Goal: Transaction & Acquisition: Purchase product/service

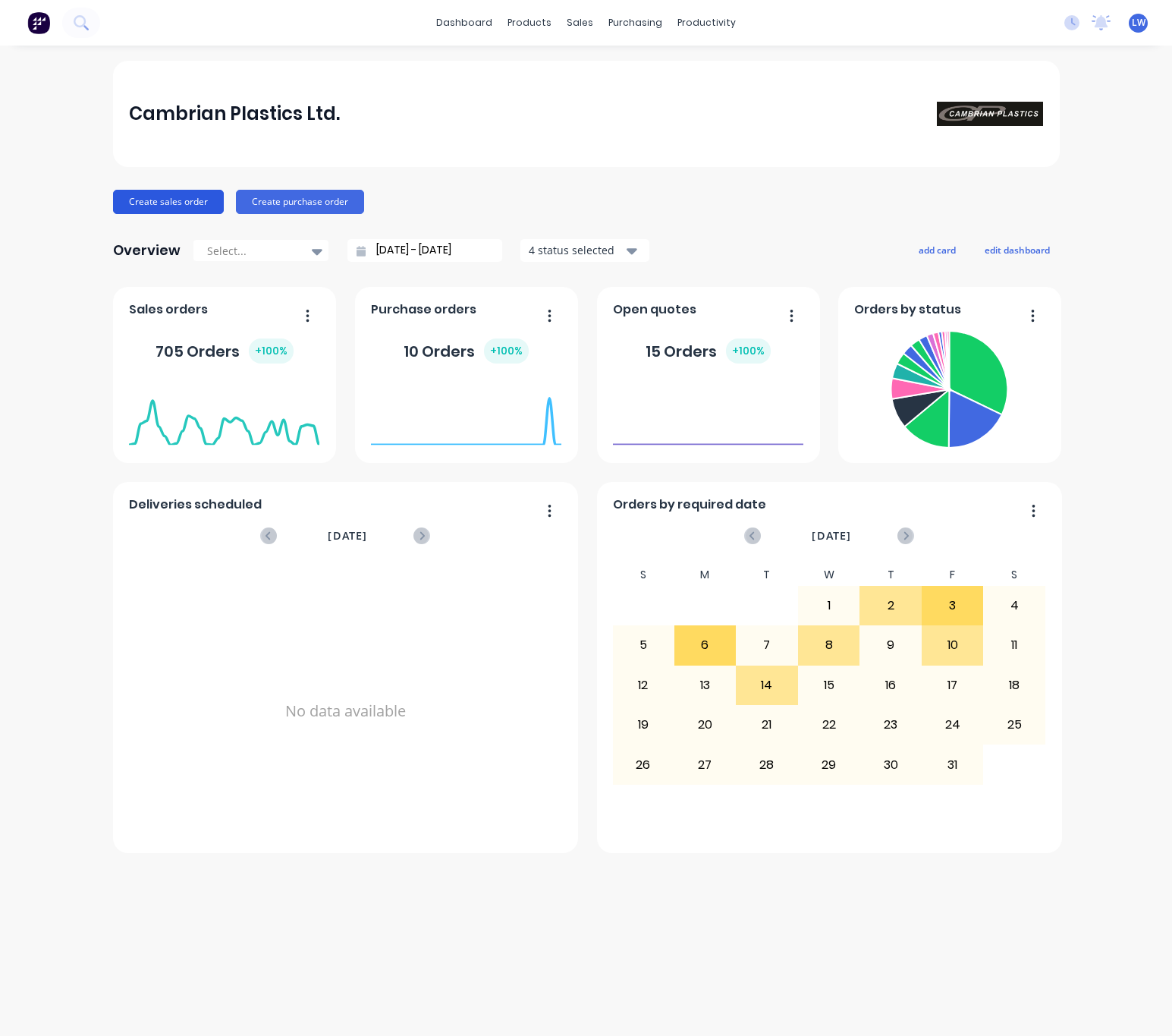
click at [206, 196] on button "Create sales order" at bounding box center [168, 202] width 111 height 24
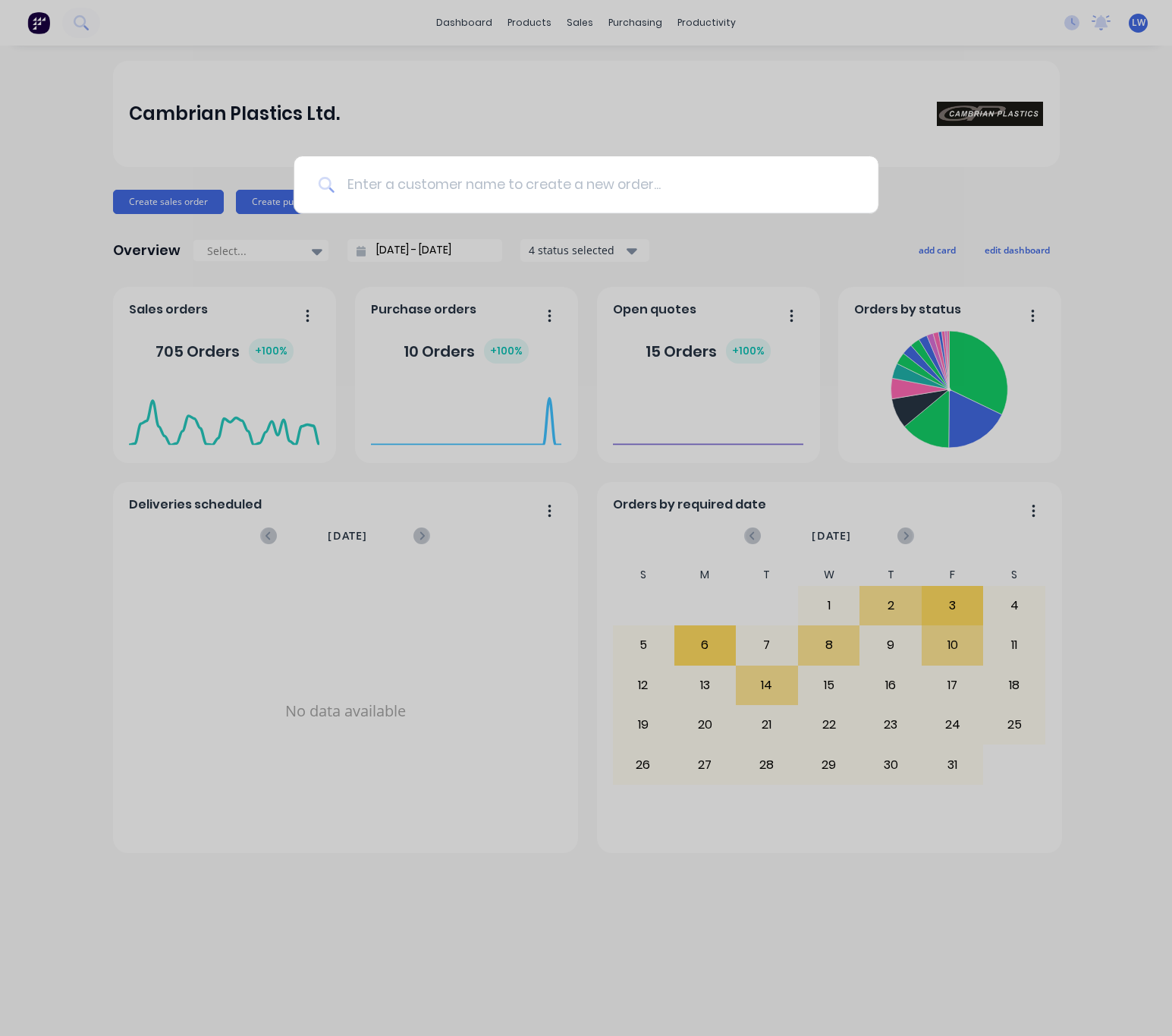
click at [442, 182] on input at bounding box center [594, 184] width 520 height 57
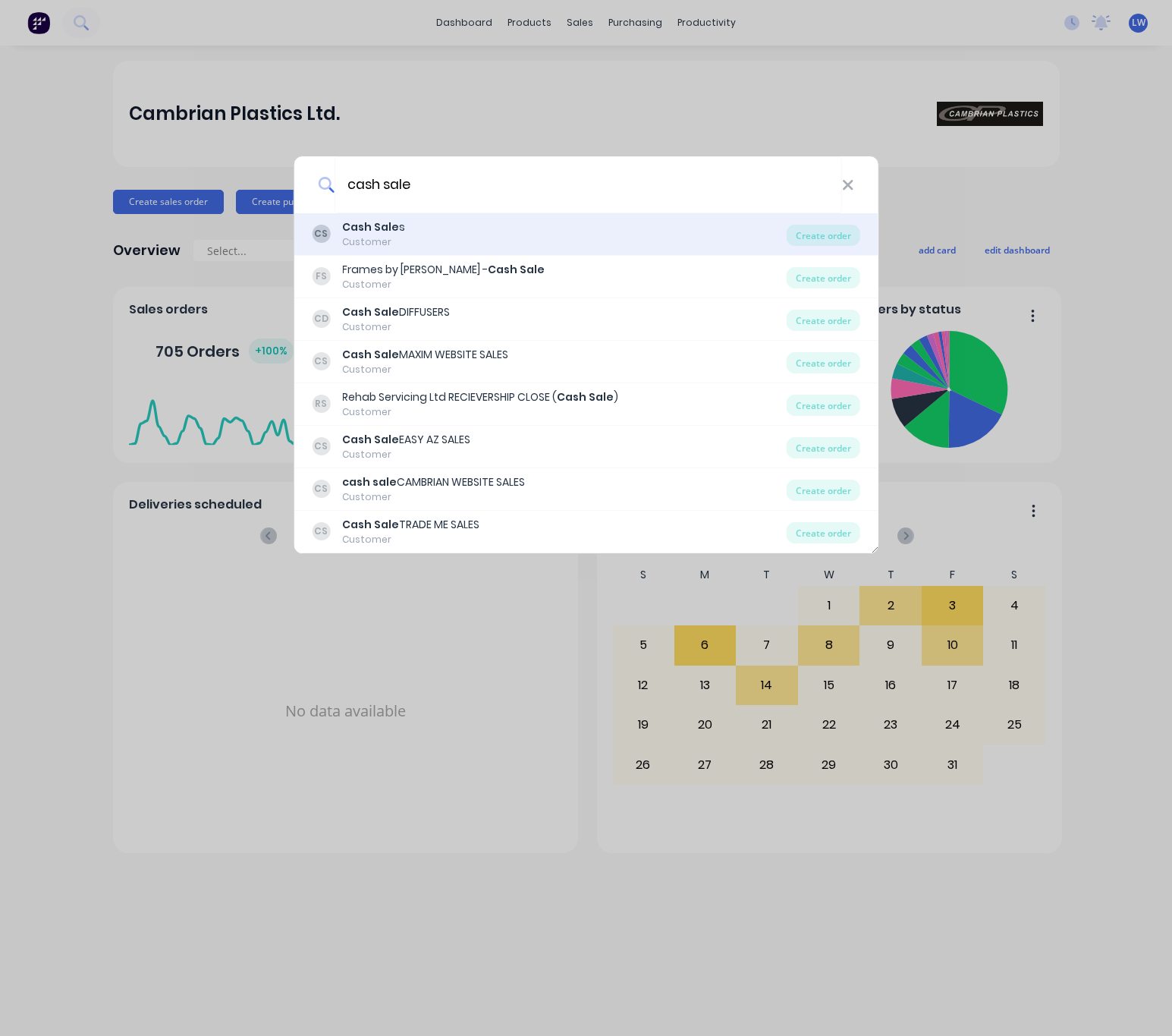
type input "cash sale"
click at [407, 249] on div "CS Cash Sale s Customer Create order" at bounding box center [586, 234] width 585 height 42
click at [389, 235] on div "Customer" at bounding box center [373, 242] width 63 height 14
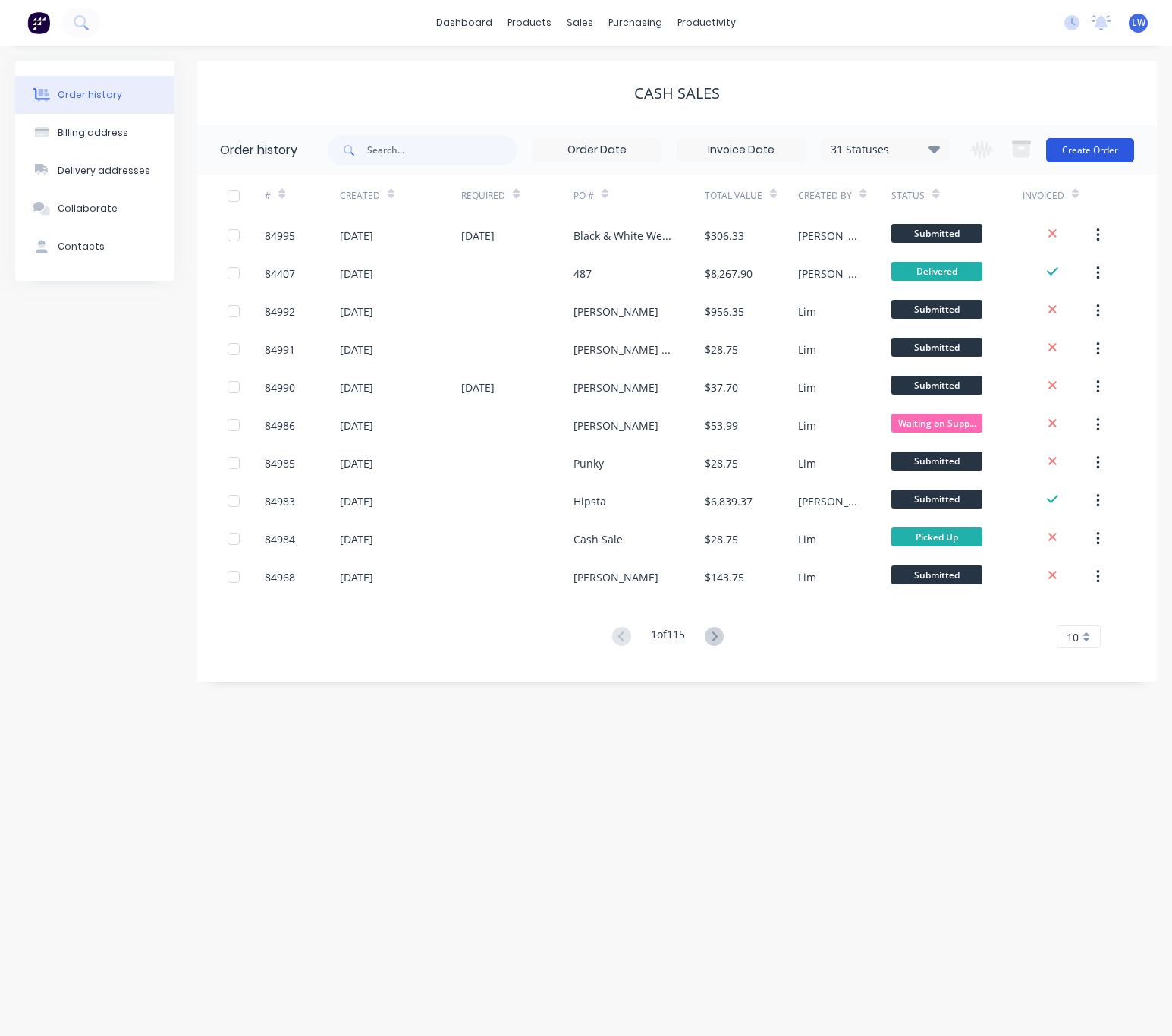
click at [1107, 145] on button "Create Order" at bounding box center [1090, 150] width 88 height 24
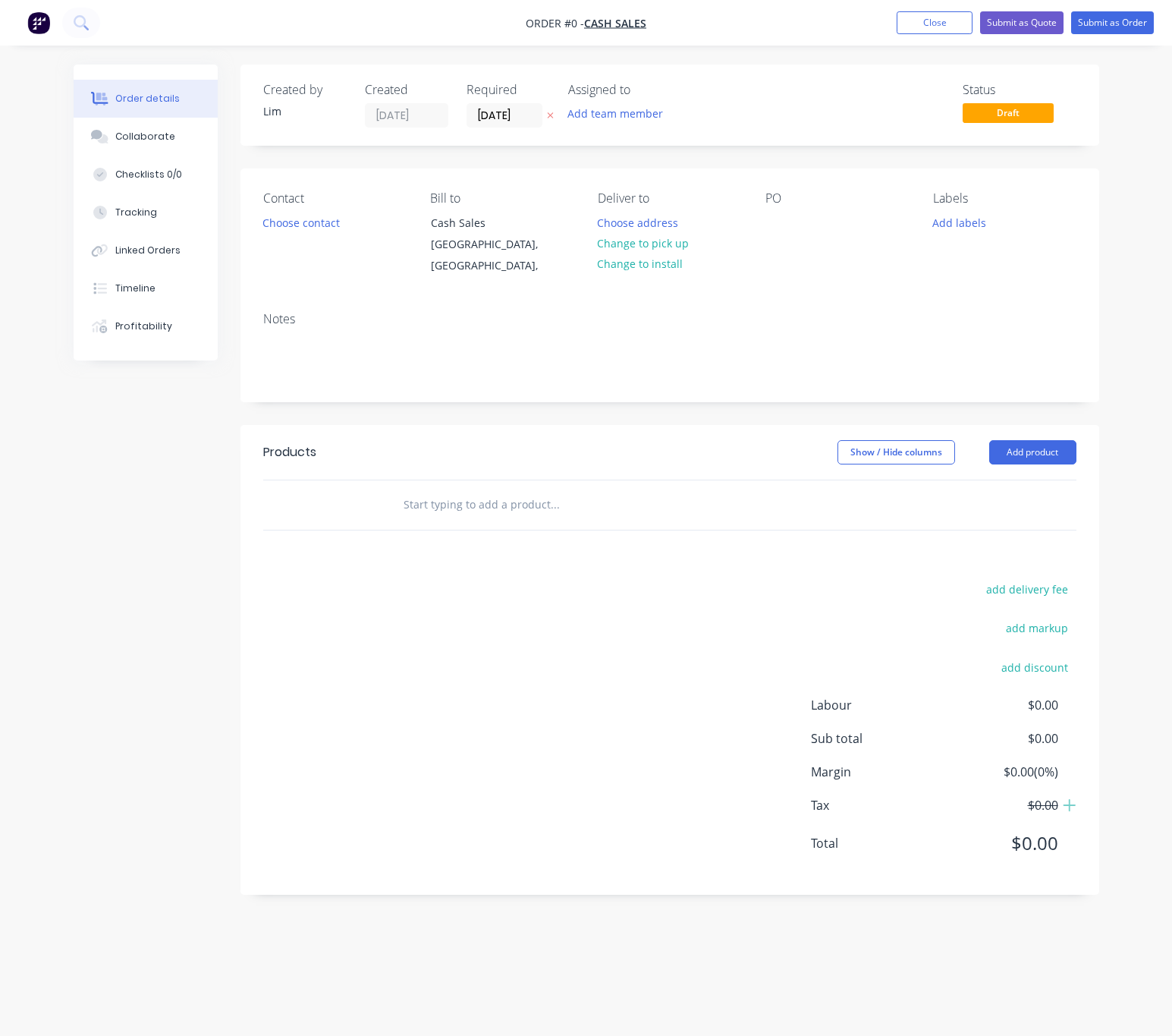
click at [544, 116] on button "button" at bounding box center [550, 116] width 16 height 17
click at [289, 221] on button "Choose contact" at bounding box center [301, 221] width 93 height 21
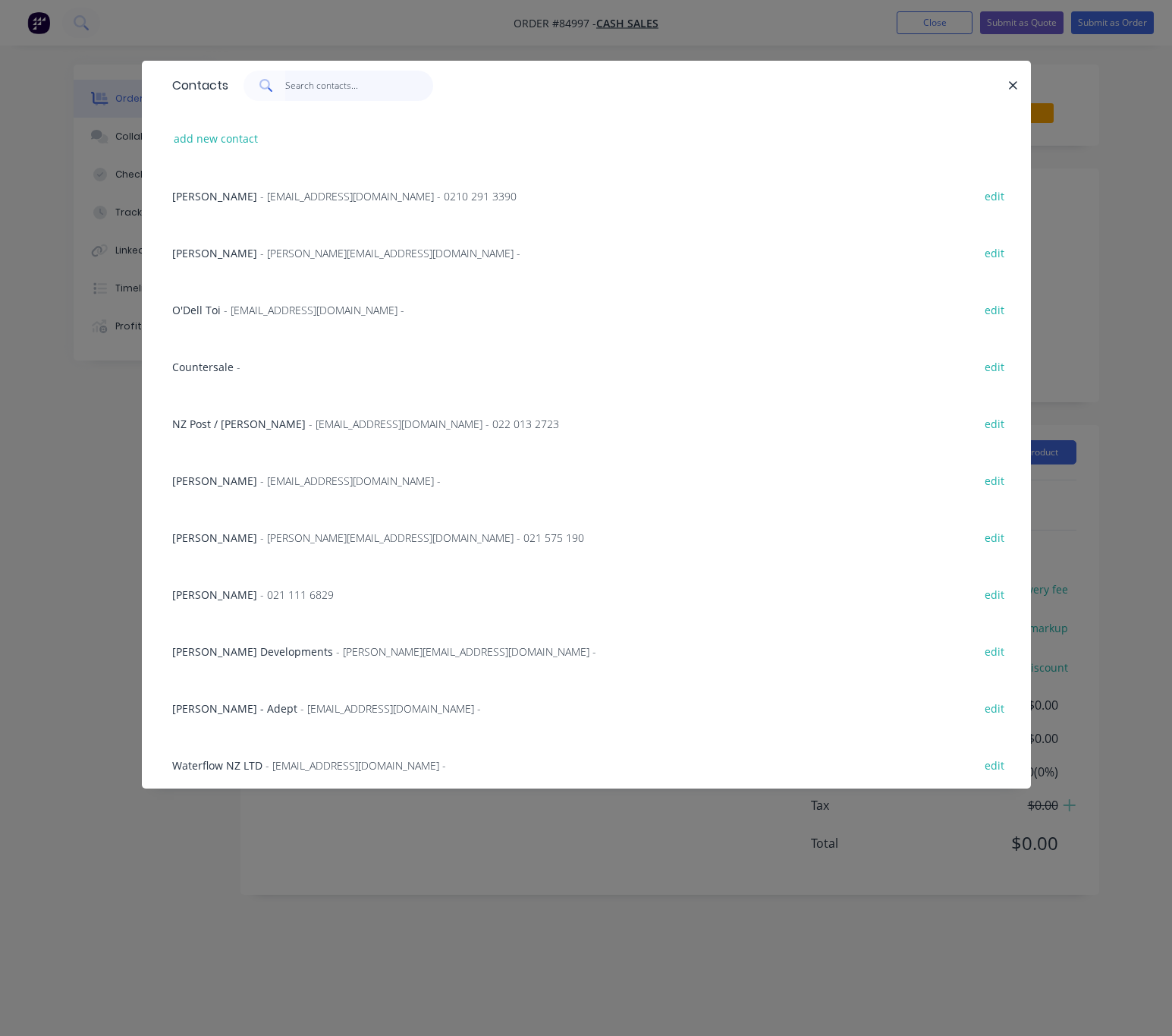
click at [311, 96] on input "text" at bounding box center [358, 85] width 148 height 31
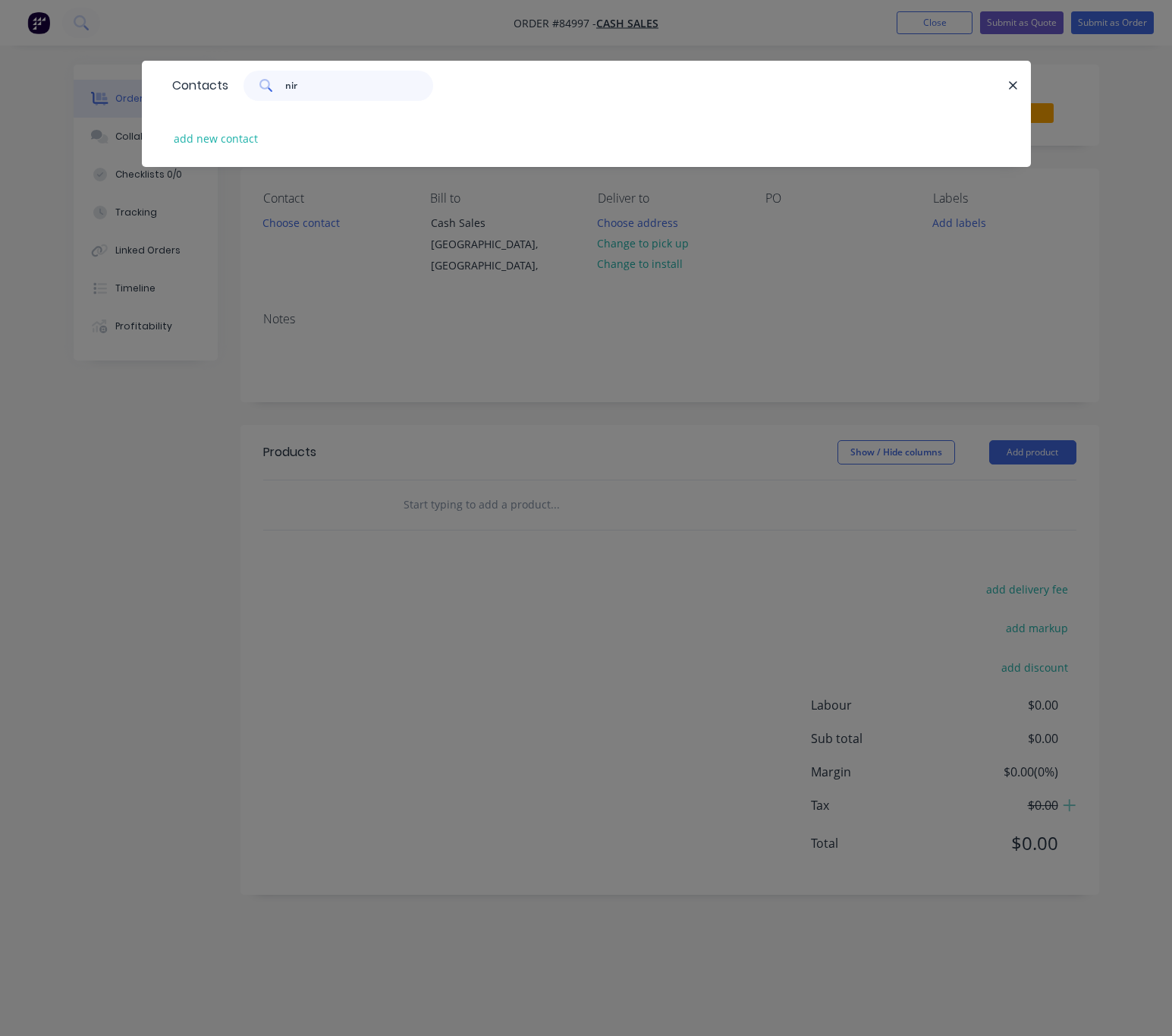
type input "nir"
click at [1013, 83] on icon "button" at bounding box center [1013, 86] width 10 height 14
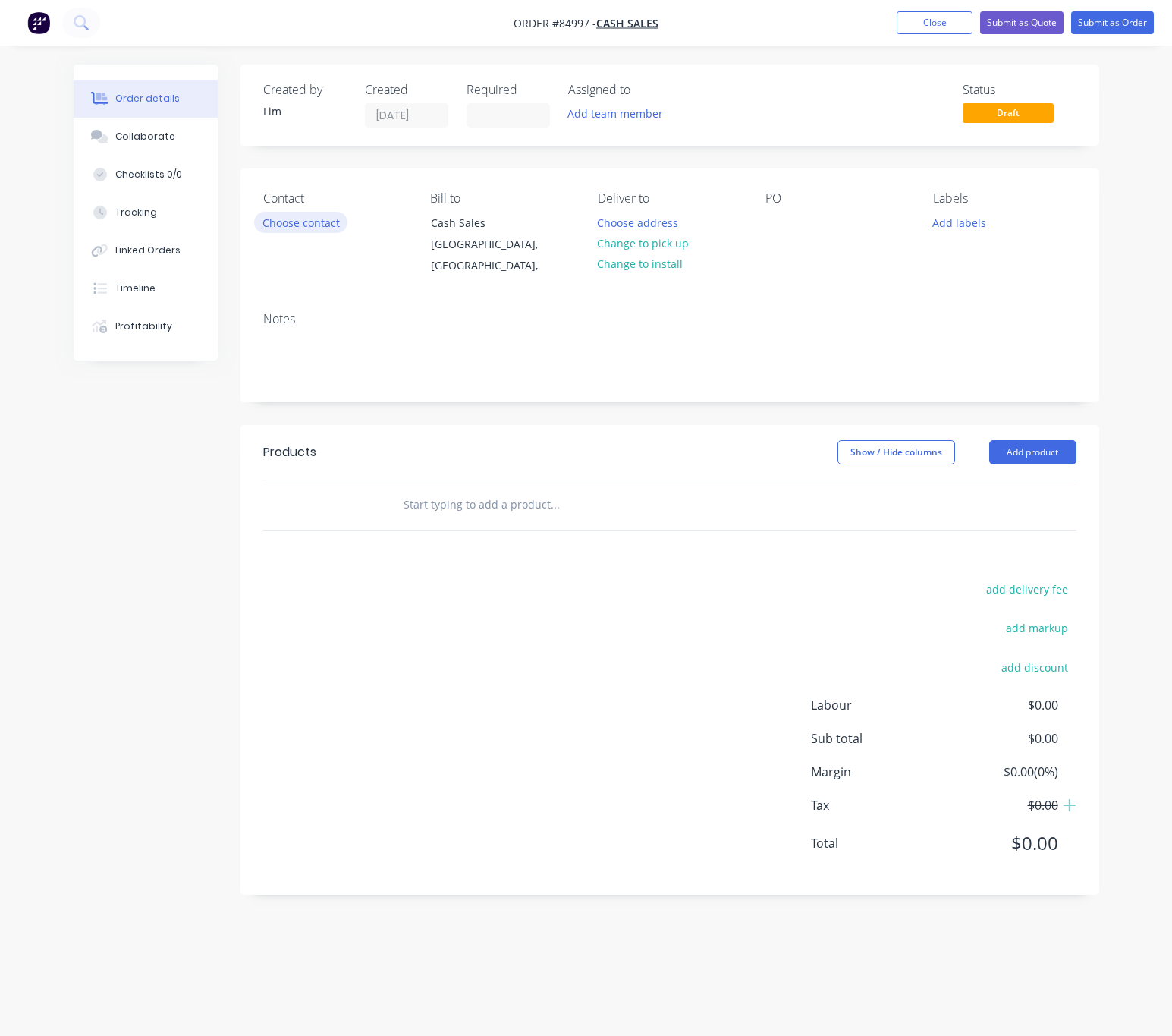
click at [303, 228] on button "Choose contact" at bounding box center [301, 221] width 93 height 21
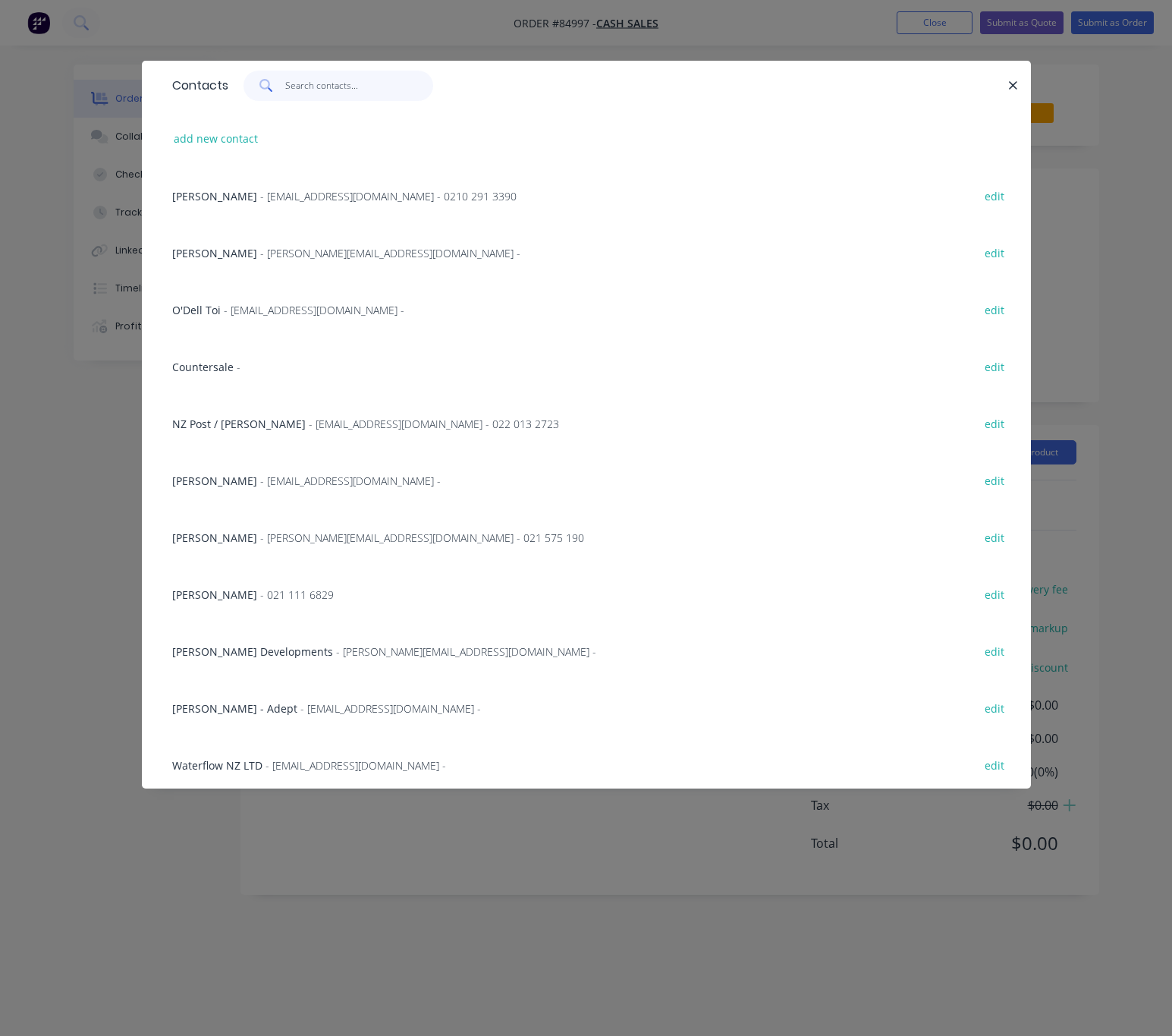
click at [299, 76] on input "text" at bounding box center [358, 85] width 148 height 31
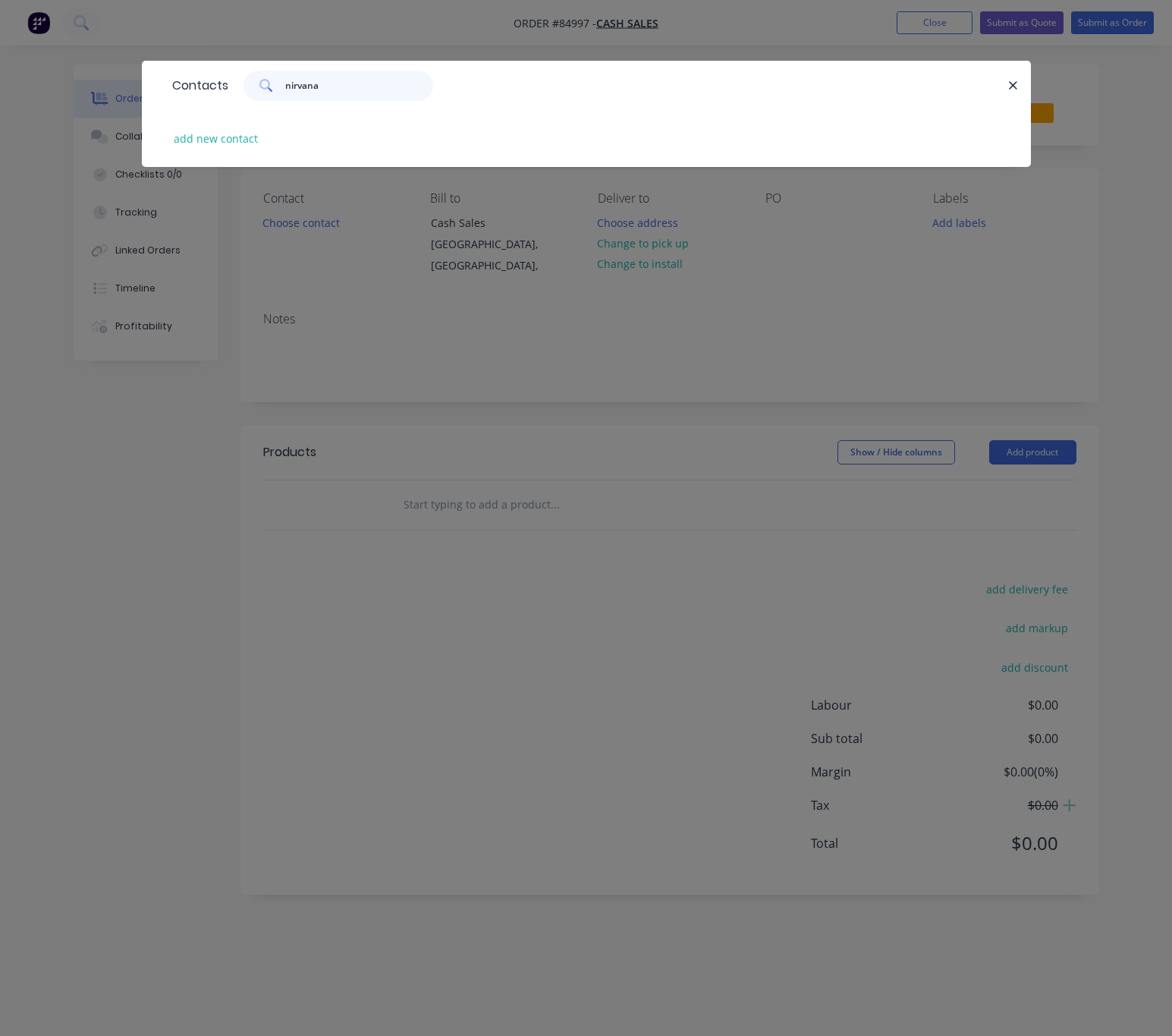
type input "nirvana"
click at [211, 142] on button "add new contact" at bounding box center [216, 138] width 100 height 21
select select "AU"
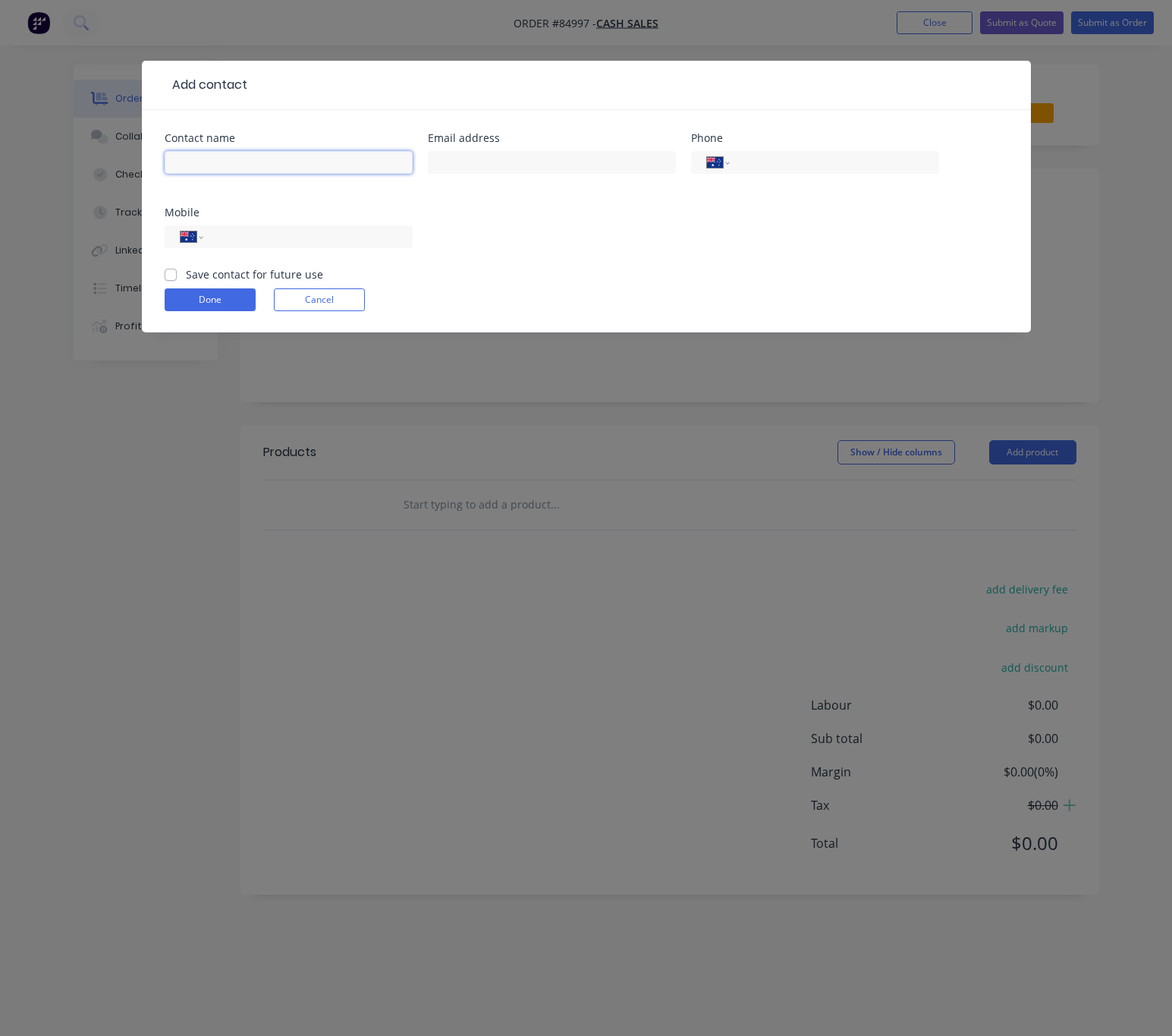
click at [240, 153] on input "text" at bounding box center [288, 163] width 248 height 23
paste input "Nirvana Systems [PERSON_NAME] [PERSON_NAME][EMAIL_ADDRESS][DOMAIN_NAME]"
drag, startPoint x: 226, startPoint y: 163, endPoint x: 69, endPoint y: 154, distance: 157.3
click at [69, 154] on div "Add contact Contact name Nirvana Systems [PERSON_NAME] [PERSON_NAME][EMAIL_ADDR…" at bounding box center [586, 518] width 1172 height 1036
click at [249, 159] on input "Nirvana Systems [PERSON_NAME] [PERSON_NAME][EMAIL_ADDRESS][DOMAIN_NAME]" at bounding box center [288, 163] width 248 height 23
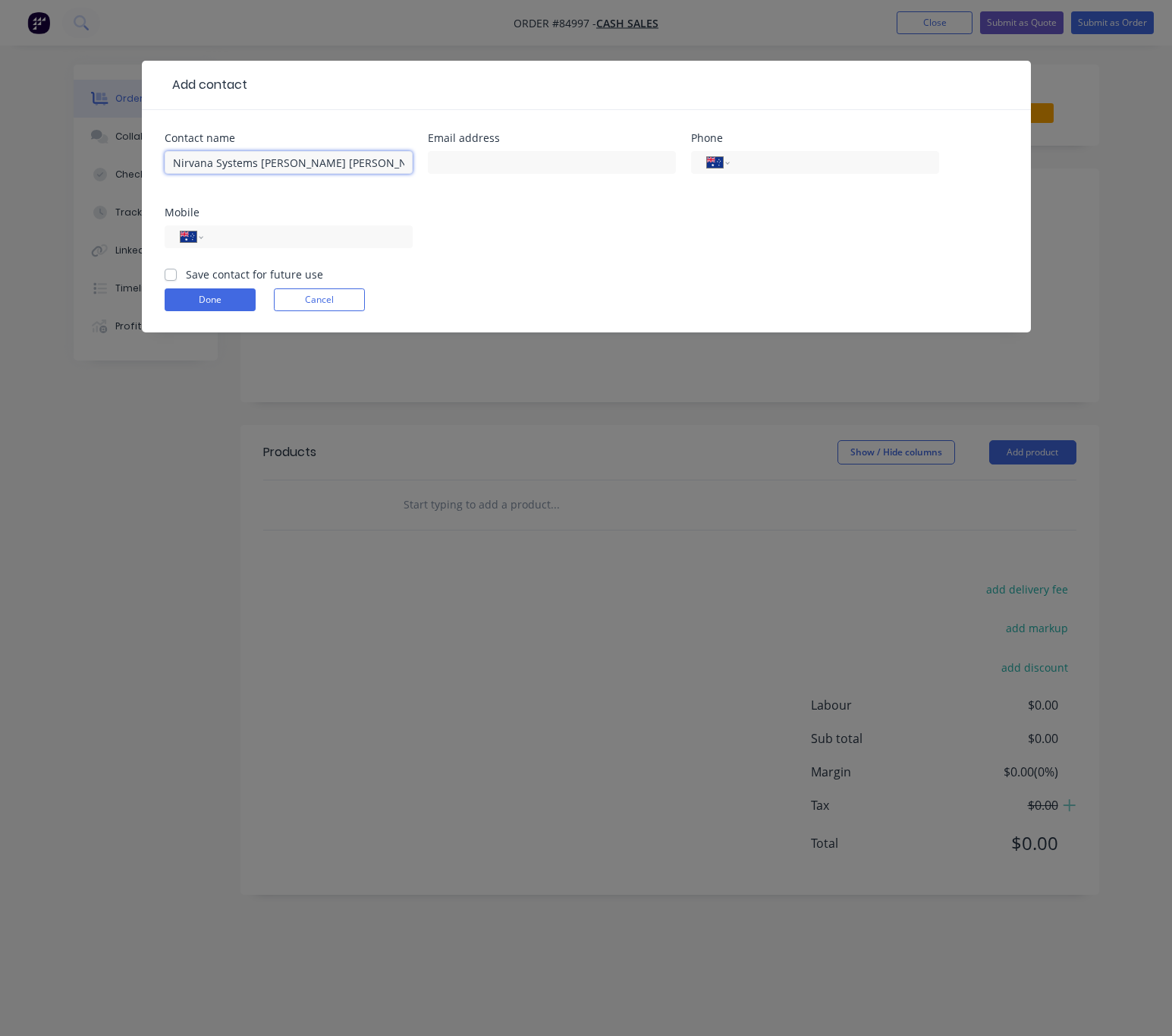
click at [257, 159] on input "Nirvana Systems [PERSON_NAME] [PERSON_NAME][EMAIL_ADDRESS][DOMAIN_NAME]" at bounding box center [288, 163] width 248 height 23
drag, startPoint x: 335, startPoint y: 164, endPoint x: 414, endPoint y: 166, distance: 79.0
click at [537, 183] on div "Contact name Nirvana Systems - [PERSON_NAME] [PERSON_NAME][EMAIL_ADDRESS][DOMAI…" at bounding box center [586, 200] width 843 height 134
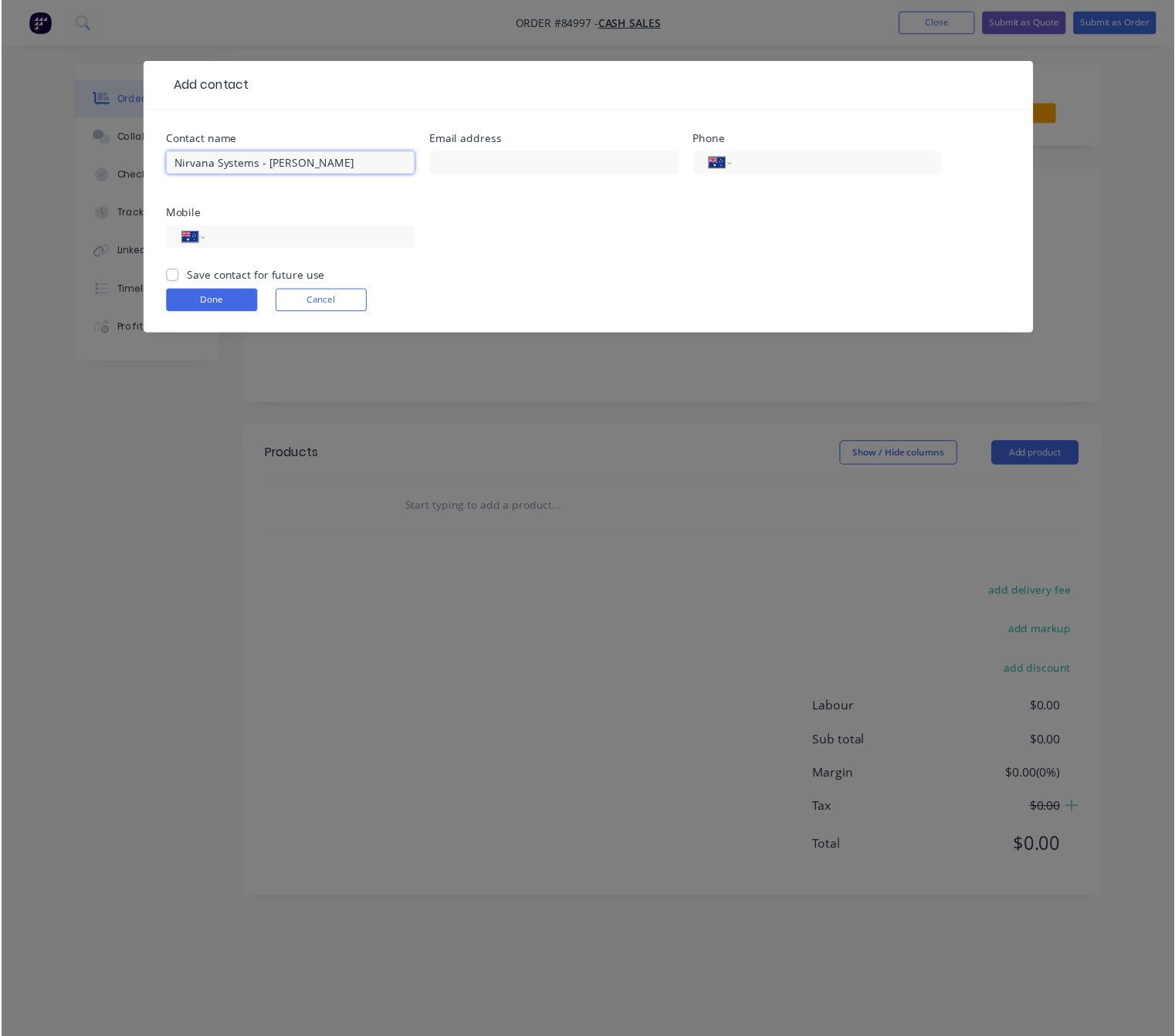
scroll to position [0, 0]
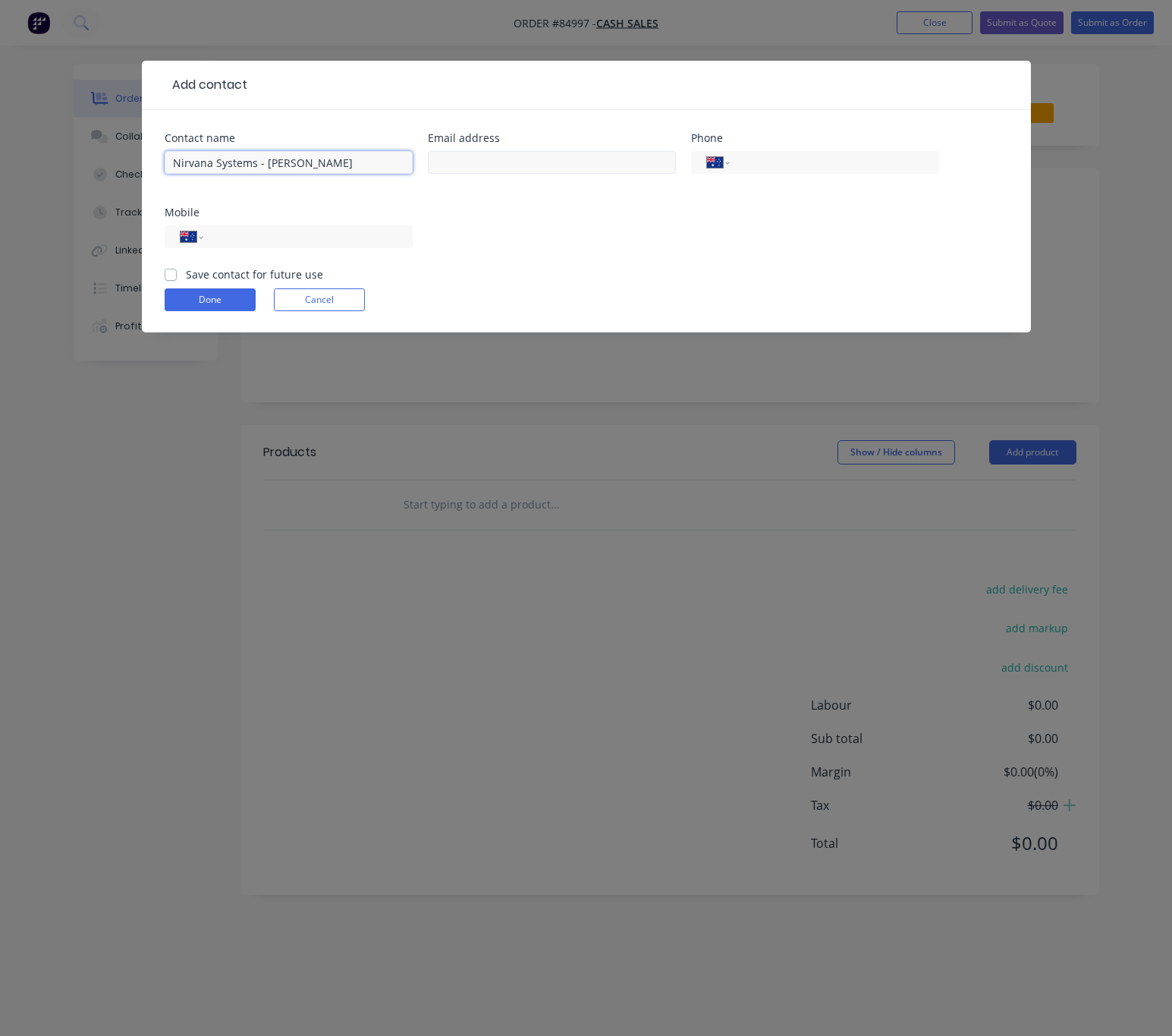
type input "Nirvana Systems - [PERSON_NAME]"
click at [506, 163] on input "text" at bounding box center [552, 163] width 248 height 23
paste input "[EMAIL_ADDRESS][DOMAIN_NAME]"
drag, startPoint x: 599, startPoint y: 159, endPoint x: 351, endPoint y: 164, distance: 248.1
click at [351, 164] on div "Contact name Nirvana Systems - [PERSON_NAME] Email address [EMAIL_ADDRESS][DOMA…" at bounding box center [586, 200] width 843 height 134
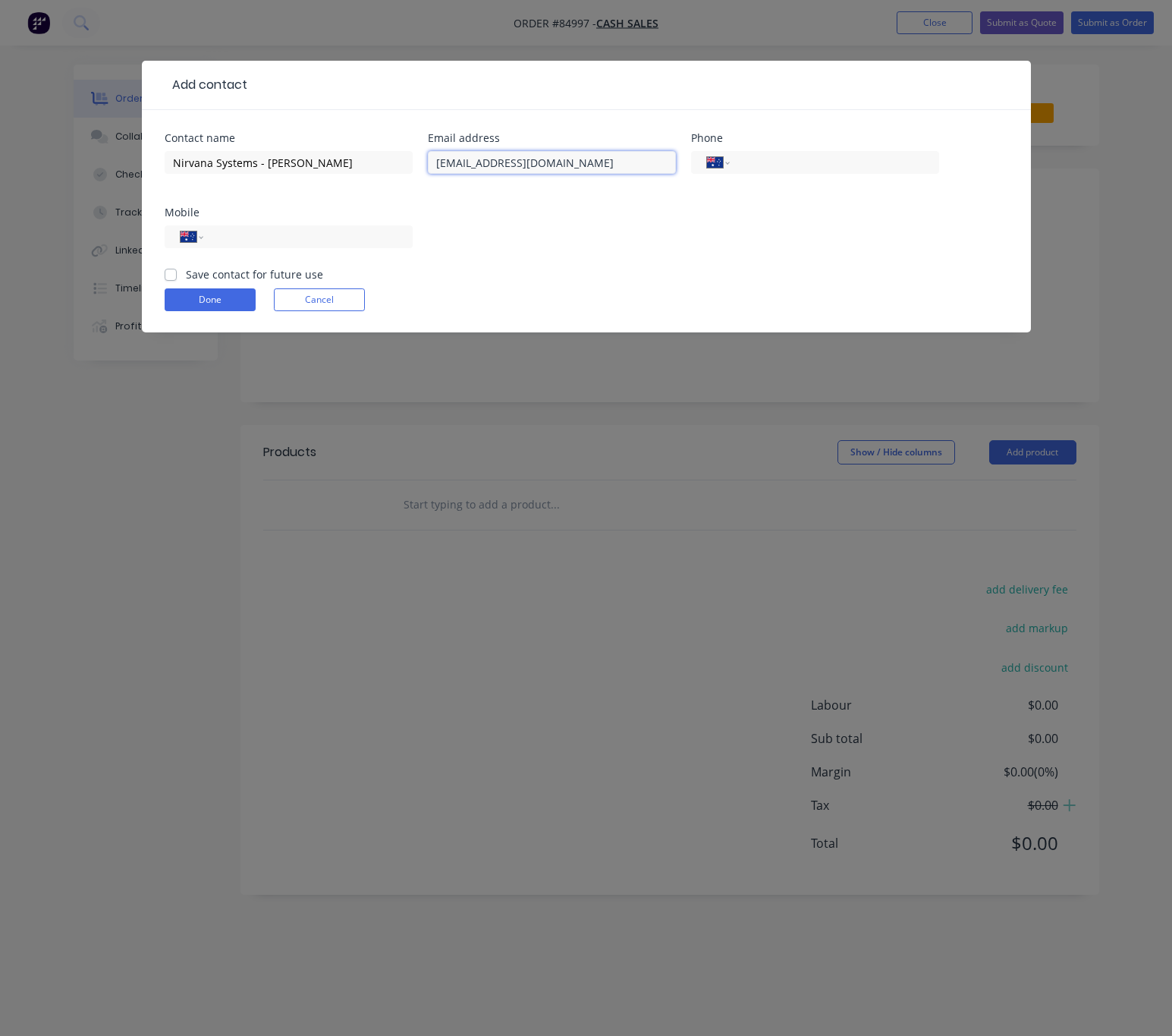
paste input "[EMAIL_ADDRESS][DOMAIN_NAME]>"
type input "[EMAIL_ADDRESS][DOMAIN_NAME]"
click at [251, 241] on input "tel" at bounding box center [305, 236] width 182 height 17
paste input "[PHONE_NUMBER]"
type input "[PHONE_NUMBER]"
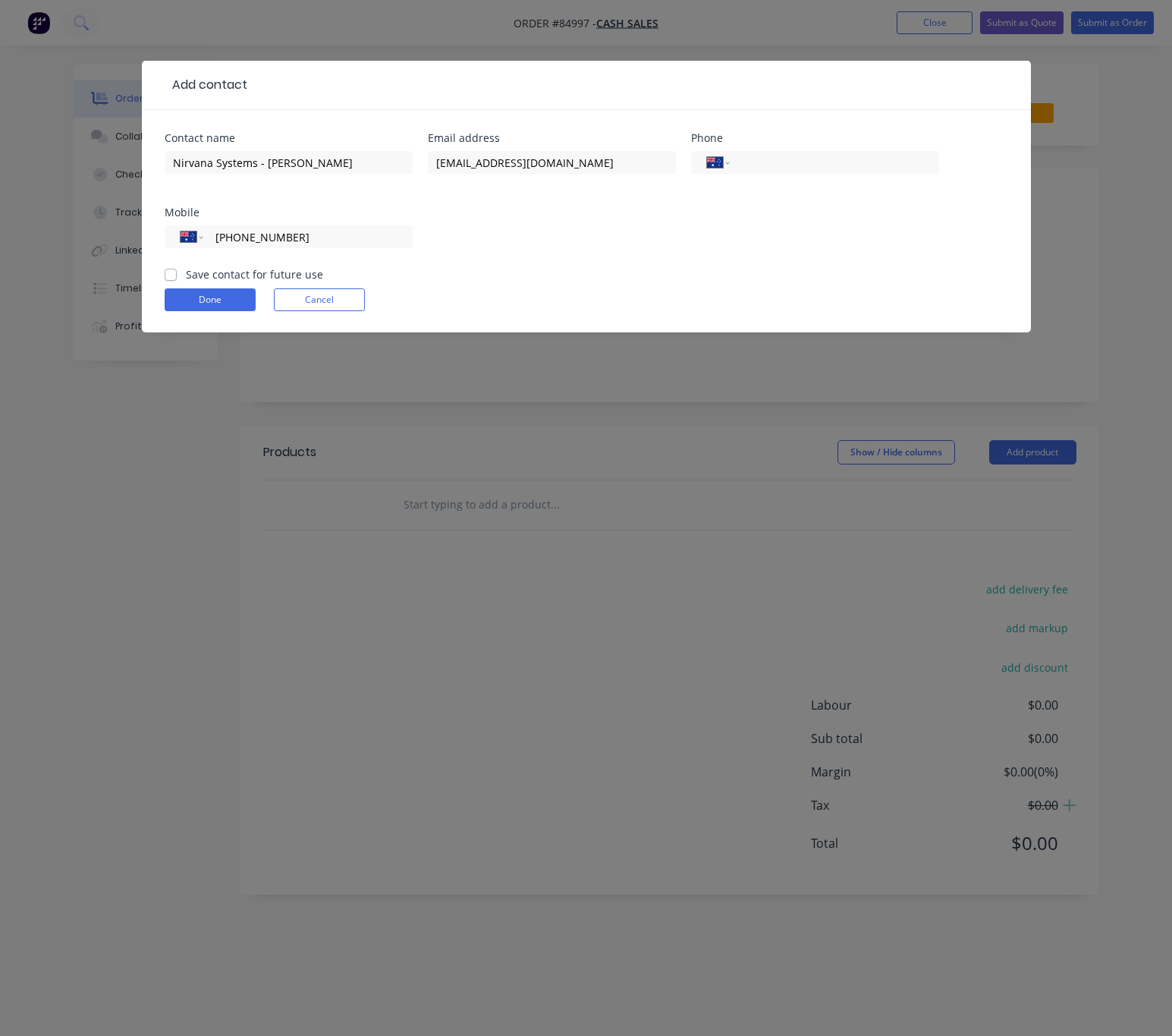
click at [186, 275] on label "Save contact for future use" at bounding box center [254, 273] width 137 height 16
click at [171, 275] on input "Save contact for future use" at bounding box center [170, 273] width 12 height 14
checkbox input "true"
click at [205, 296] on button "Done" at bounding box center [210, 300] width 91 height 23
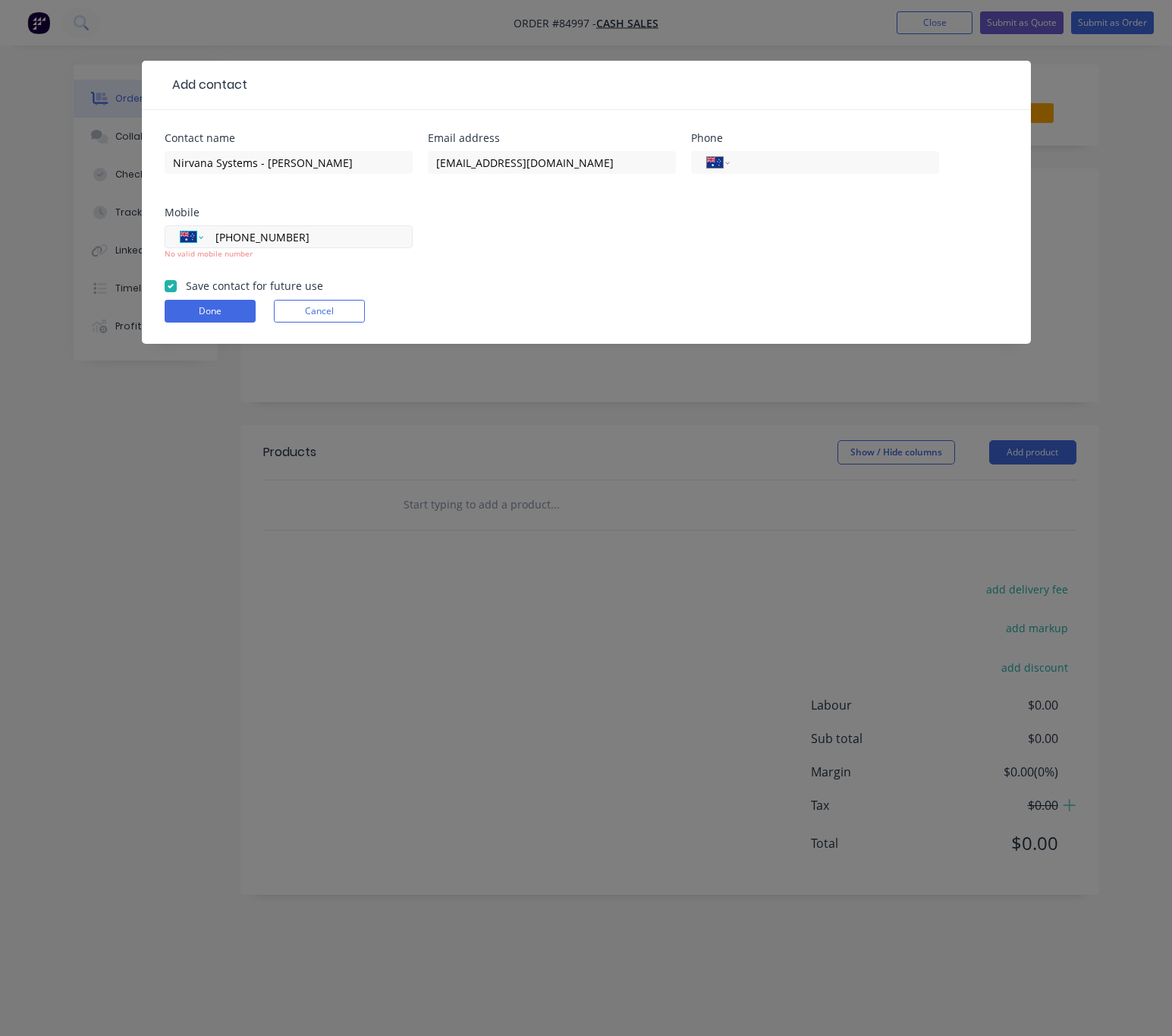
click at [200, 241] on select "International [GEOGRAPHIC_DATA] [GEOGRAPHIC_DATA] [GEOGRAPHIC_DATA] [GEOGRAPHIC…" at bounding box center [192, 237] width 23 height 21
select select "ZM"
type input "0217 273 78"
click at [458, 300] on div "Done Cancel" at bounding box center [586, 311] width 843 height 23
click at [197, 235] on select "International [GEOGRAPHIC_DATA] [GEOGRAPHIC_DATA] [GEOGRAPHIC_DATA] [GEOGRAPHIC…" at bounding box center [192, 237] width 23 height 21
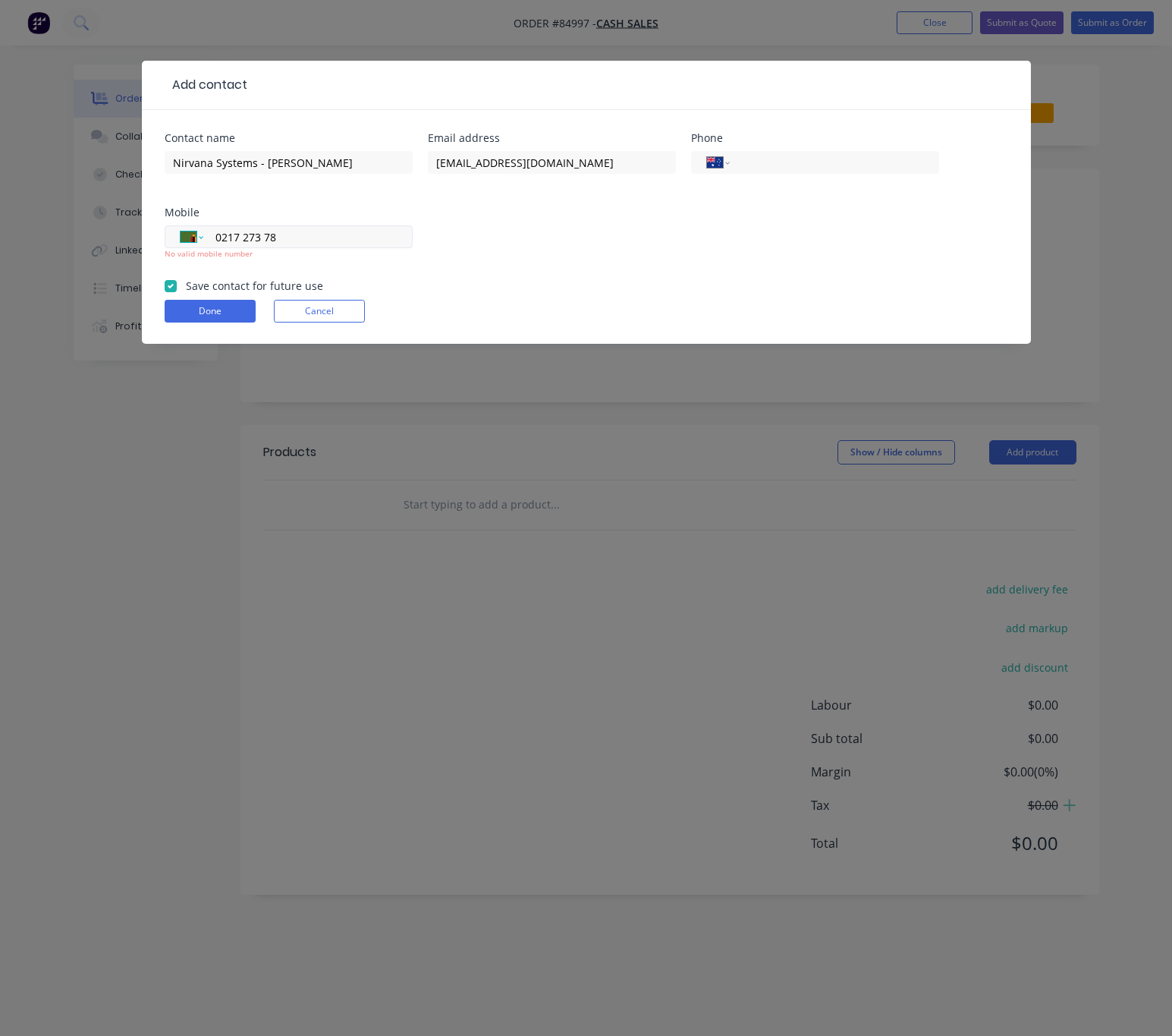
select select "NI"
click at [181, 226] on select "International [GEOGRAPHIC_DATA] [GEOGRAPHIC_DATA] [GEOGRAPHIC_DATA] [GEOGRAPHIC…" at bounding box center [192, 237] width 23 height 21
type input "021727378"
click at [172, 248] on div "No valid mobile number" at bounding box center [288, 254] width 248 height 12
click at [190, 245] on select "International [GEOGRAPHIC_DATA] [GEOGRAPHIC_DATA] [GEOGRAPHIC_DATA] [GEOGRAPHIC…" at bounding box center [192, 237] width 23 height 21
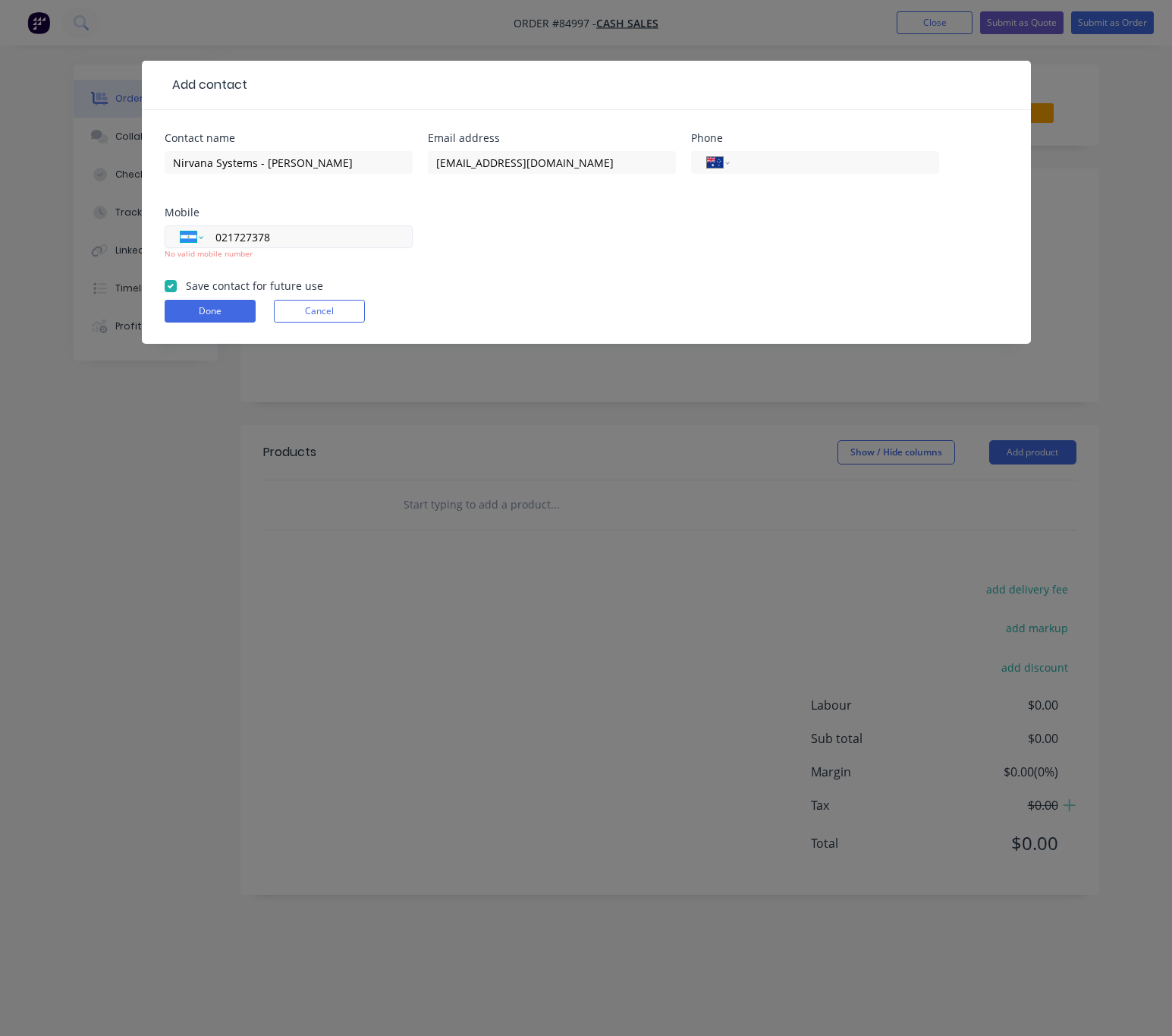
select select "NZ"
click at [181, 226] on select "International [GEOGRAPHIC_DATA] [GEOGRAPHIC_DATA] [GEOGRAPHIC_DATA] [GEOGRAPHIC…" at bounding box center [192, 237] width 23 height 21
type input "021 727 378"
drag, startPoint x: 284, startPoint y: 237, endPoint x: 112, endPoint y: 237, distance: 172.0
click at [116, 237] on div "Add contact Contact name Nirvana Systems - [PERSON_NAME] Email address [EMAIL_A…" at bounding box center [586, 518] width 1172 height 1036
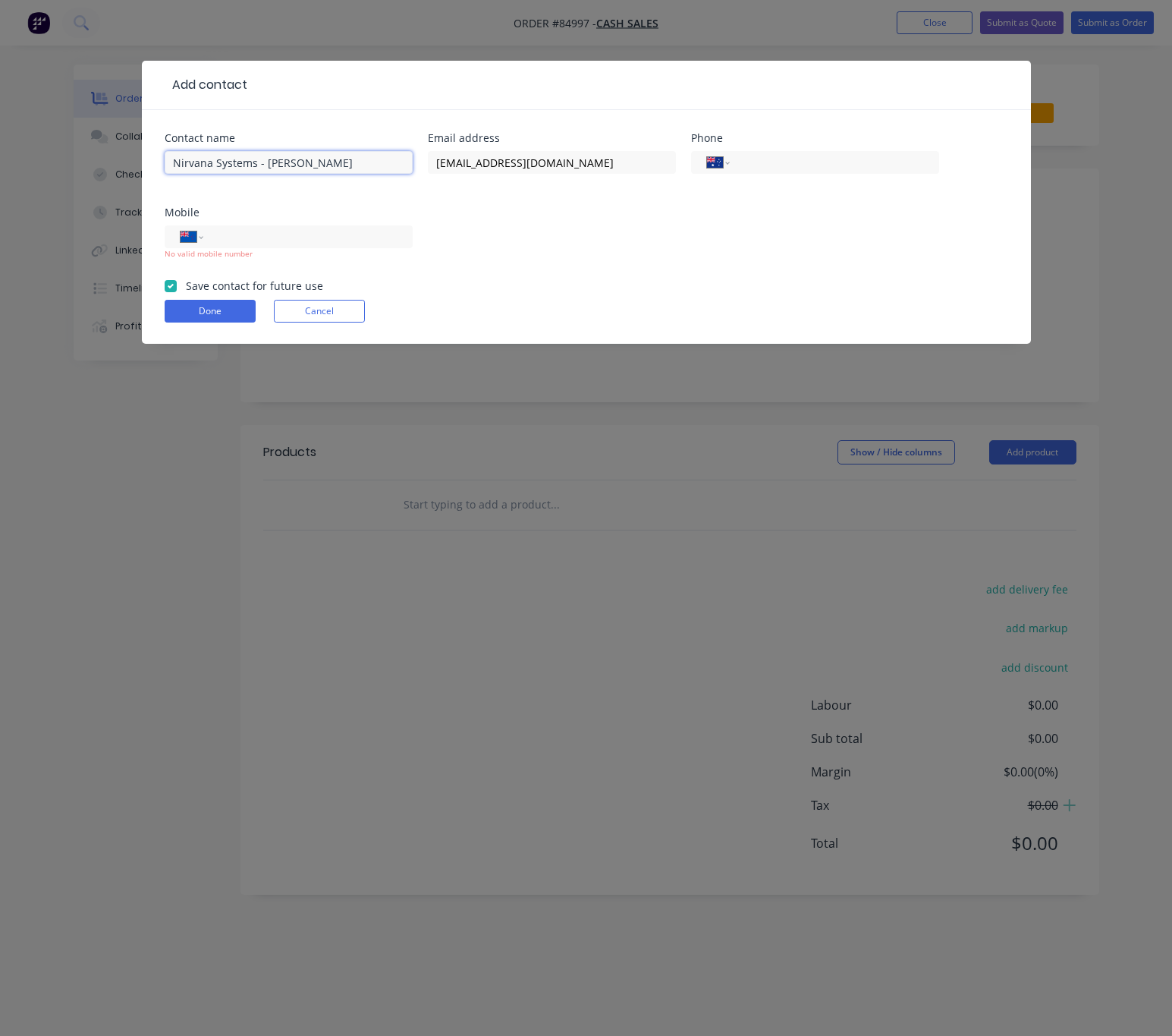
drag, startPoint x: 254, startPoint y: 162, endPoint x: 142, endPoint y: 149, distance: 112.8
click at [142, 149] on div "Contact name Nirvana Systems - [PERSON_NAME] Email address [EMAIL_ADDRESS][DOMA…" at bounding box center [586, 226] width 889 height 234
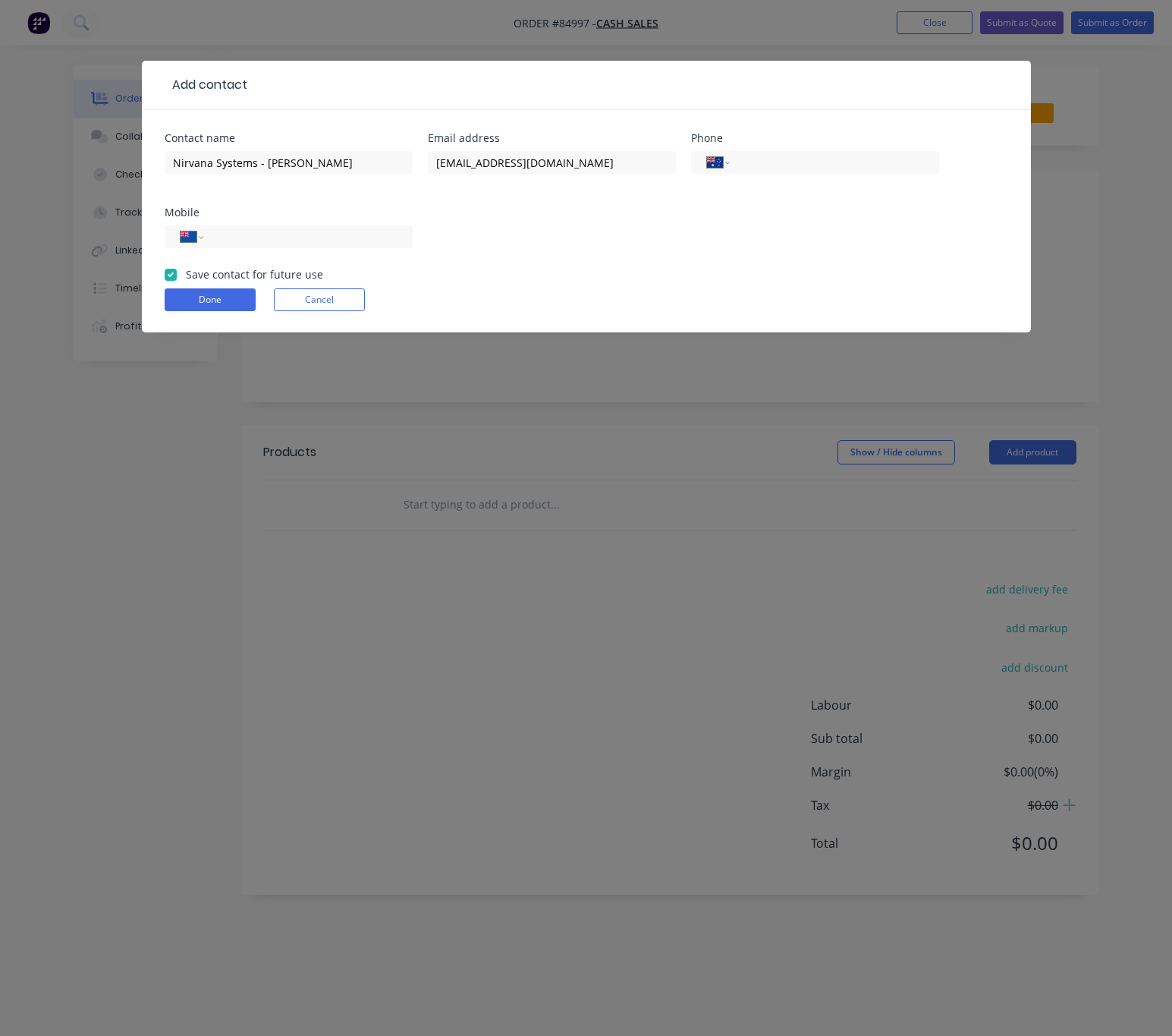
click at [495, 253] on div "Contact name Nirvana Systems - [PERSON_NAME] Email address [EMAIL_ADDRESS][DOMA…" at bounding box center [586, 200] width 843 height 134
click at [332, 251] on div "International [GEOGRAPHIC_DATA] [GEOGRAPHIC_DATA] [GEOGRAPHIC_DATA] [GEOGRAPHIC…" at bounding box center [288, 244] width 248 height 45
click at [323, 242] on input "tel" at bounding box center [305, 236] width 182 height 17
type input "021 727 378"
click at [209, 293] on button "Done" at bounding box center [210, 300] width 91 height 23
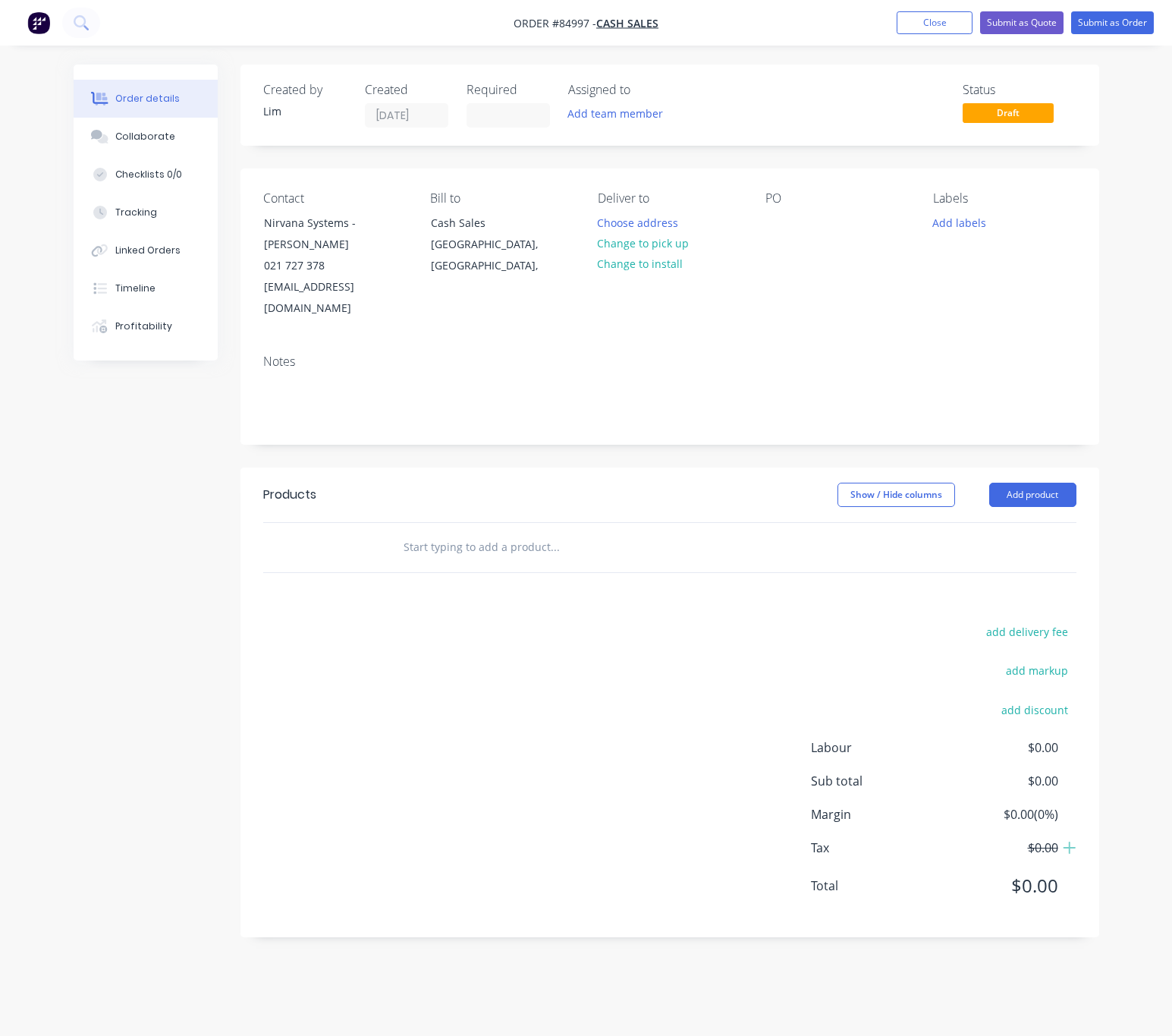
drag, startPoint x: 667, startPoint y: 241, endPoint x: 718, endPoint y: 246, distance: 51.2
click at [667, 240] on button "Change to pick up" at bounding box center [643, 243] width 107 height 21
click at [776, 211] on div at bounding box center [777, 222] width 24 height 22
click at [961, 216] on button "Add labels" at bounding box center [960, 221] width 69 height 21
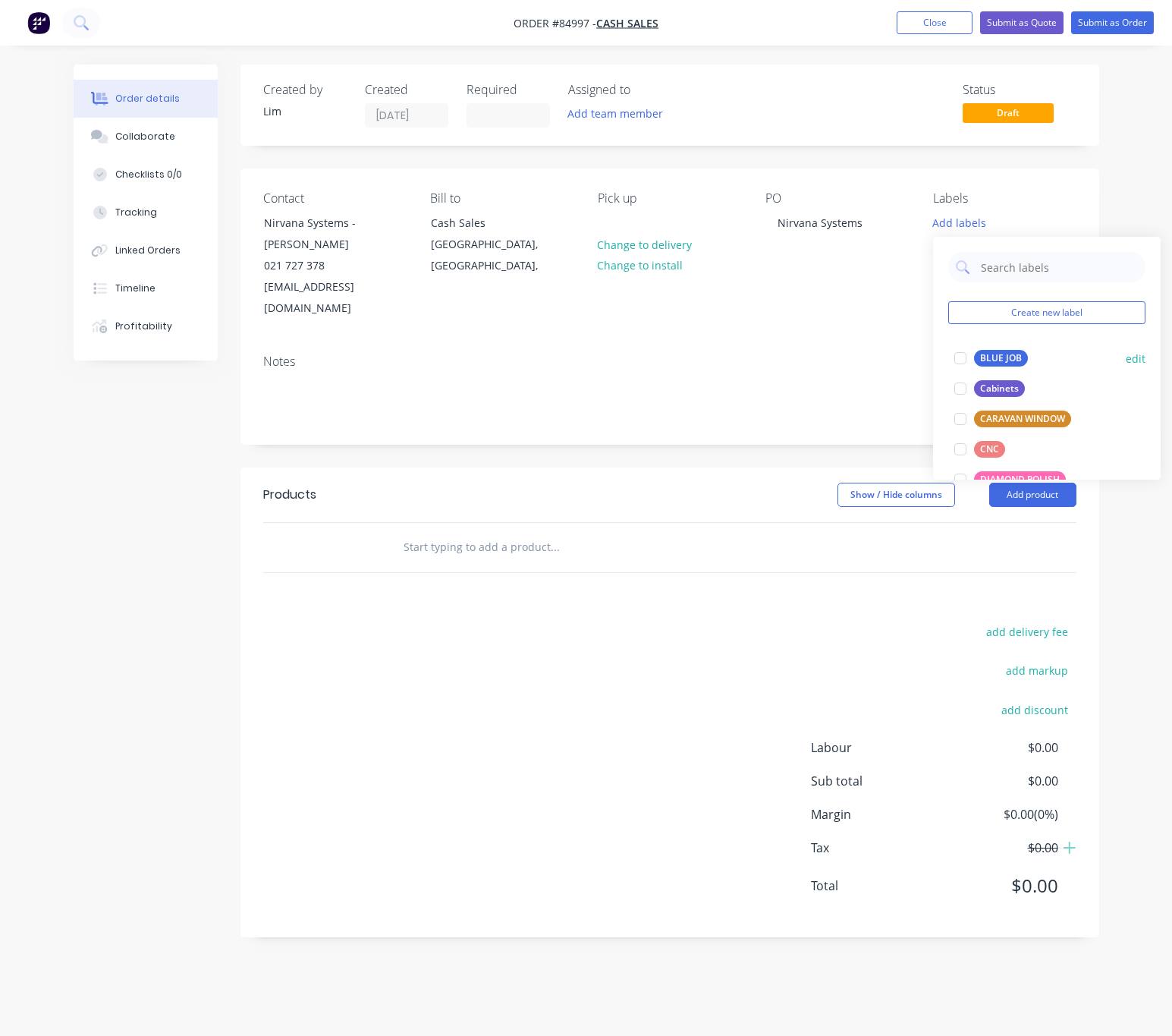
click at [1016, 349] on button "BLUE JOB" at bounding box center [991, 359] width 86 height 21
click at [540, 663] on div "add delivery fee add markup add discount Labour $0.00 Sub total $0.00 Margin $0…" at bounding box center [670, 767] width 814 height 293
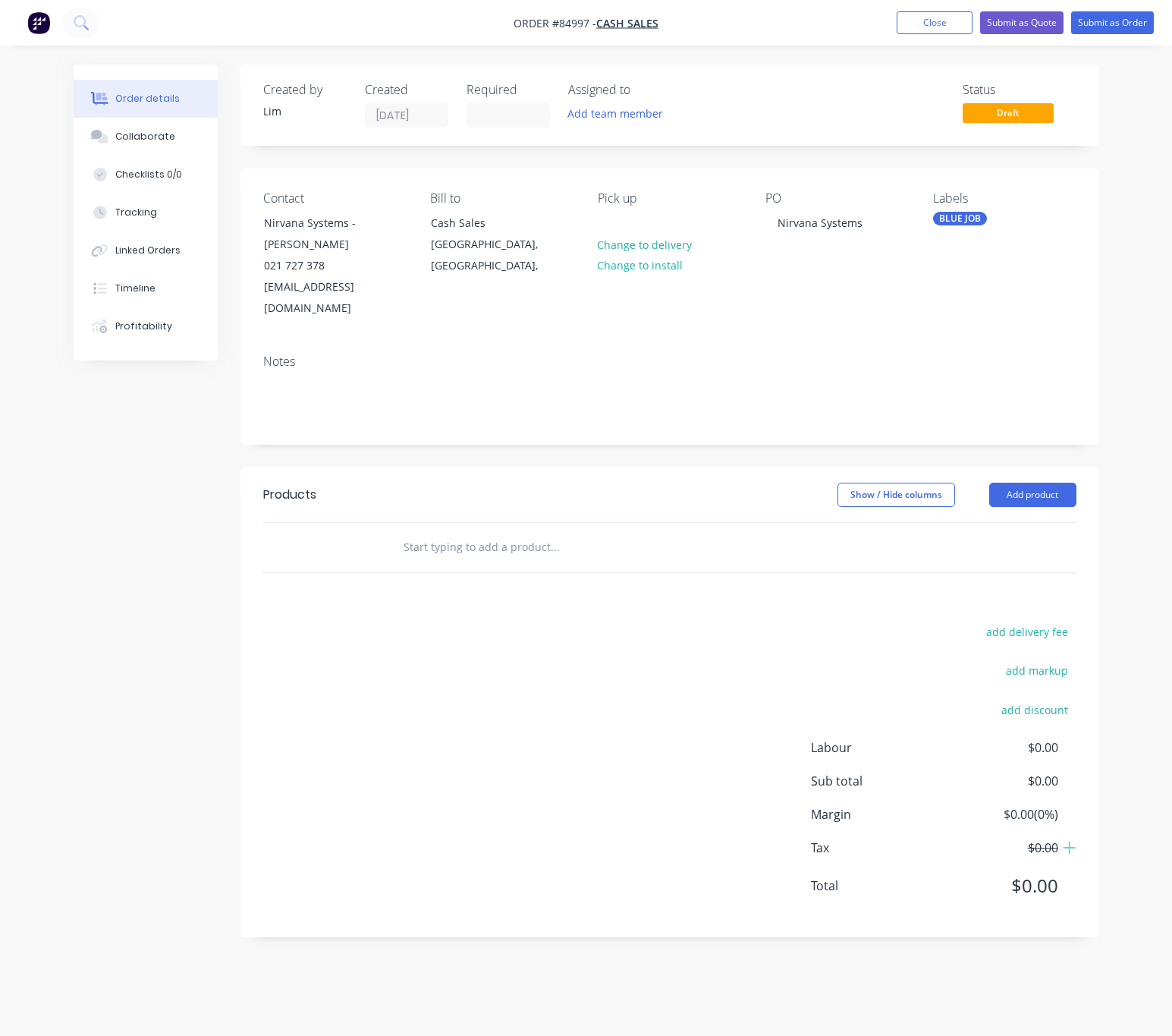
click at [471, 532] on input "text" at bounding box center [554, 547] width 303 height 31
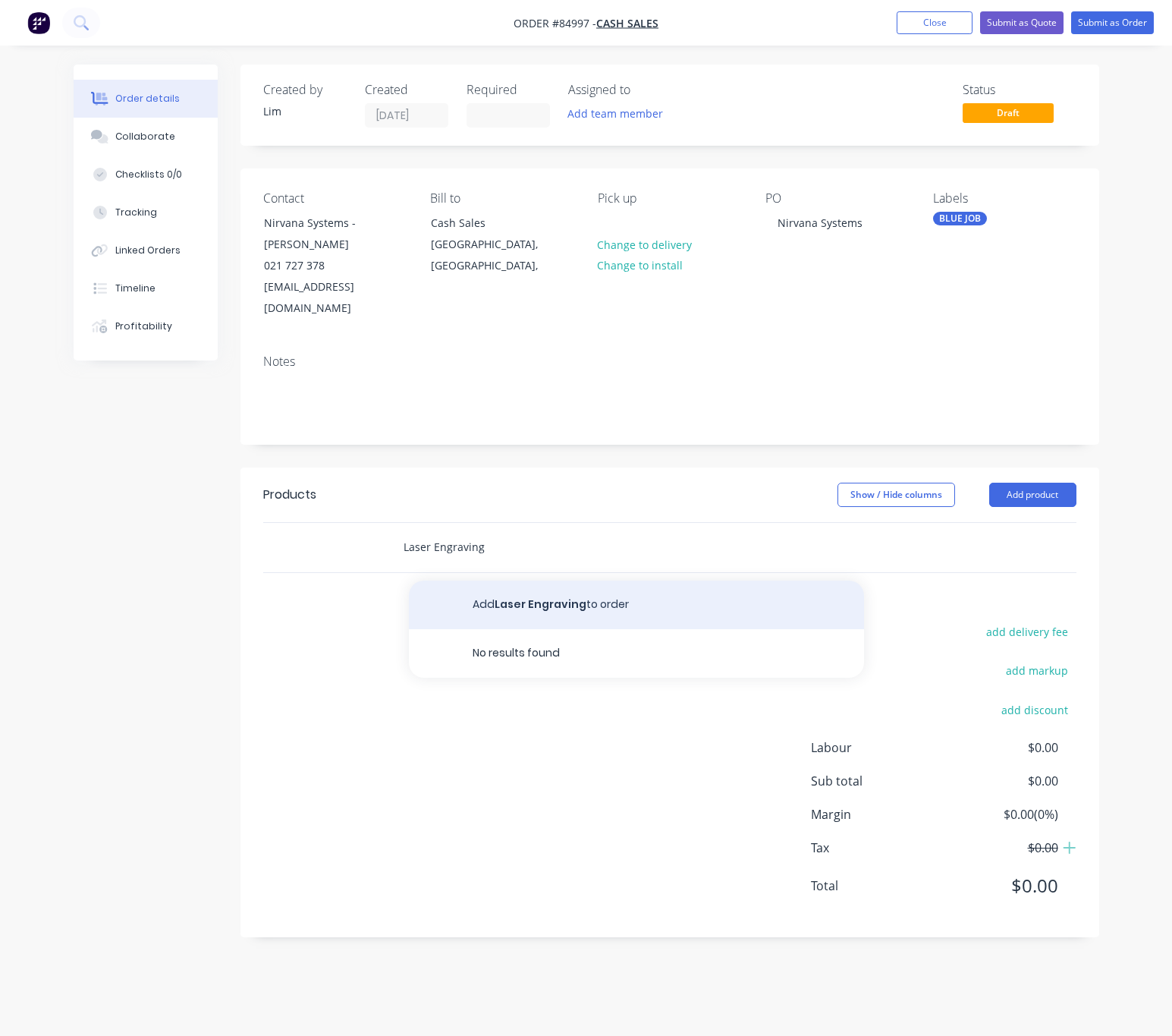
type input "Laser Engraving"
click at [654, 595] on button "Add Laser Engraving to order" at bounding box center [636, 605] width 455 height 49
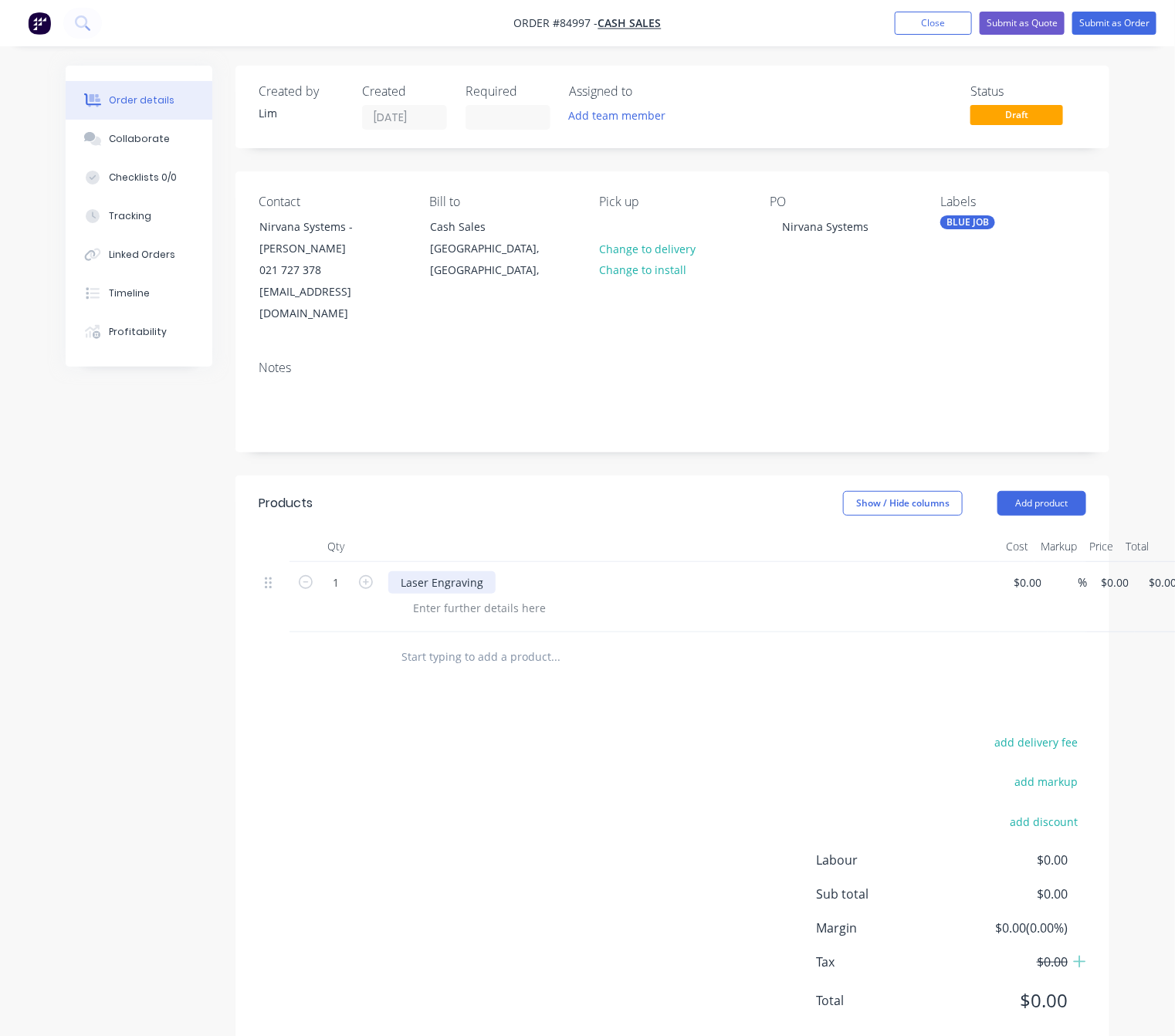
drag, startPoint x: 485, startPoint y: 563, endPoint x: 603, endPoint y: 575, distance: 118.6
click at [487, 571] on div "Laser Engraving" at bounding box center [442, 582] width 108 height 23
click at [485, 571] on div "Laser Engraving -" at bounding box center [445, 582] width 114 height 23
click at [492, 571] on div "Laser Engraving -" at bounding box center [445, 582] width 114 height 23
click at [521, 597] on div at bounding box center [479, 607] width 157 height 23
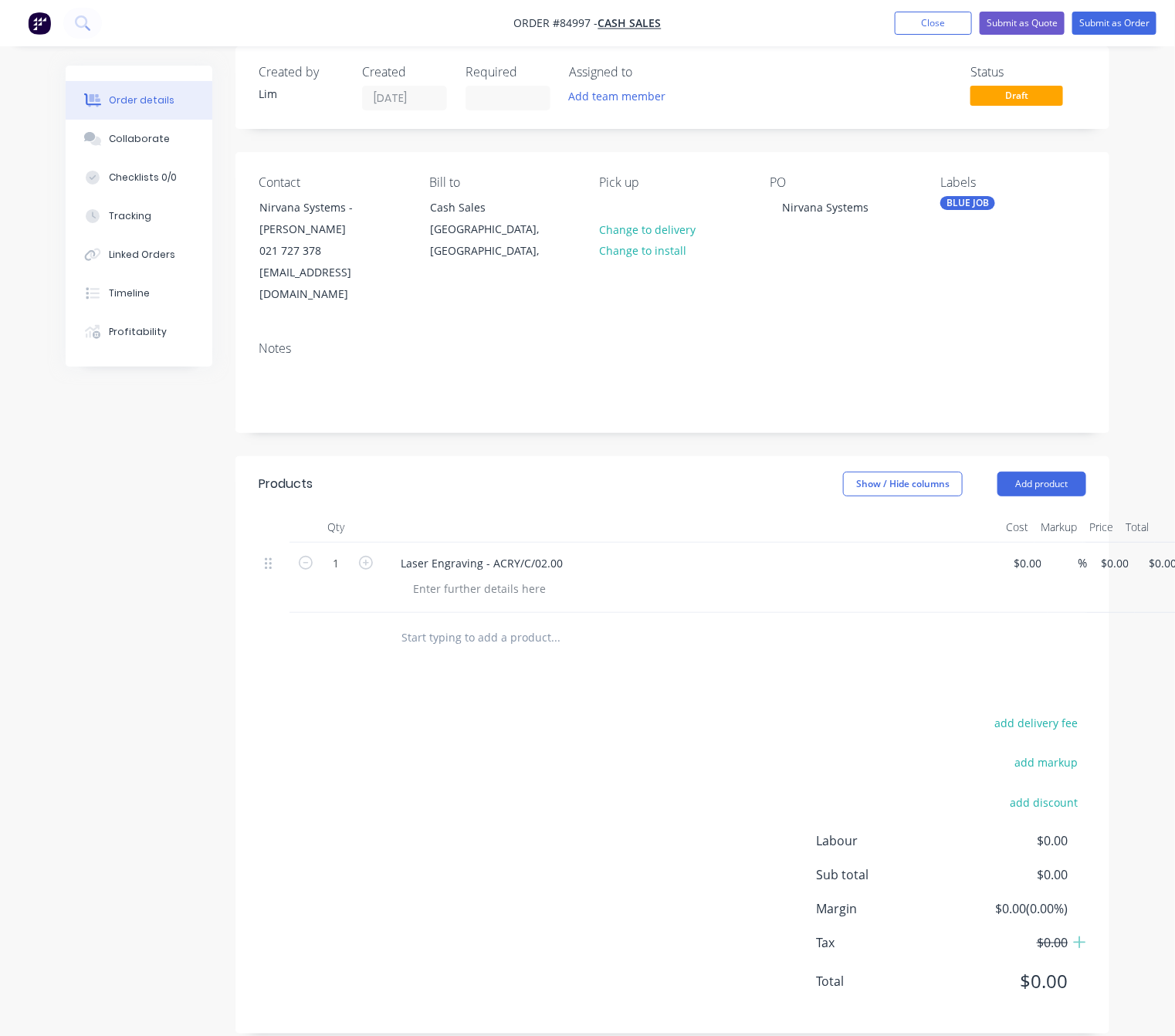
scroll to position [21, 0]
click at [482, 576] on div at bounding box center [479, 586] width 157 height 23
click at [625, 576] on div "Engrave/Cut 2mm Clear Acrylic As Per File" at bounding box center [521, 586] width 241 height 23
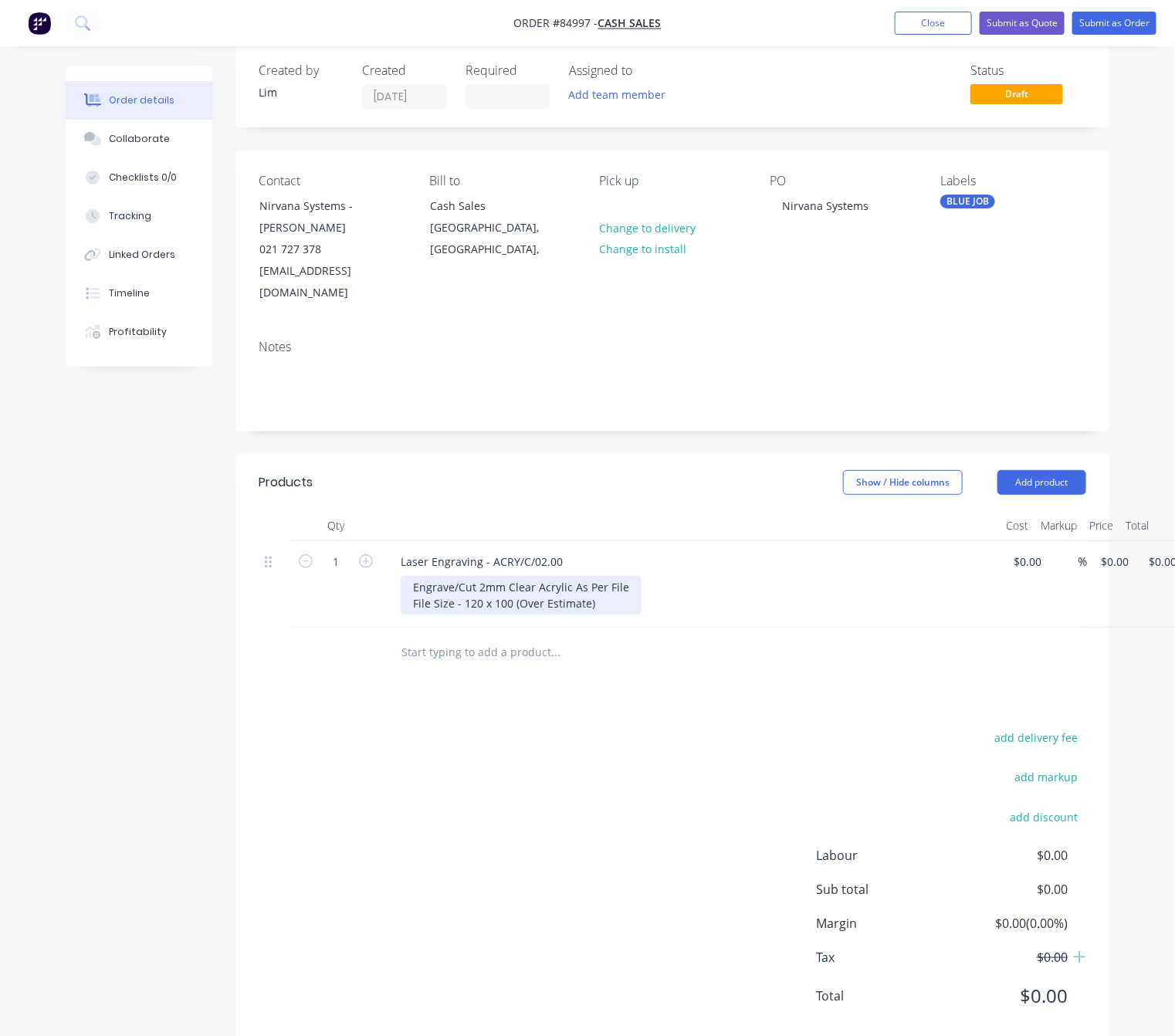
click at [610, 580] on div "Engrave/Cut 2mm Clear Acrylic As Per File File Size - 120 x 100 (Over Estimate)" at bounding box center [521, 595] width 241 height 39
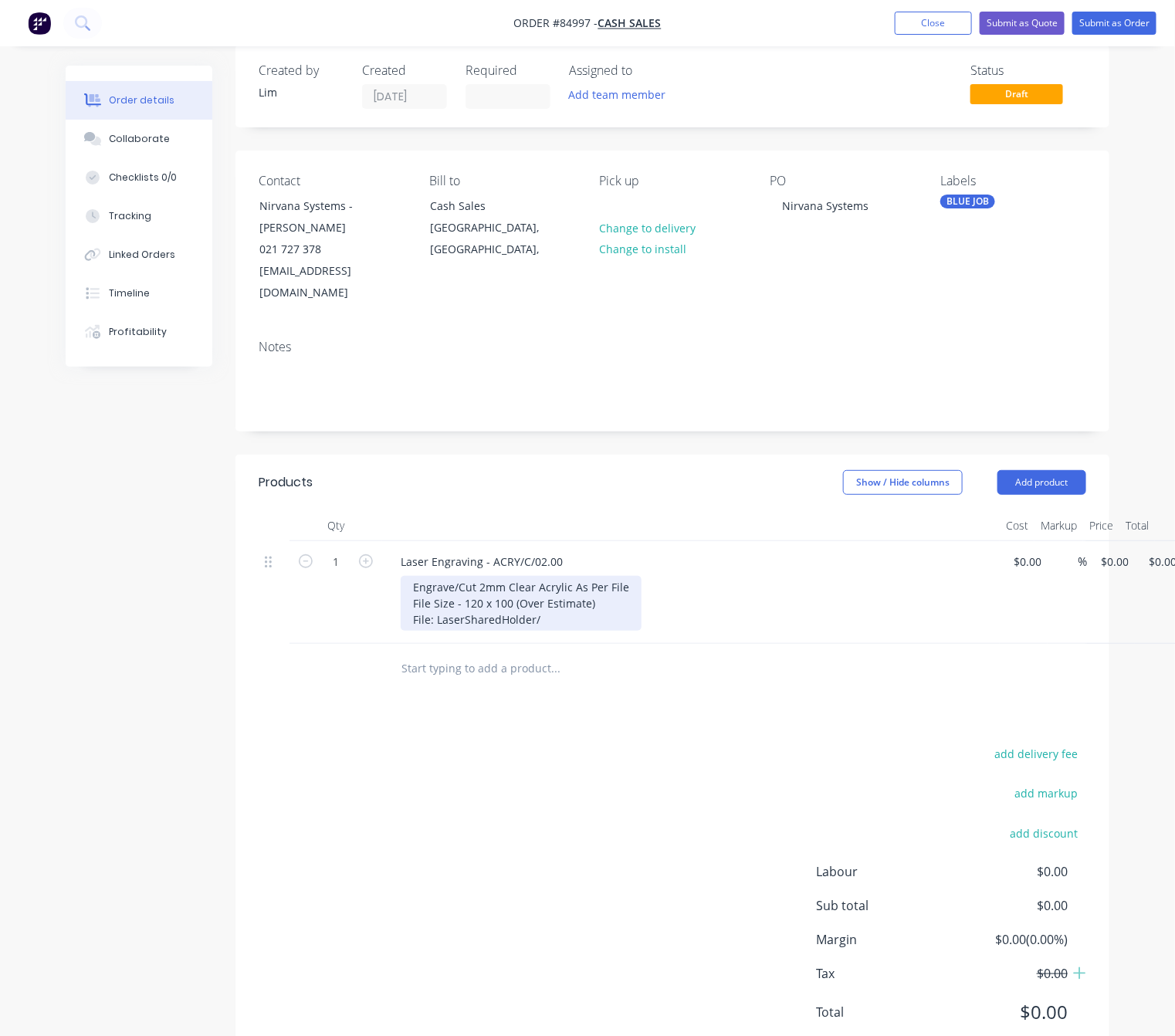
click at [556, 596] on div "Engrave/Cut 2mm Clear Acrylic As Per File File Size - 120 x 100 (Over Estimate)…" at bounding box center [521, 602] width 241 height 55
click at [593, 758] on div "add delivery fee add markup add discount Labour $0.00 Sub total $0.00 Margin $0…" at bounding box center [672, 891] width 828 height 298
click at [735, 595] on div "Engrave/Cut 2mm Clear Acrylic As Per File File Size - 120 x 100 (Over Estimate)…" at bounding box center [576, 602] width 350 height 55
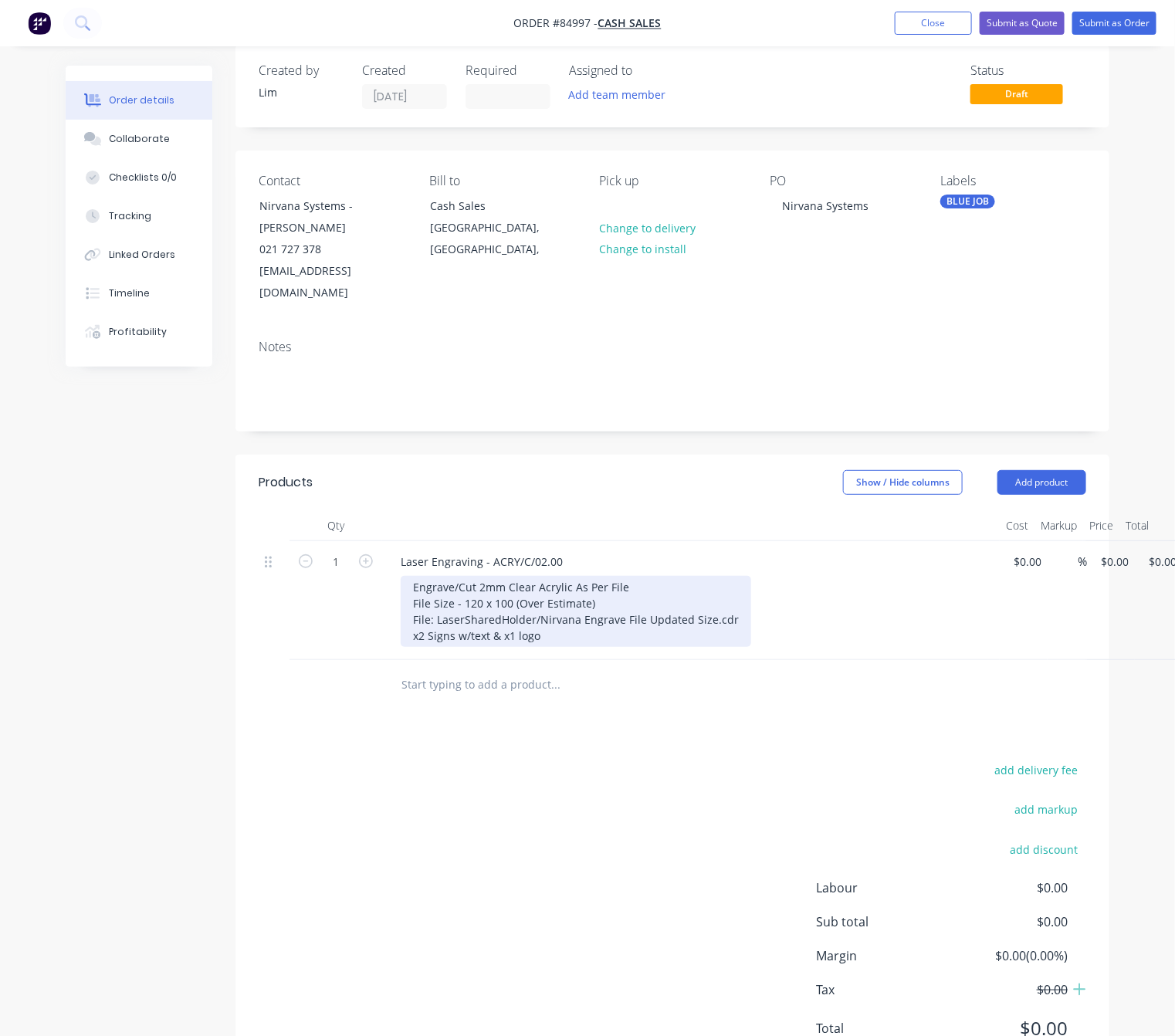
click at [521, 614] on div "Engrave/Cut 2mm Clear Acrylic As Per File File Size - 120 x 100 (Over Estimate)…" at bounding box center [576, 611] width 350 height 71
click at [471, 618] on div "Engrave/Cut 2mm Clear Acrylic As Per File File Size - 120 x 100 (Over Estimate)…" at bounding box center [576, 611] width 350 height 71
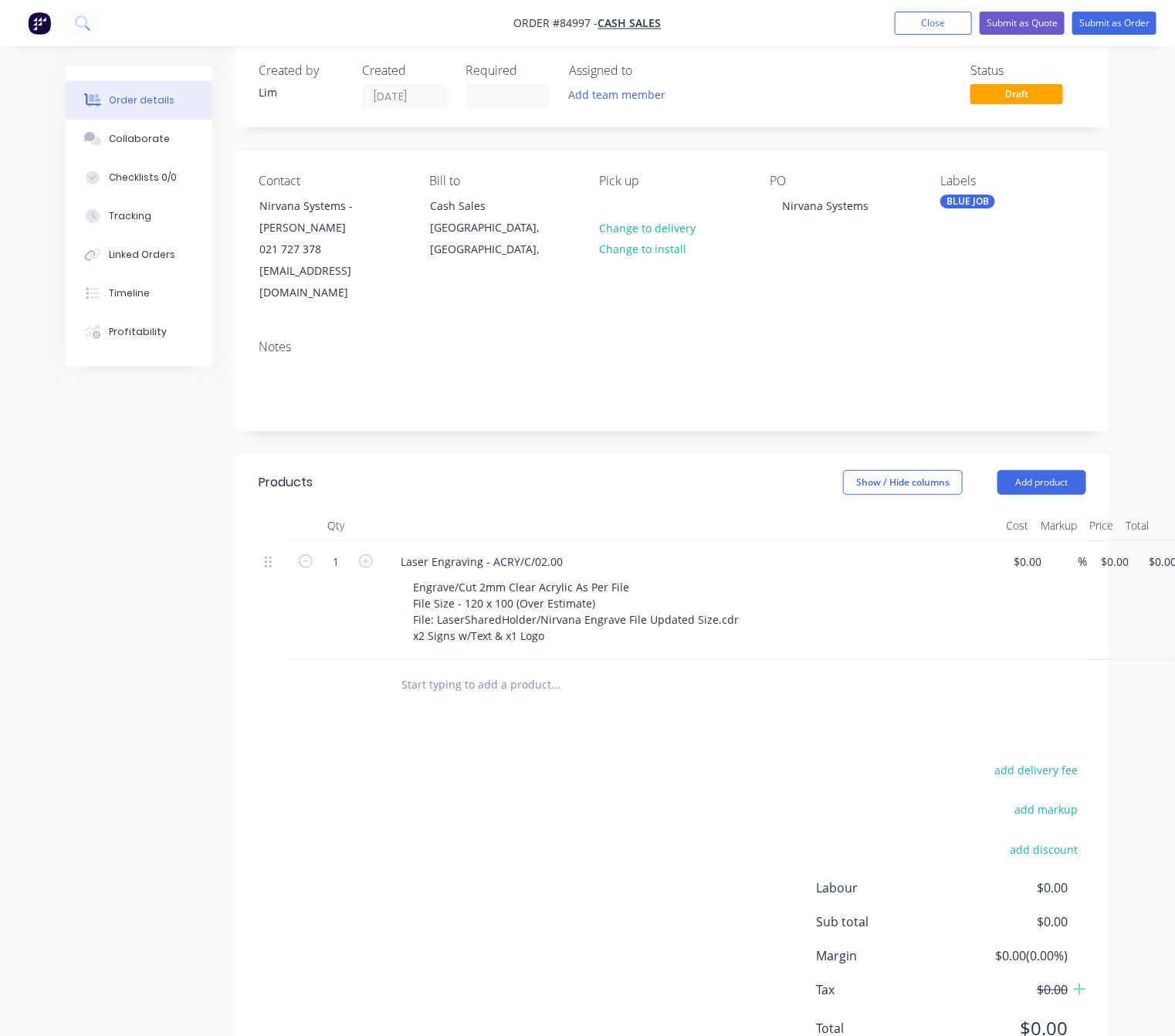
click at [526, 776] on div "add delivery fee add markup add discount Labour $0.00 Sub total $0.00 Margin $0…" at bounding box center [672, 908] width 828 height 298
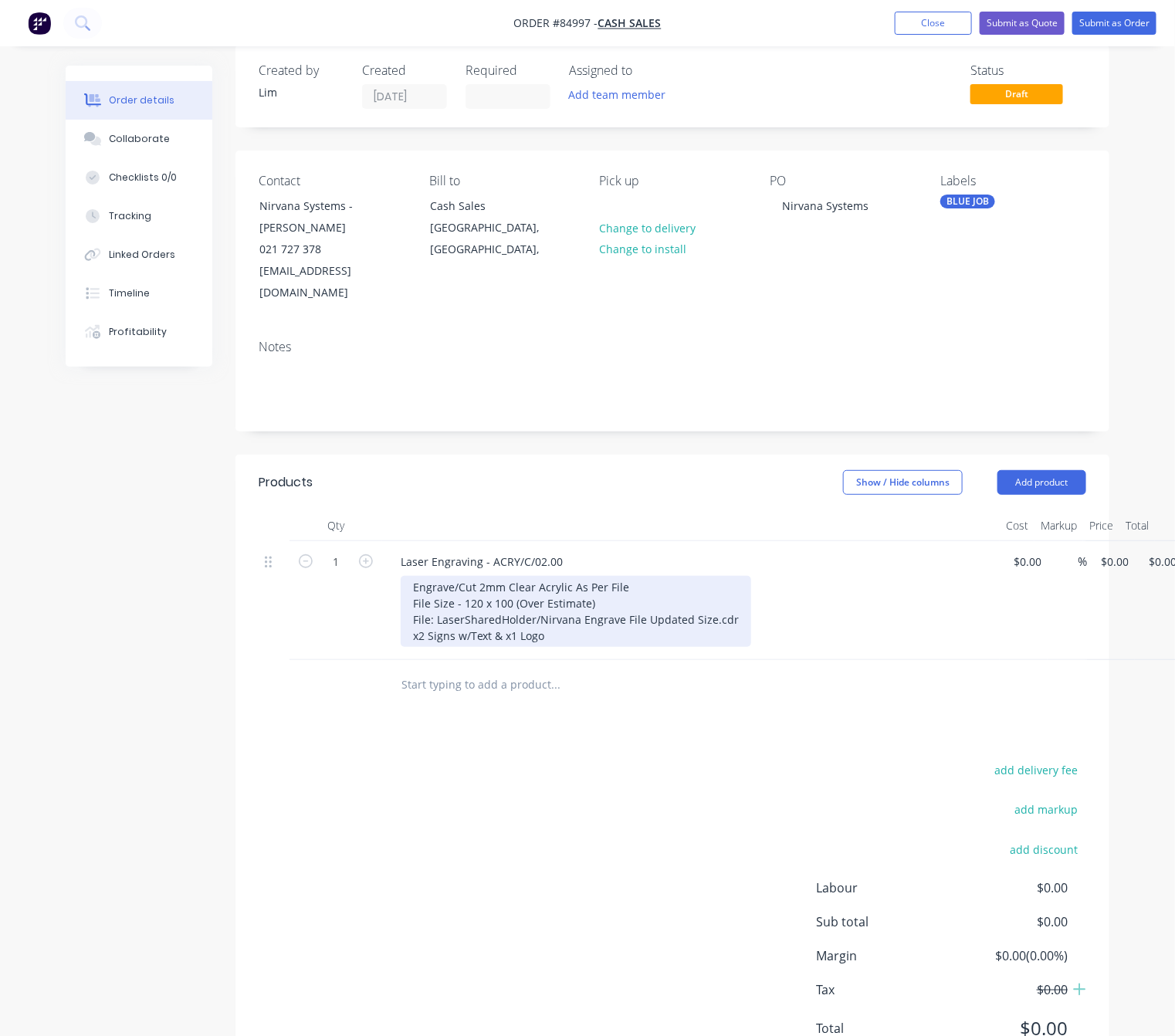
click at [410, 619] on div "Engrave/Cut 2mm Clear Acrylic As Per File File Size - 120 x 100 (Over Estimate)…" at bounding box center [576, 611] width 350 height 71
click at [408, 619] on div "Engrave/Cut 2mm Clear Acrylic As Per File File Size - 120 x 100 (Over Estimate)…" at bounding box center [576, 611] width 350 height 71
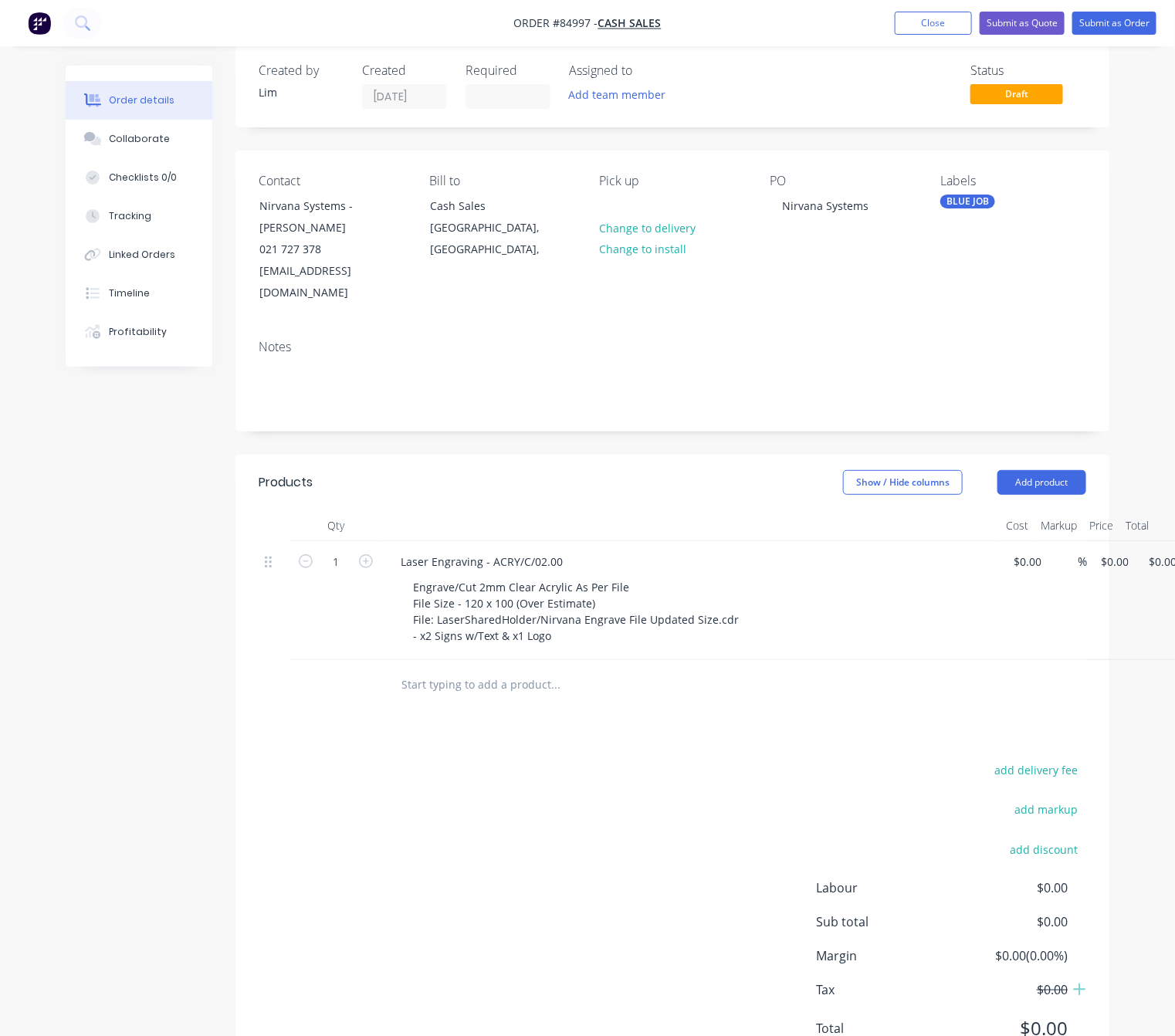
click at [614, 818] on div "add delivery fee add markup add discount Labour $0.00 Sub total $0.00 Margin $0…" at bounding box center [672, 908] width 828 height 298
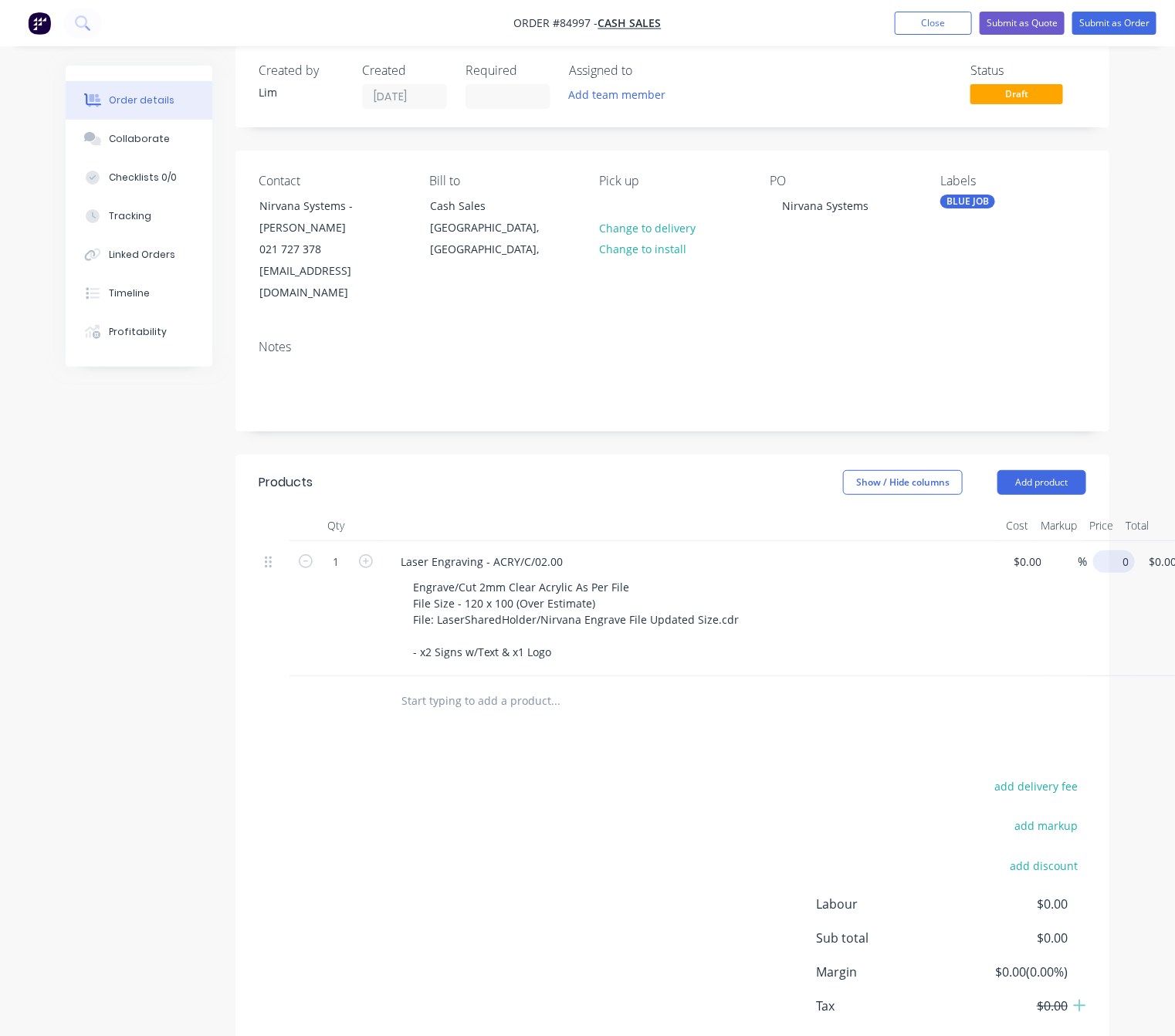
click at [1112, 550] on input "0" at bounding box center [1117, 561] width 35 height 23
type input "$31.25"
click at [434, 856] on div "add delivery fee add markup add discount Labour $0.00 Sub total $0.00 Margin $0…" at bounding box center [672, 924] width 828 height 298
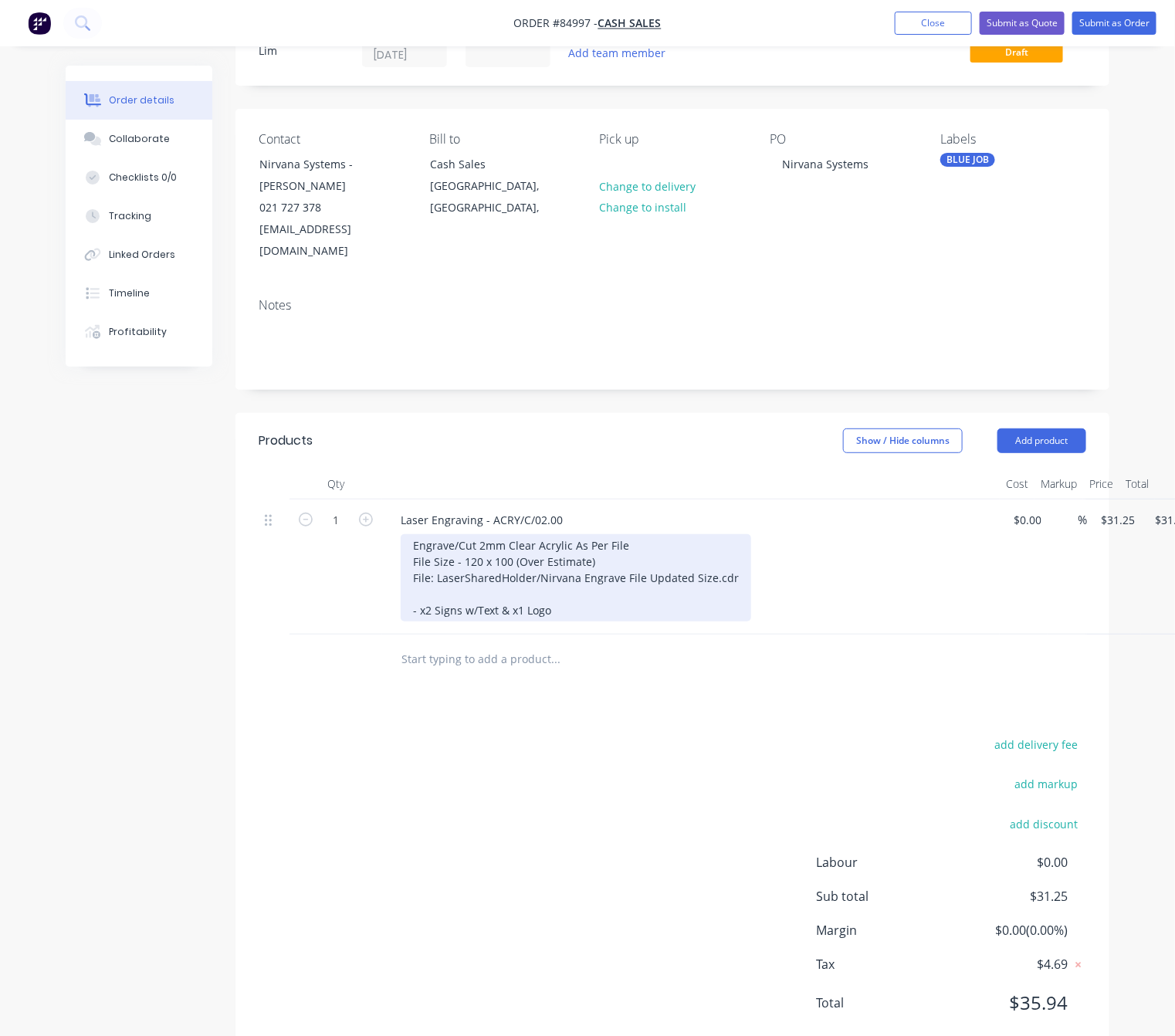
scroll to position [86, 0]
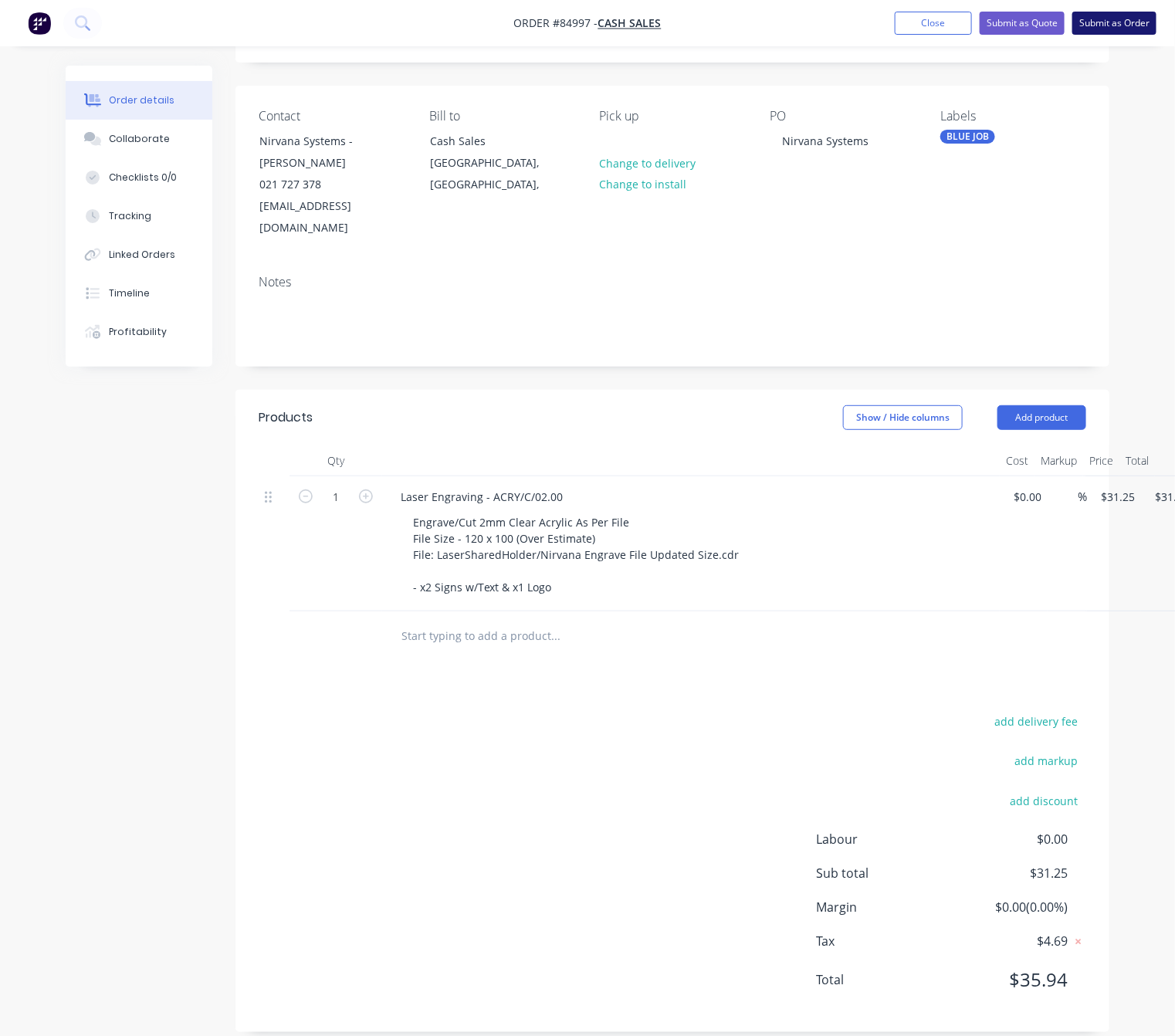
click at [1129, 18] on button "Submit as Order" at bounding box center [1114, 24] width 84 height 24
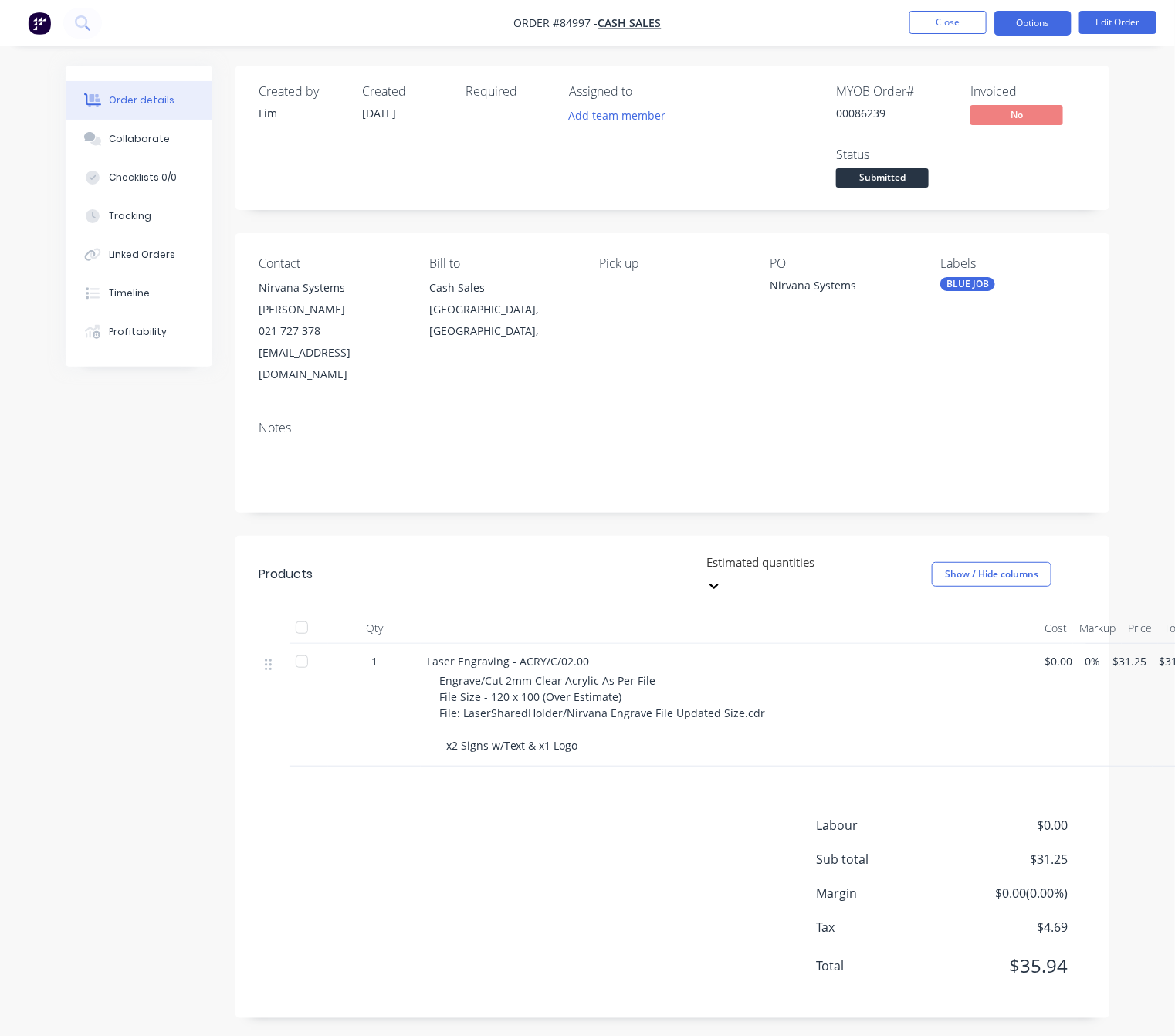
click at [1029, 31] on button "Options" at bounding box center [1033, 23] width 77 height 24
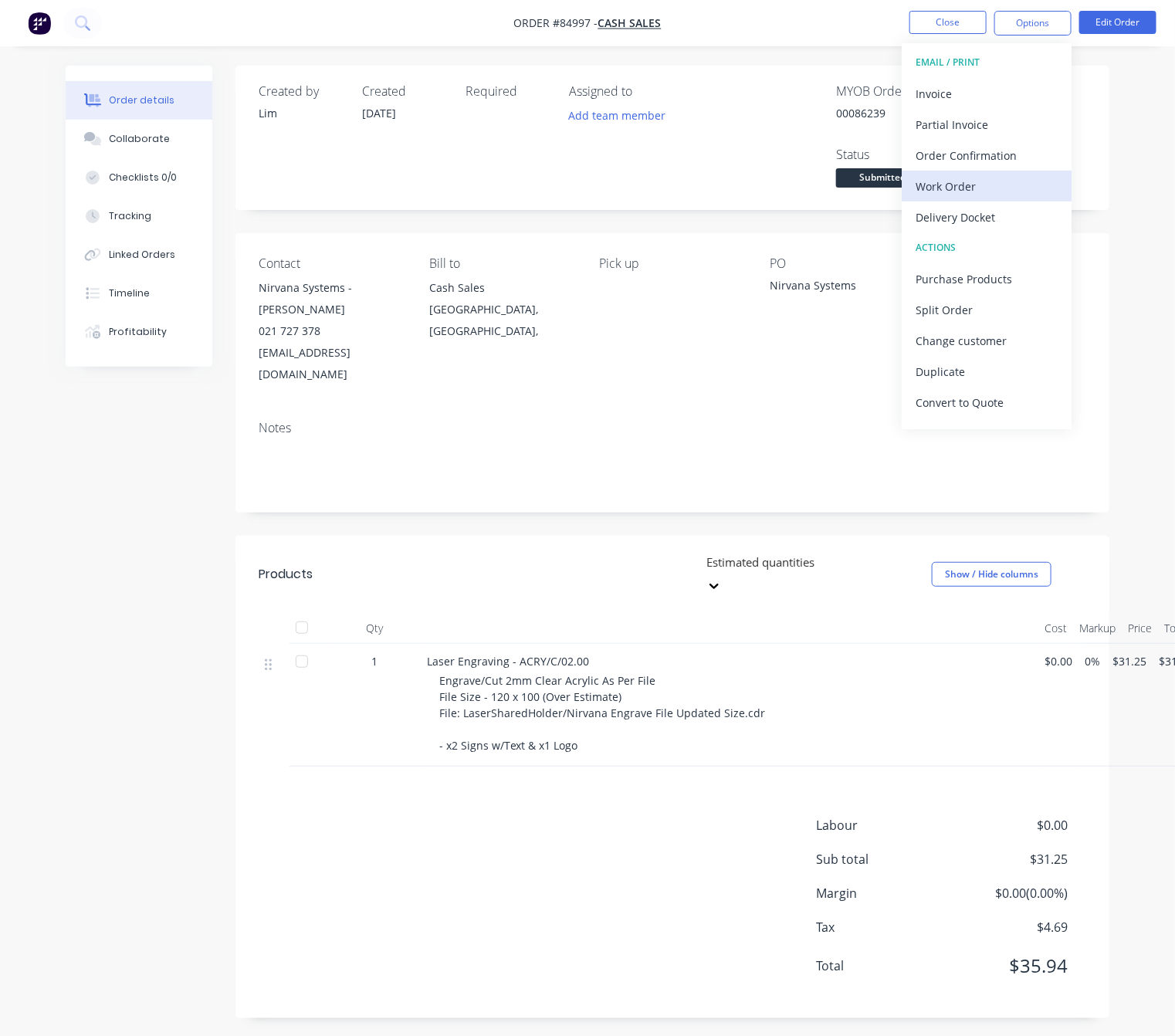
click at [984, 187] on div "Work Order" at bounding box center [986, 186] width 142 height 23
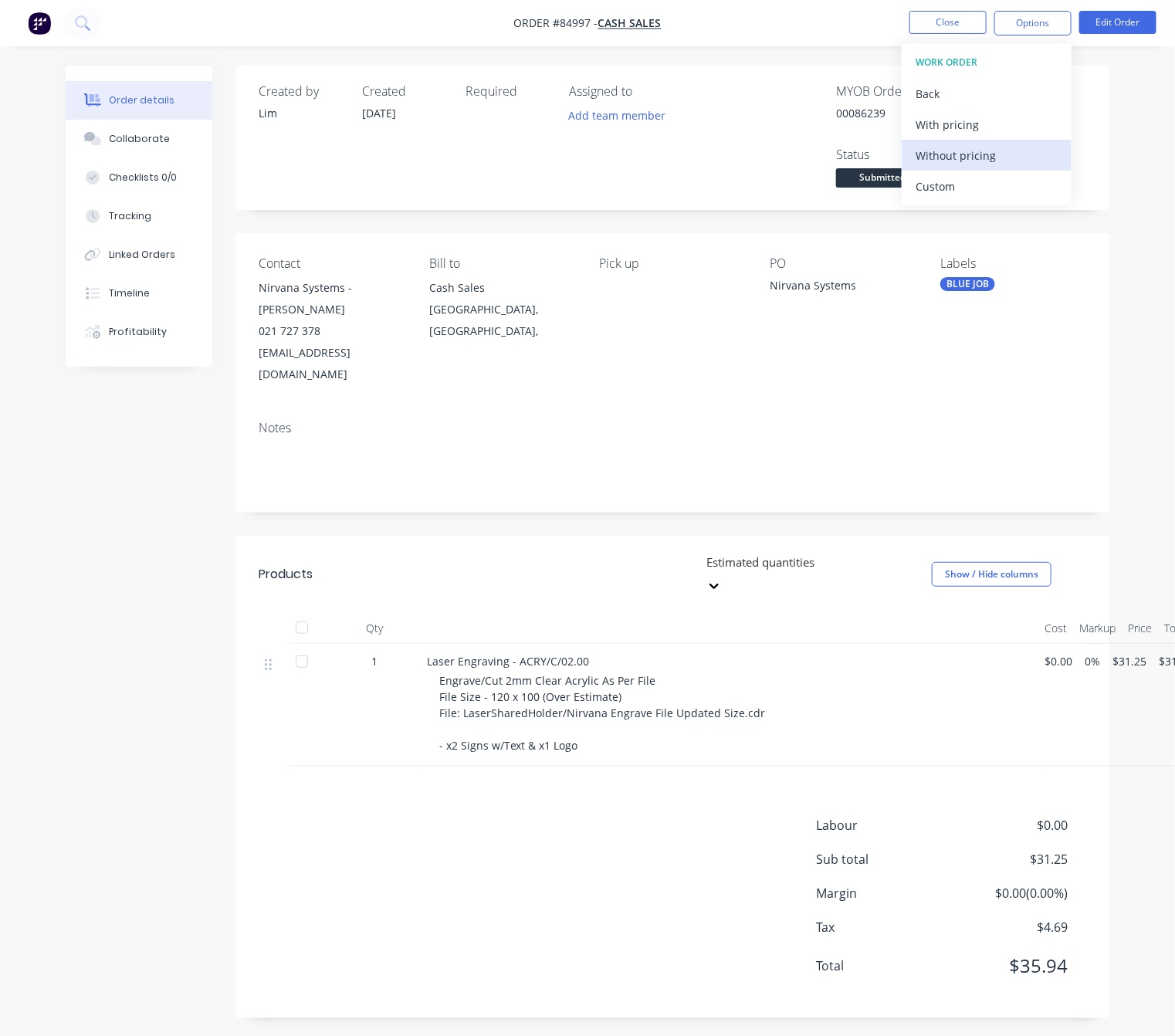
click at [992, 158] on div "Without pricing" at bounding box center [986, 155] width 142 height 23
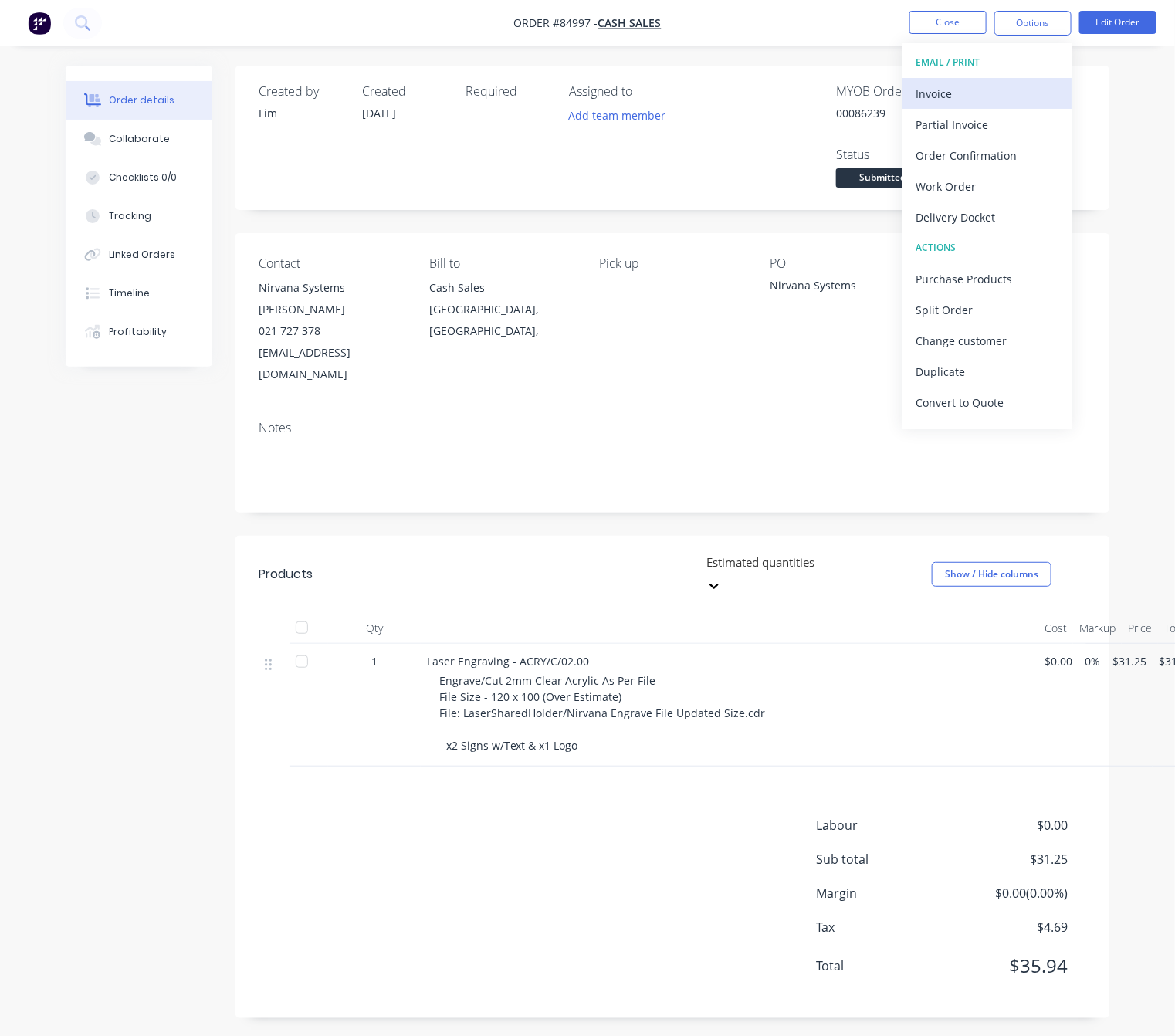
click at [1003, 90] on div "Invoice" at bounding box center [986, 93] width 142 height 23
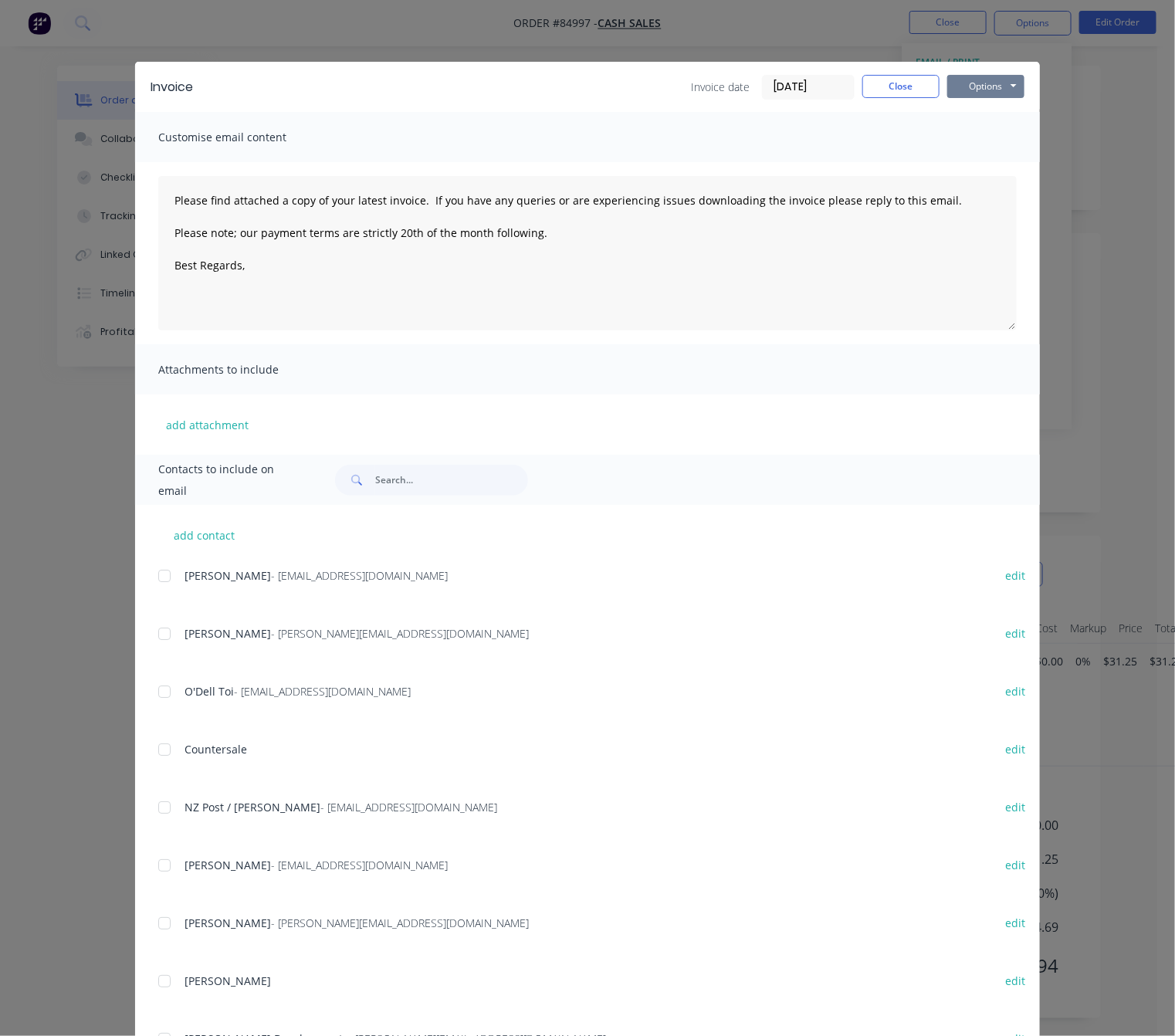
click at [1006, 89] on button "Options" at bounding box center [986, 87] width 77 height 24
click at [1013, 101] on button "Preview" at bounding box center [997, 113] width 99 height 25
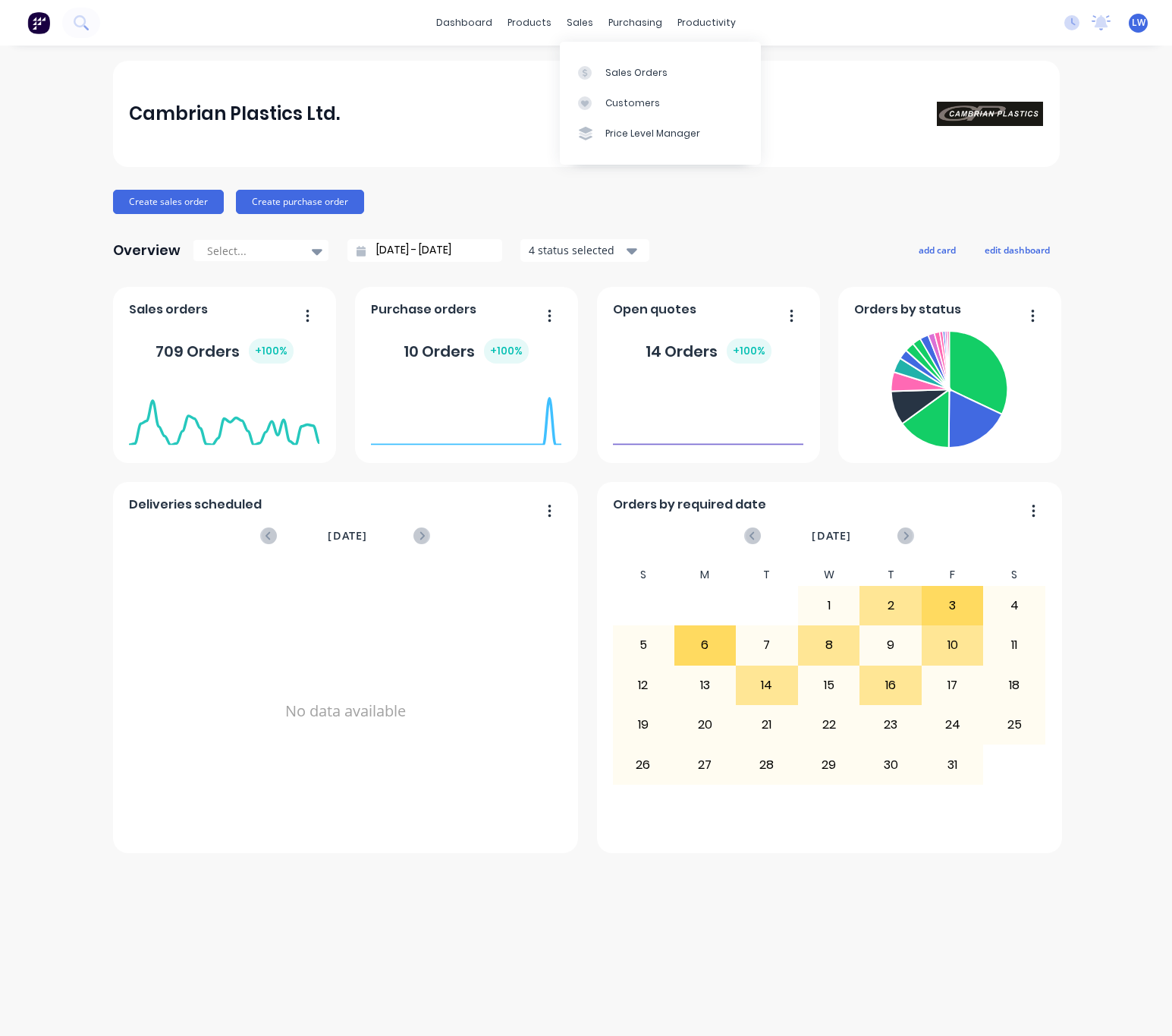
click at [605, 55] on div "Sales Orders Customers Price Level Manager" at bounding box center [660, 103] width 201 height 122
click at [606, 64] on link "Sales Orders" at bounding box center [660, 72] width 201 height 31
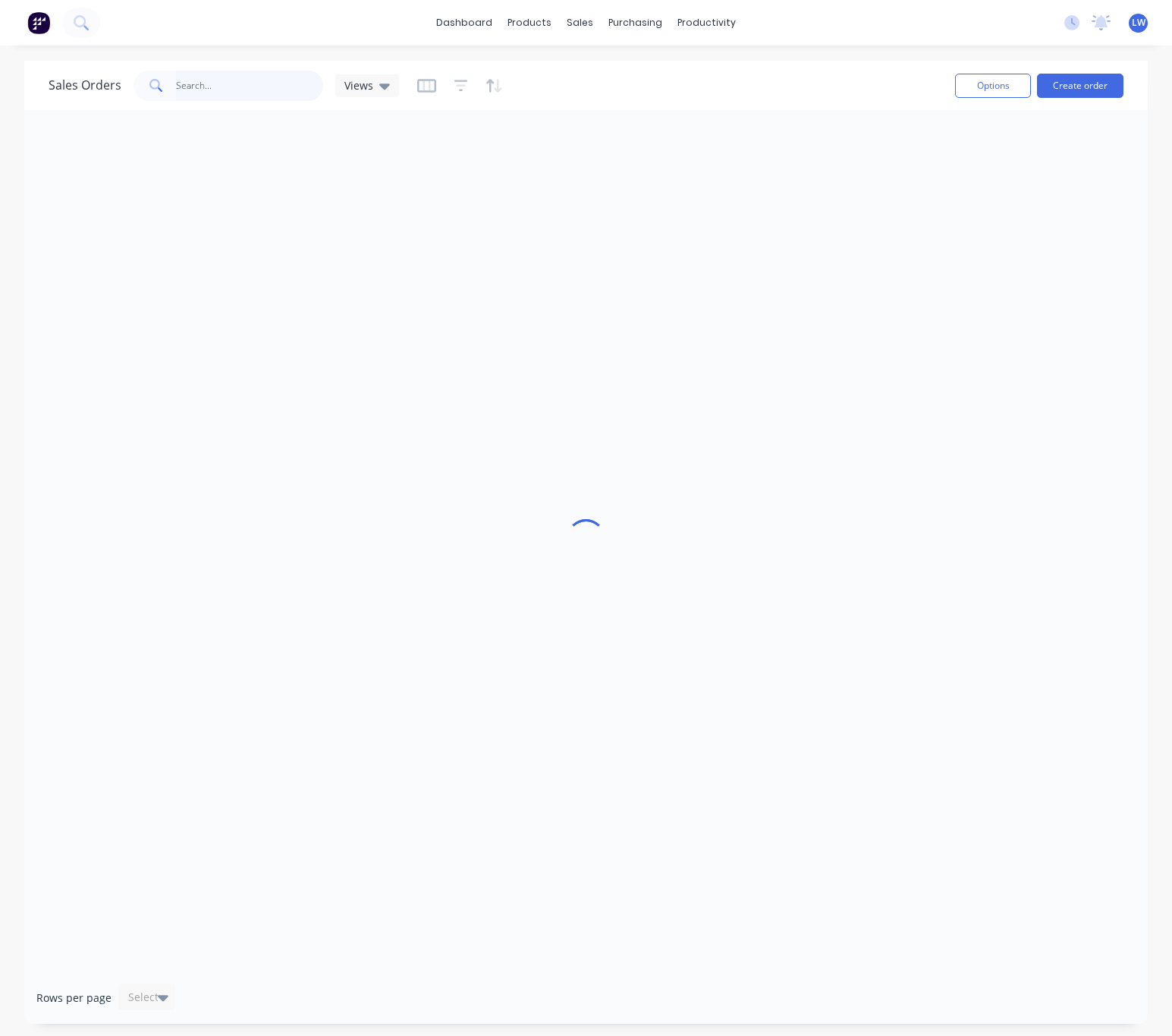
click at [192, 85] on input "text" at bounding box center [249, 85] width 148 height 31
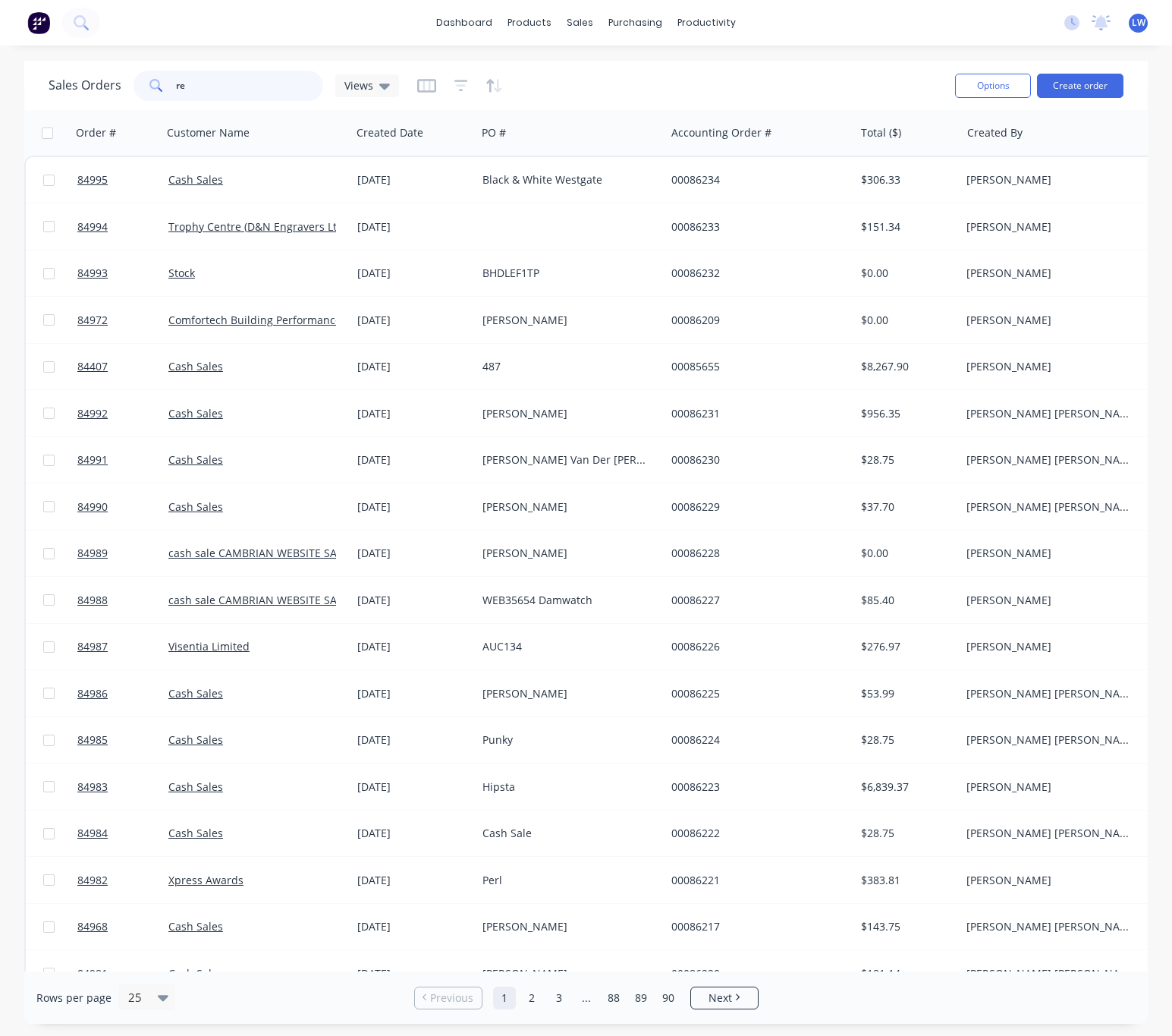
type input "r"
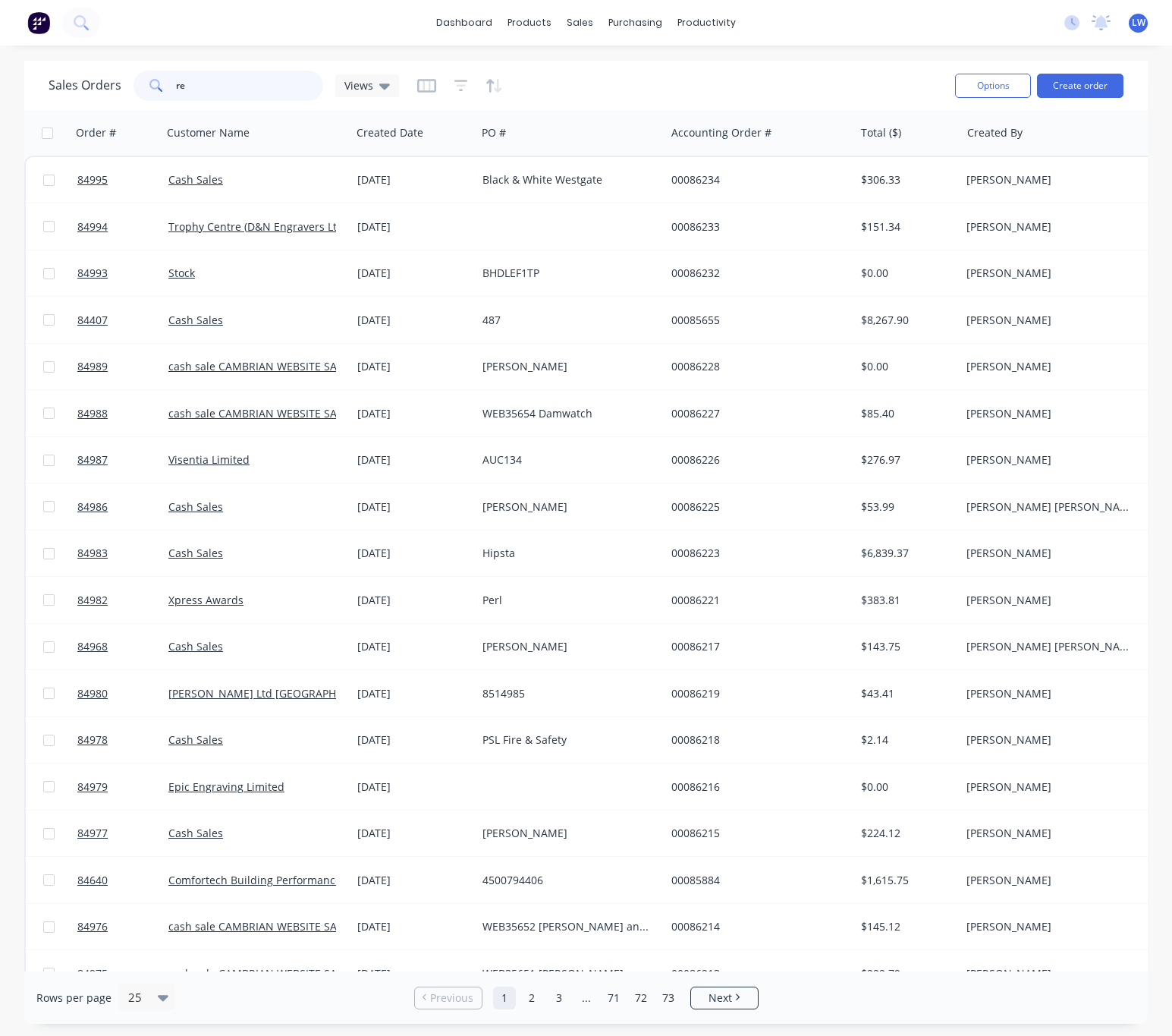
type input "r"
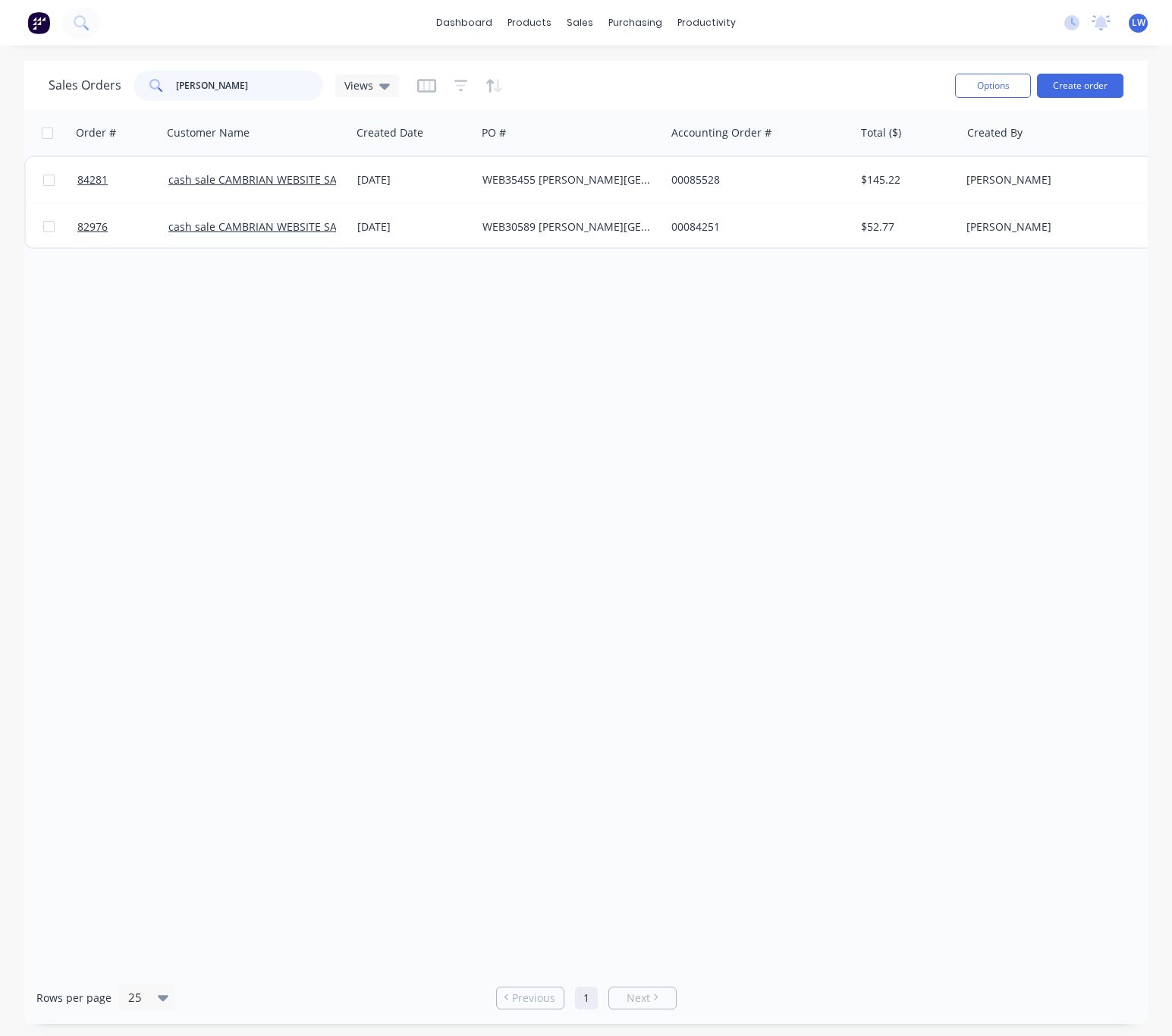
type input "rowen"
drag, startPoint x: 239, startPoint y: 80, endPoint x: 163, endPoint y: 79, distance: 76.0
click at [164, 79] on div "rowen" at bounding box center [229, 85] width 190 height 31
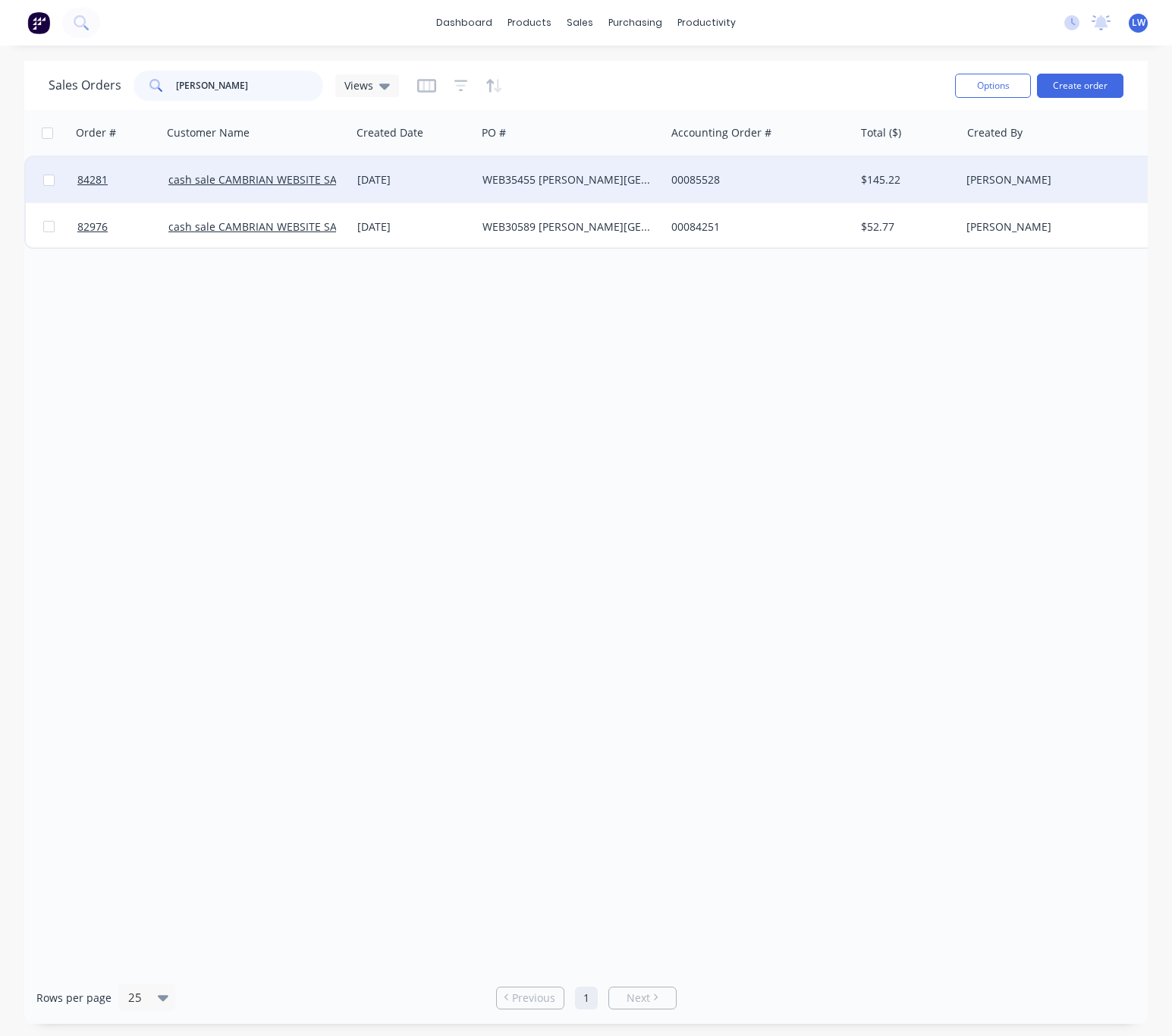
type input "rowen"
click at [567, 187] on div "WEB35455 Kathleen Kilgour Centre" at bounding box center [567, 179] width 168 height 15
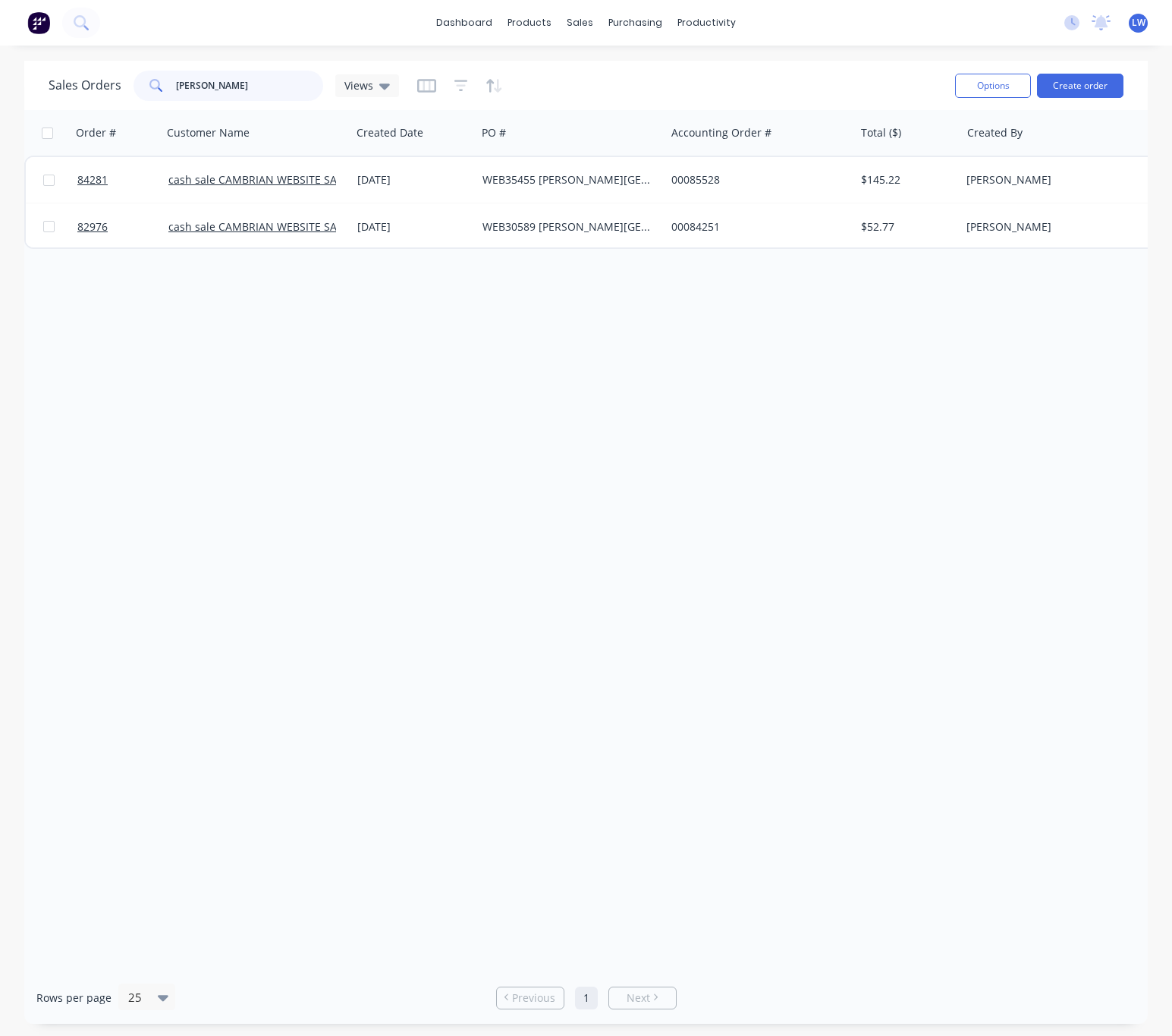
drag, startPoint x: 225, startPoint y: 91, endPoint x: 85, endPoint y: 85, distance: 140.1
click at [105, 70] on div "Sales Orders rowen Views" at bounding box center [224, 85] width 350 height 31
type input "school"
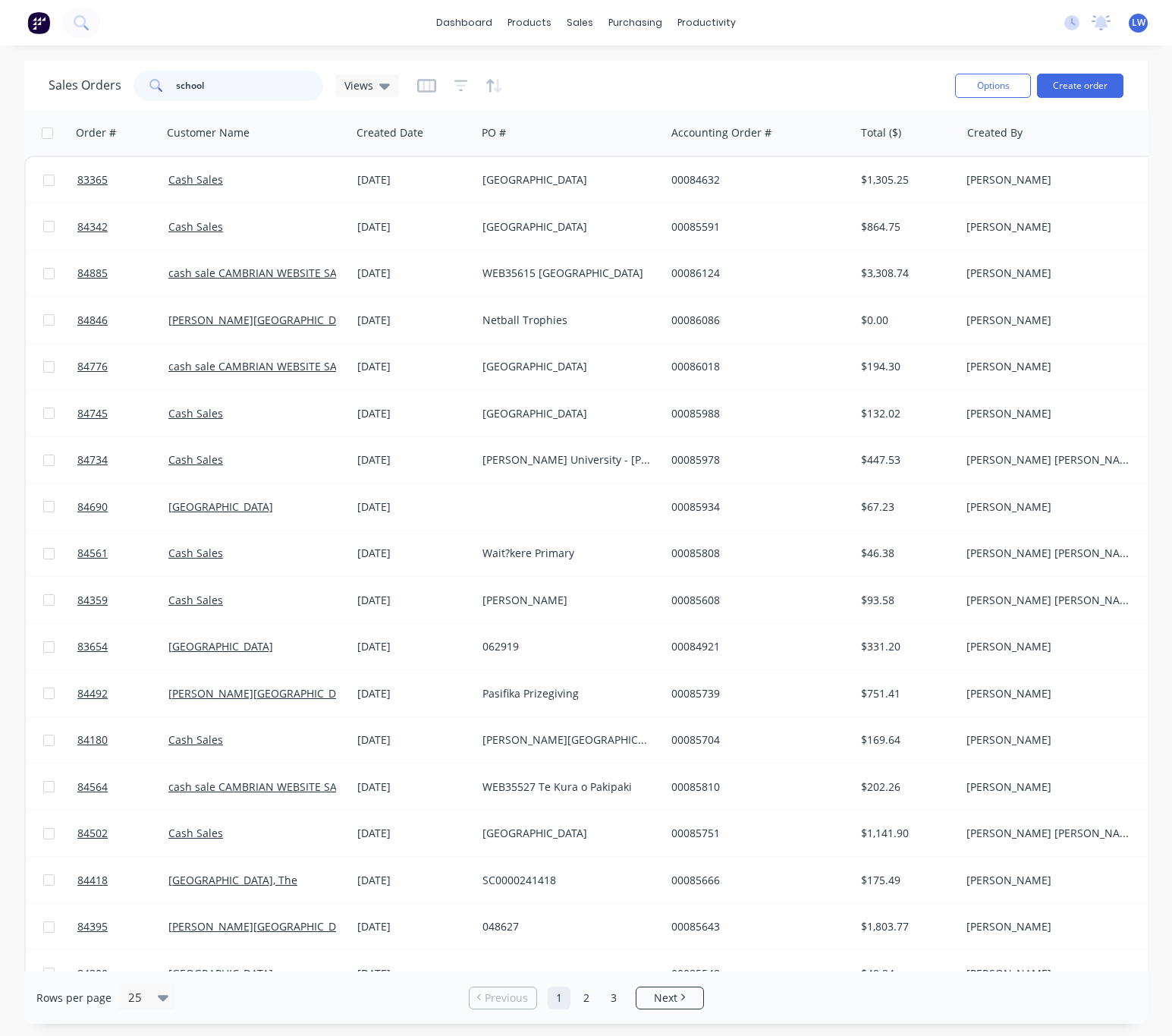
drag, startPoint x: 230, startPoint y: 92, endPoint x: 76, endPoint y: 69, distance: 155.7
click at [76, 69] on div "Sales Orders school Views" at bounding box center [496, 85] width 894 height 37
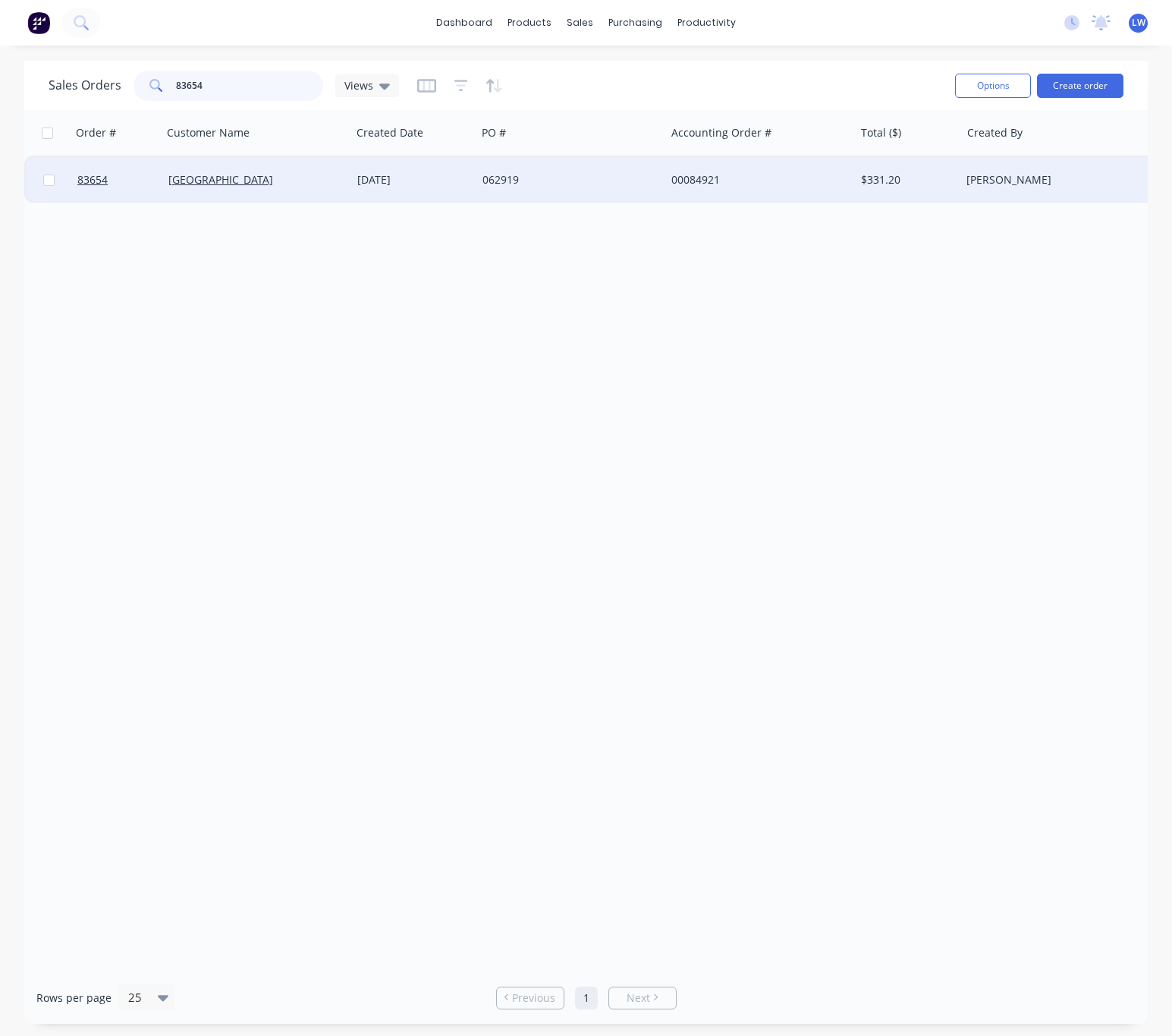
type input "83654"
click at [510, 185] on div "062919" at bounding box center [567, 179] width 168 height 15
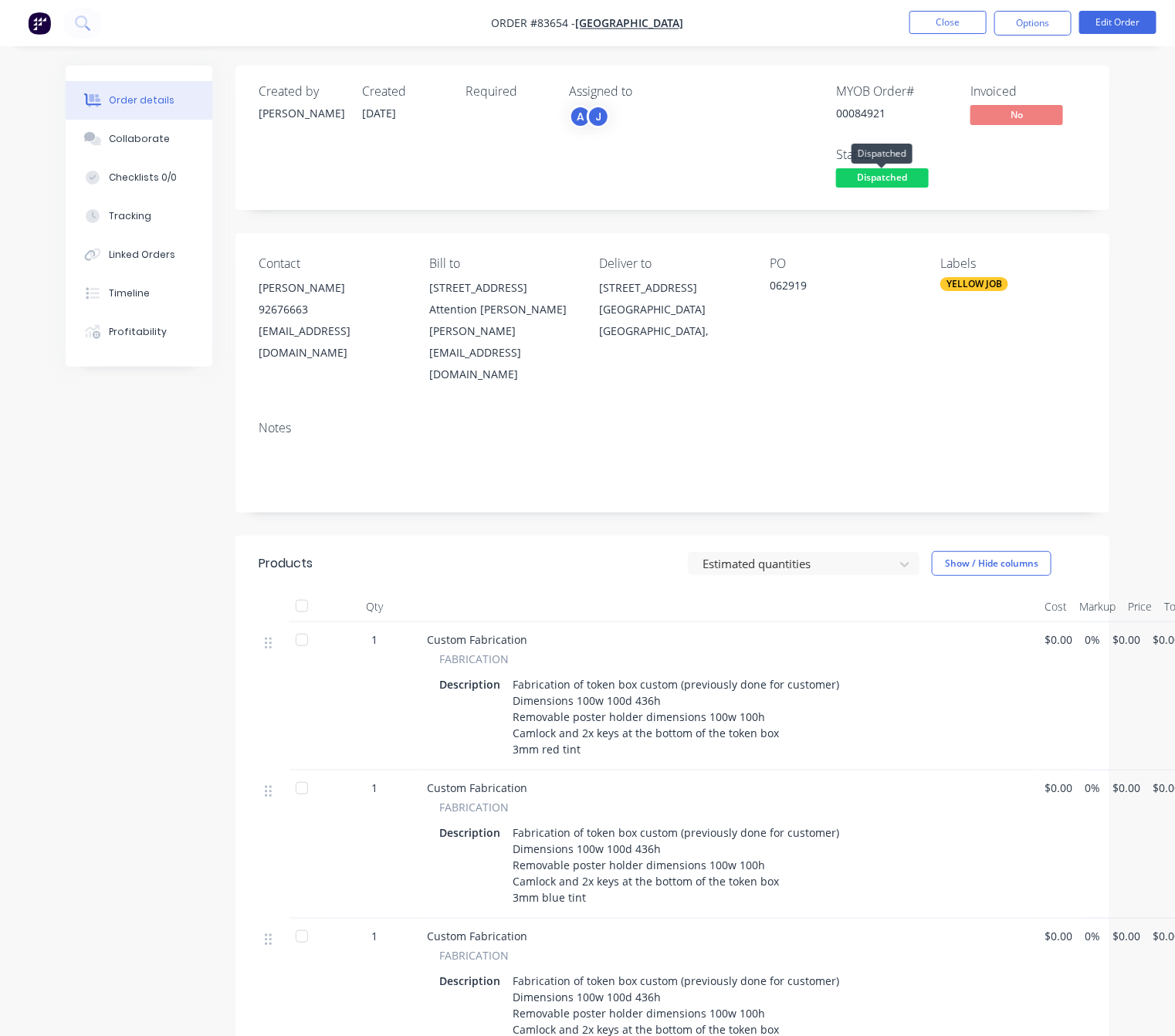
click at [892, 179] on span "Dispatched" at bounding box center [883, 177] width 92 height 19
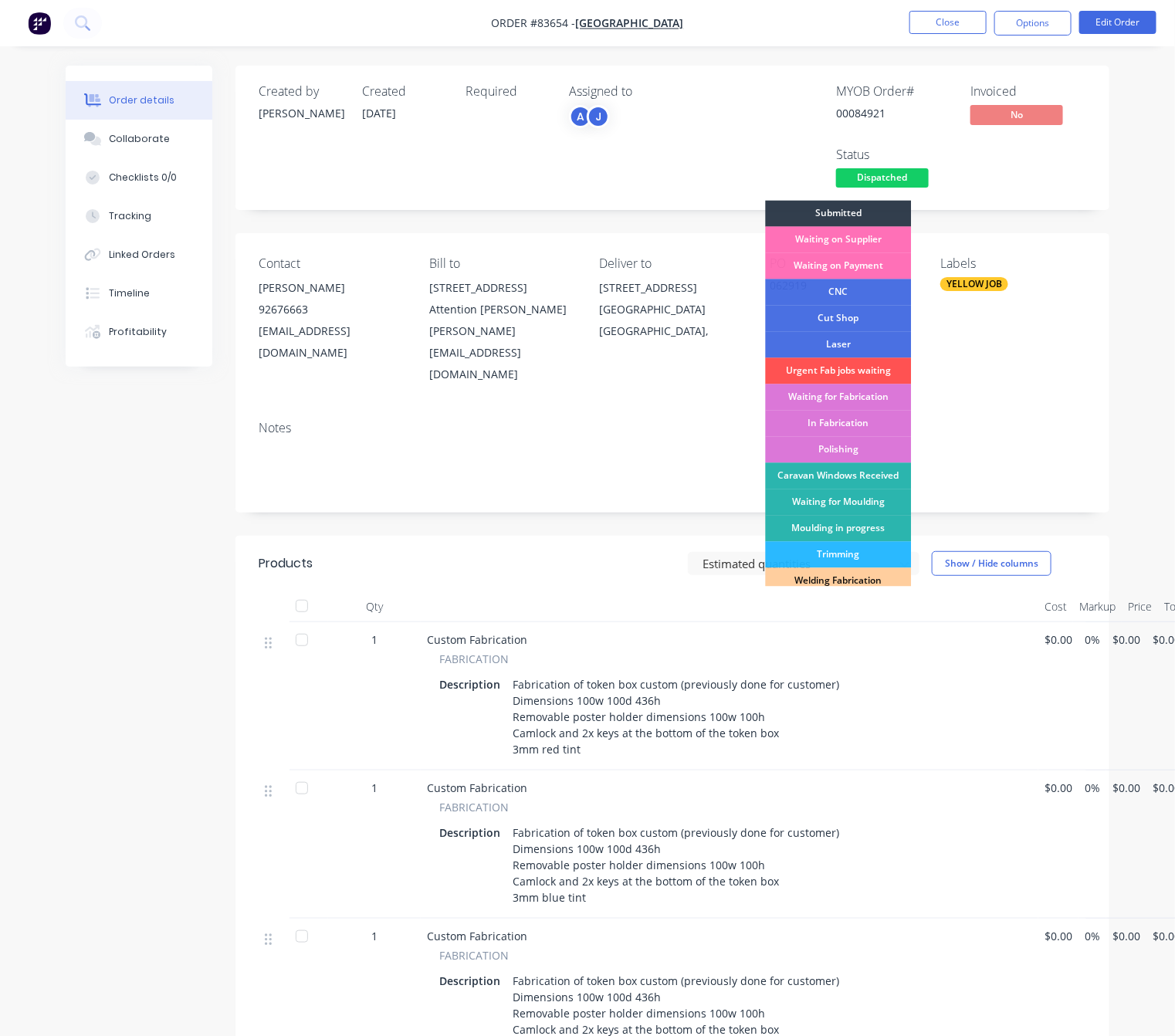
click at [1112, 433] on div "Order details Collaborate Checklists 0/0 Tracking Linked Orders Timeline Profit…" at bounding box center [588, 849] width 1074 height 1566
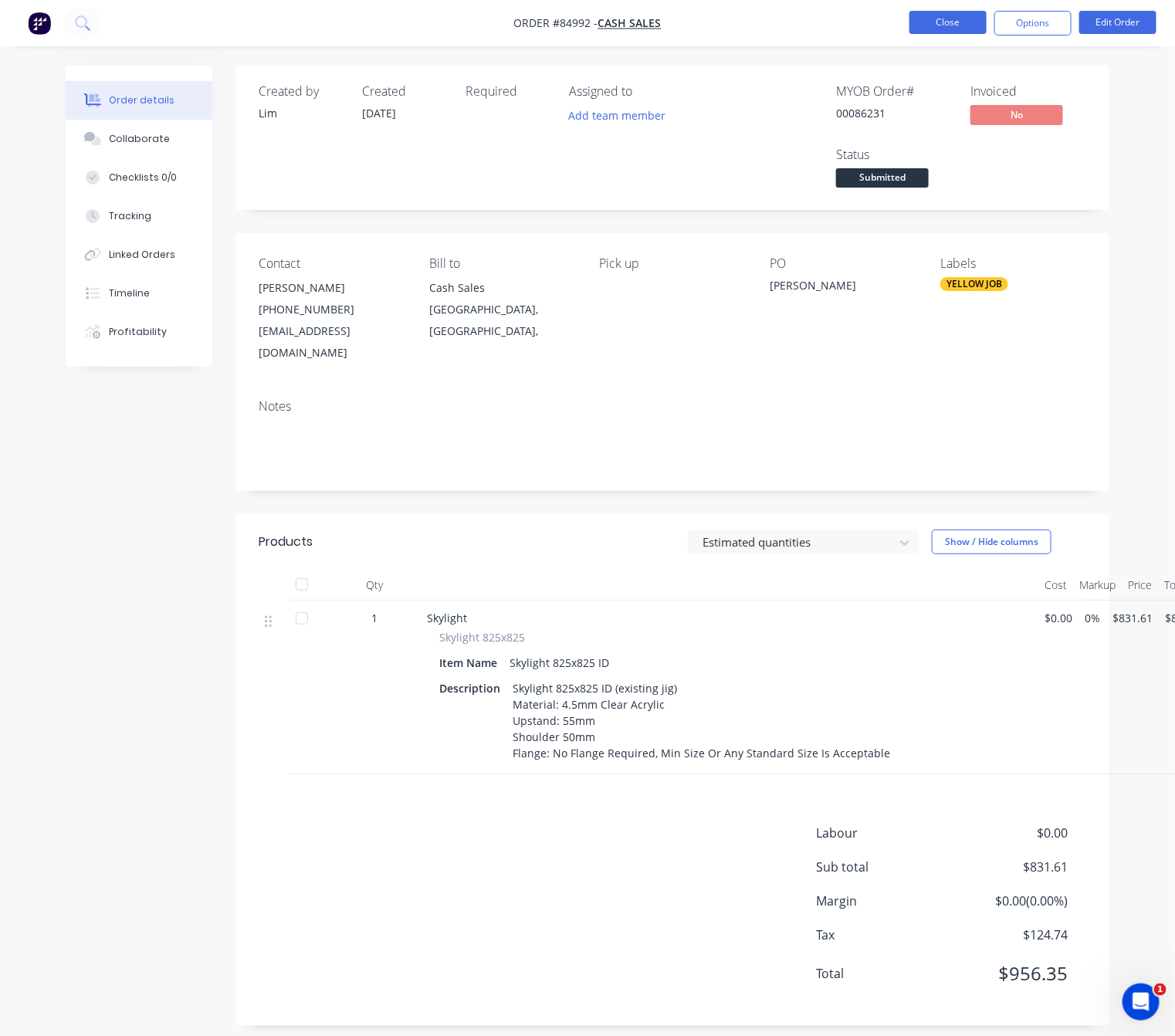
click at [971, 18] on button "Close" at bounding box center [948, 23] width 77 height 24
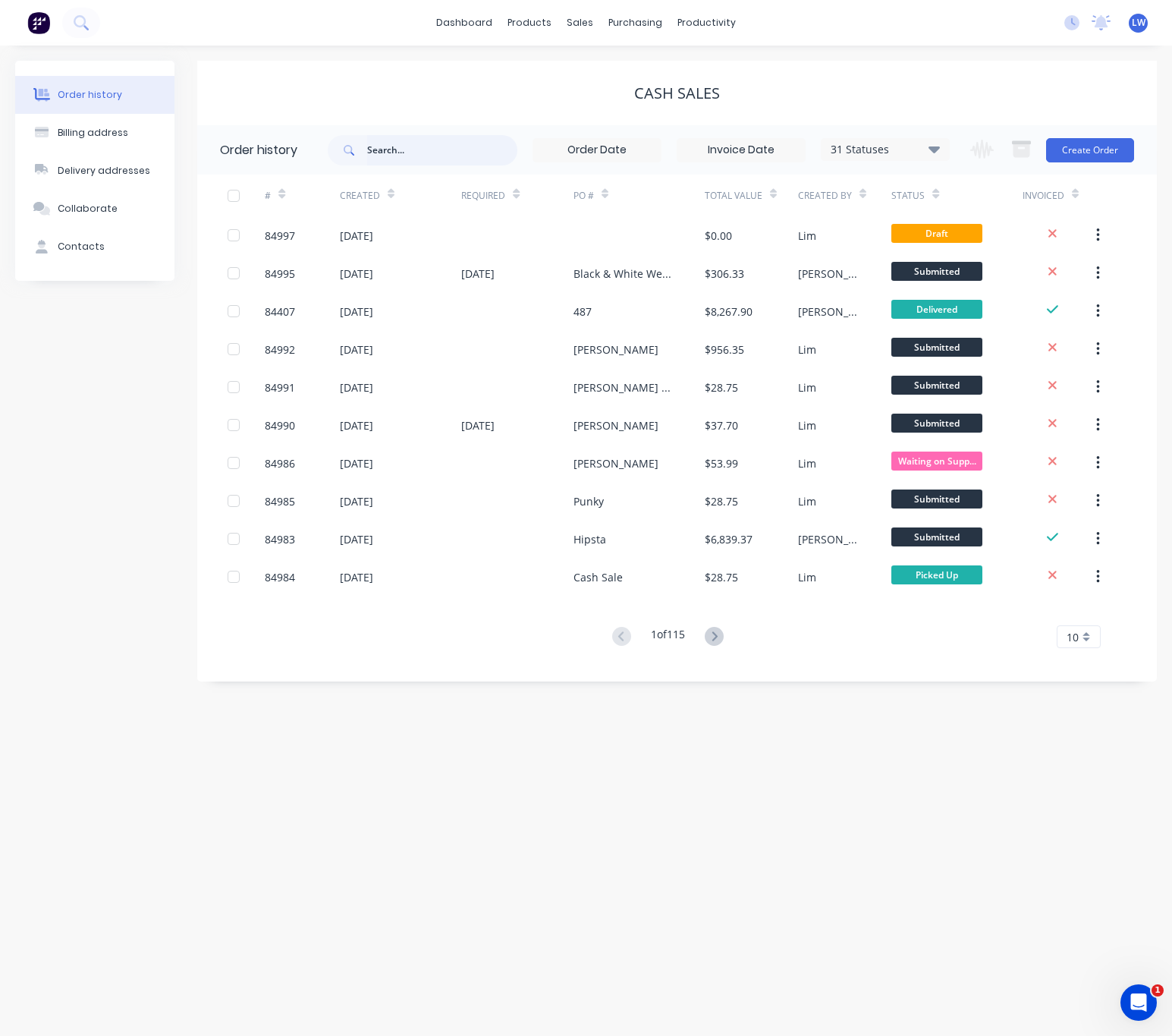
click at [482, 153] on input "text" at bounding box center [443, 150] width 150 height 31
type input "nir"
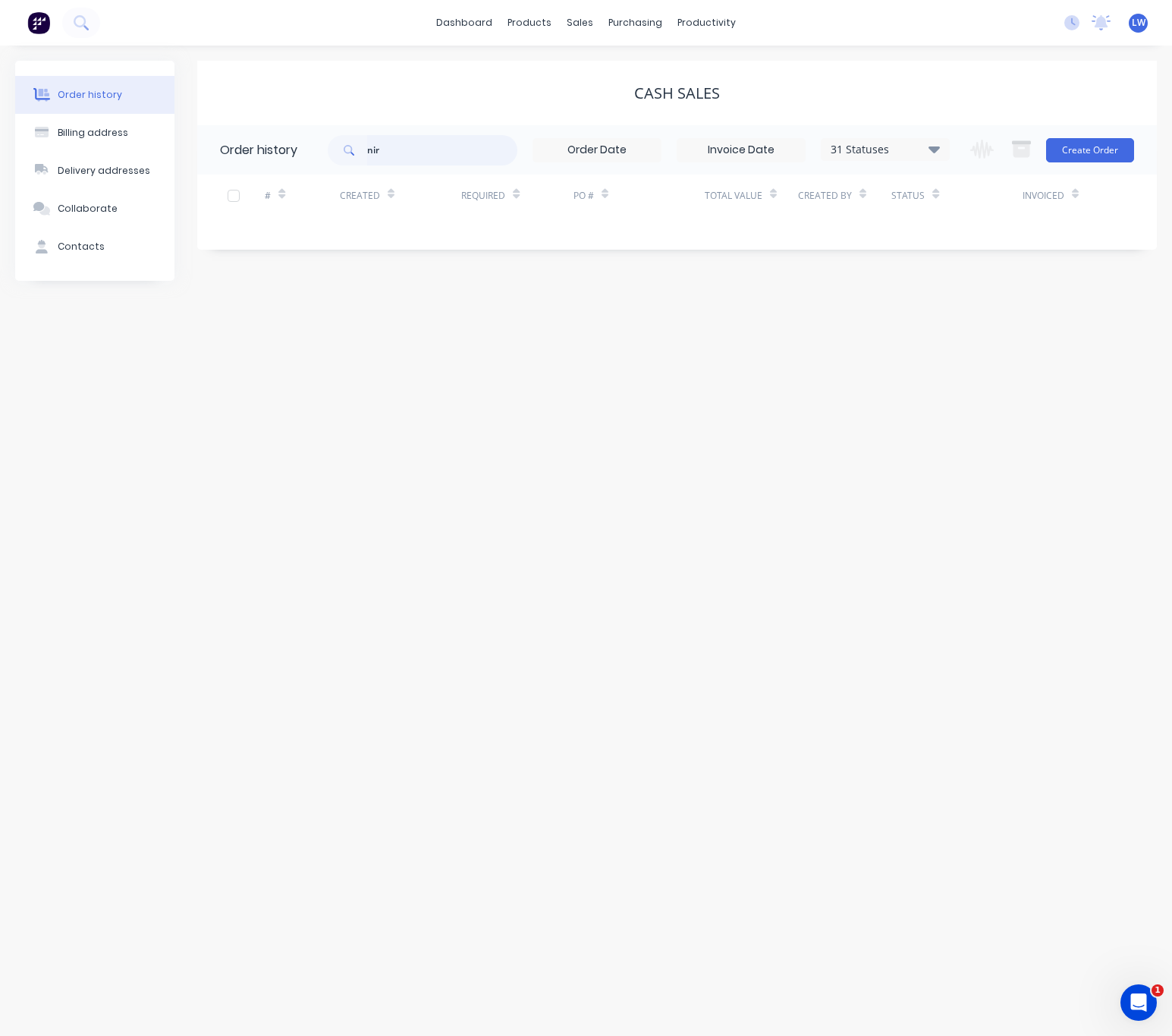
click at [496, 145] on input "nir" at bounding box center [443, 150] width 150 height 31
type input "nirvana"
click at [442, 151] on input "nirvana" at bounding box center [443, 150] width 150 height 31
click at [579, 23] on div "sales" at bounding box center [580, 23] width 42 height 23
click at [608, 64] on link "Sales Orders" at bounding box center [660, 72] width 201 height 31
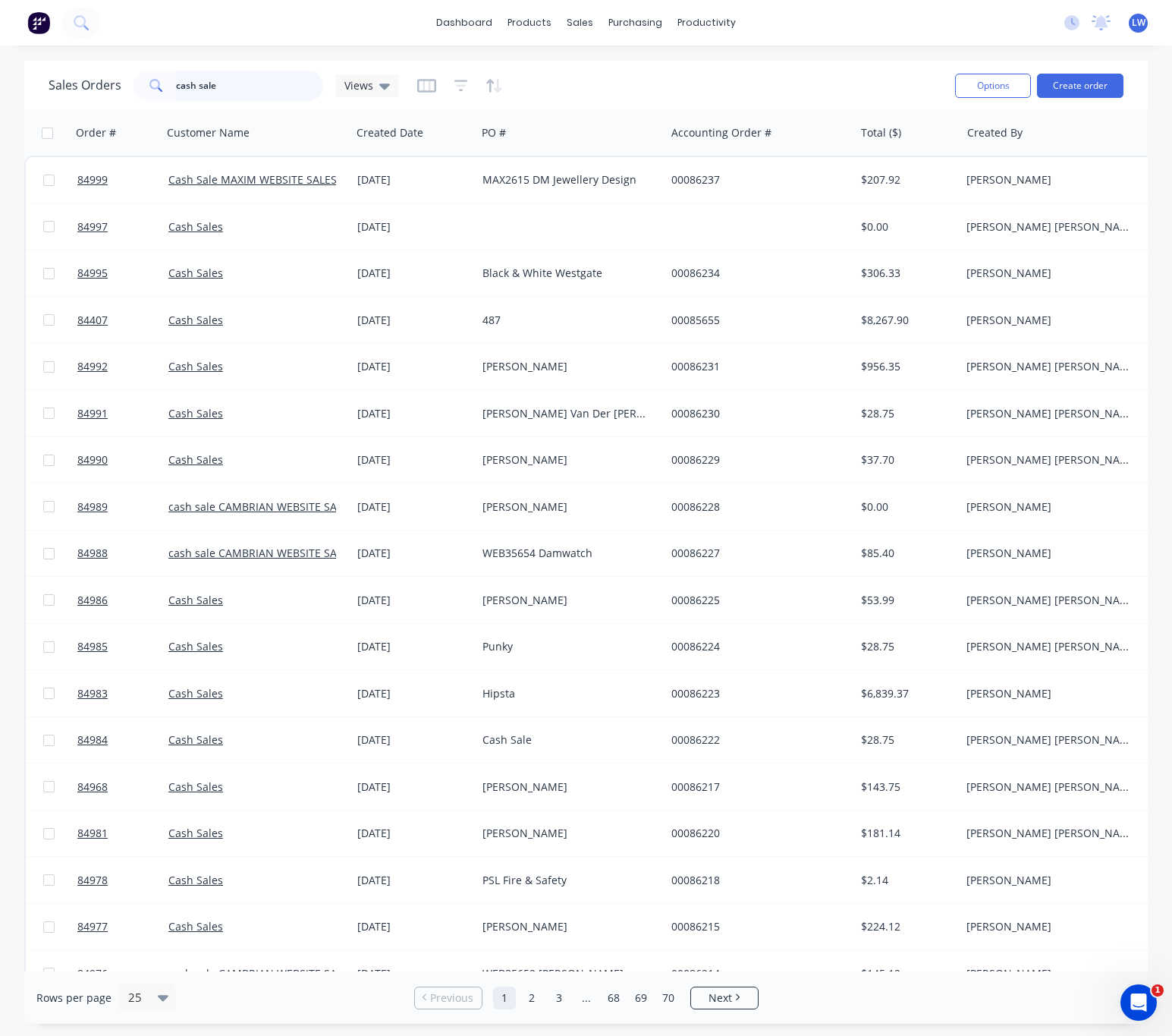
click at [223, 89] on input "cash sale" at bounding box center [249, 85] width 148 height 31
type input "c"
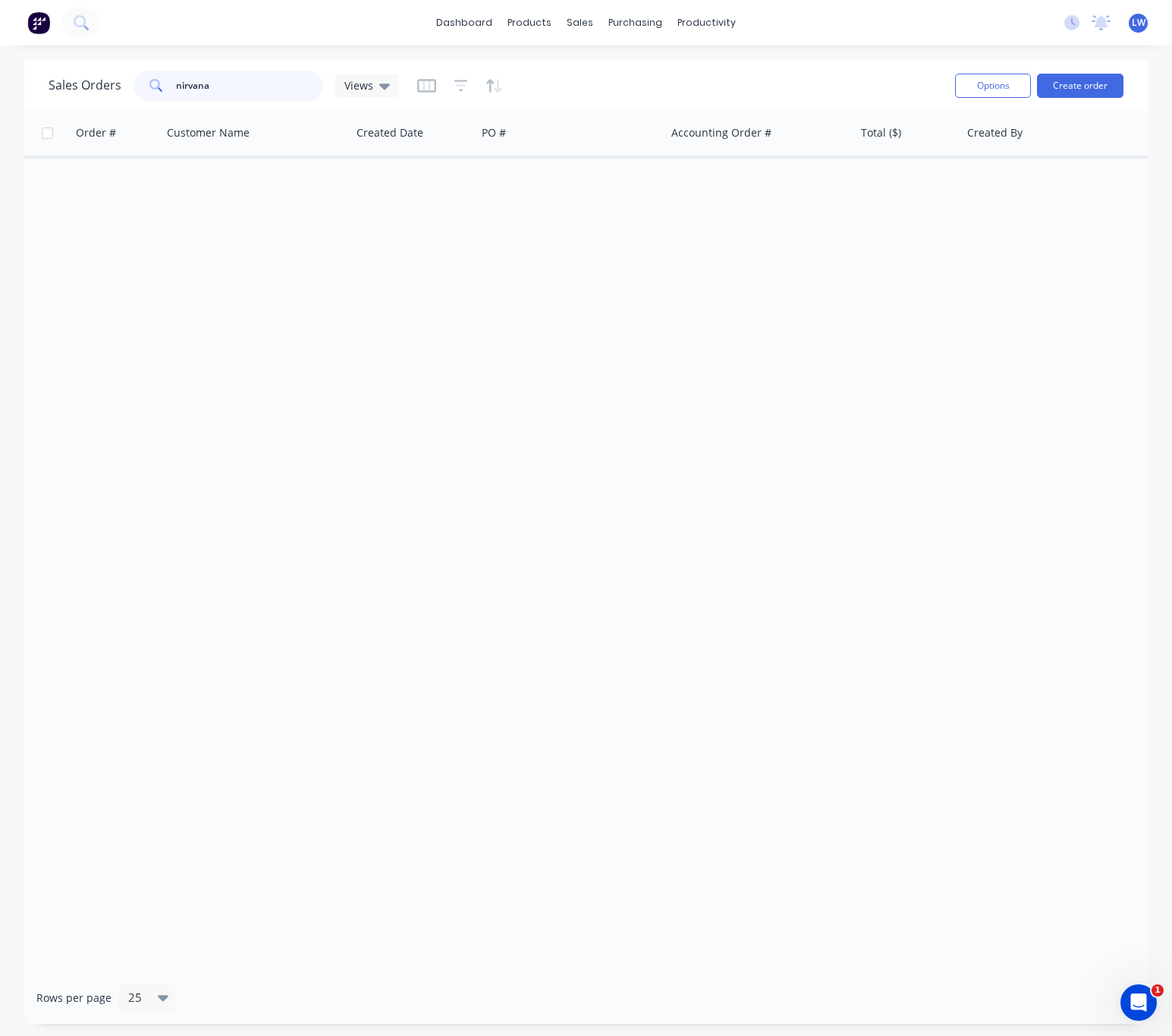
drag, startPoint x: 217, startPoint y: 82, endPoint x: 78, endPoint y: 78, distance: 139.1
click at [87, 80] on div "Sales Orders nirvana Views" at bounding box center [224, 85] width 350 height 31
type input "anton"
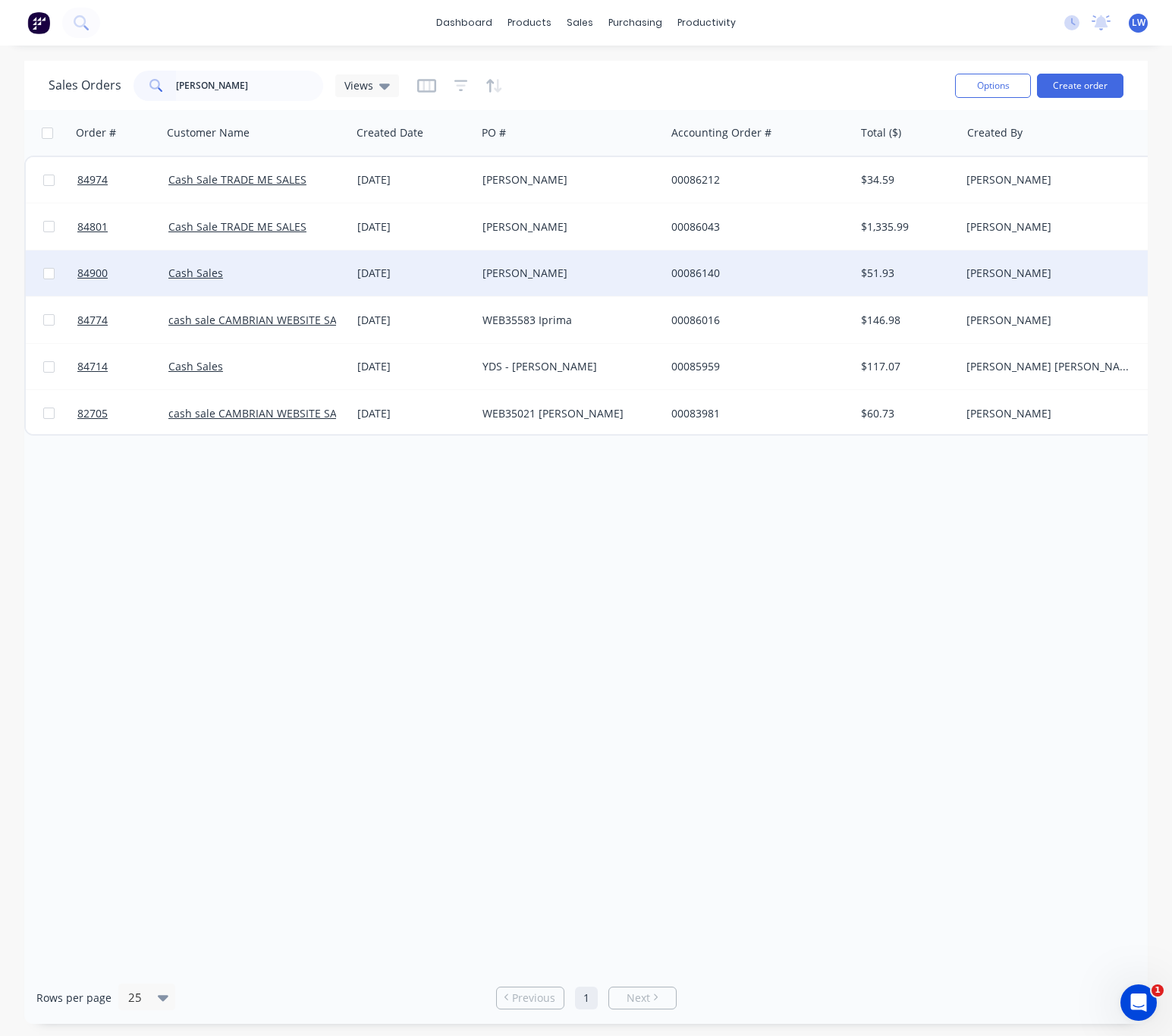
click at [626, 273] on div "Anton" at bounding box center [567, 273] width 168 height 15
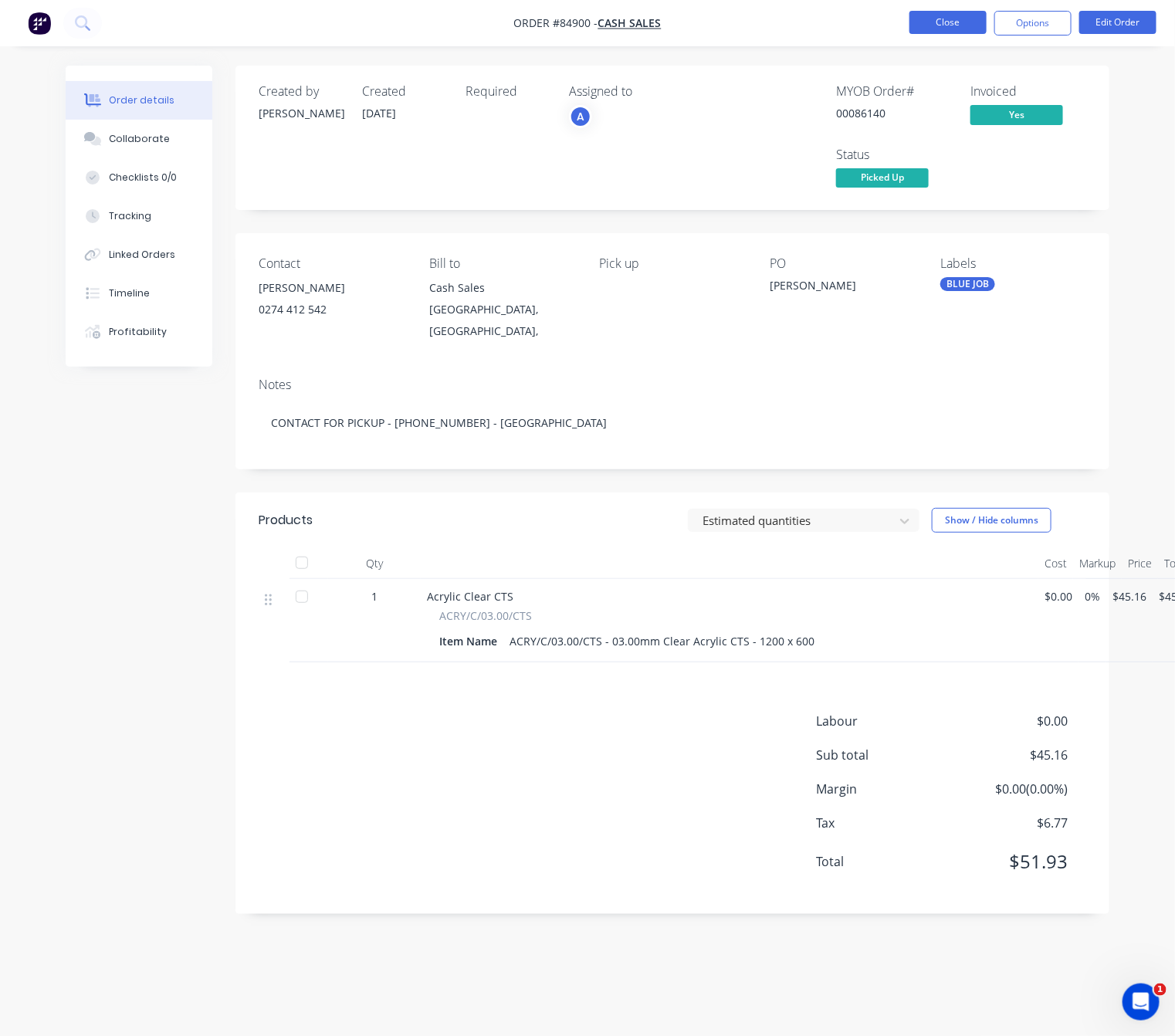
click at [934, 28] on button "Close" at bounding box center [948, 23] width 77 height 24
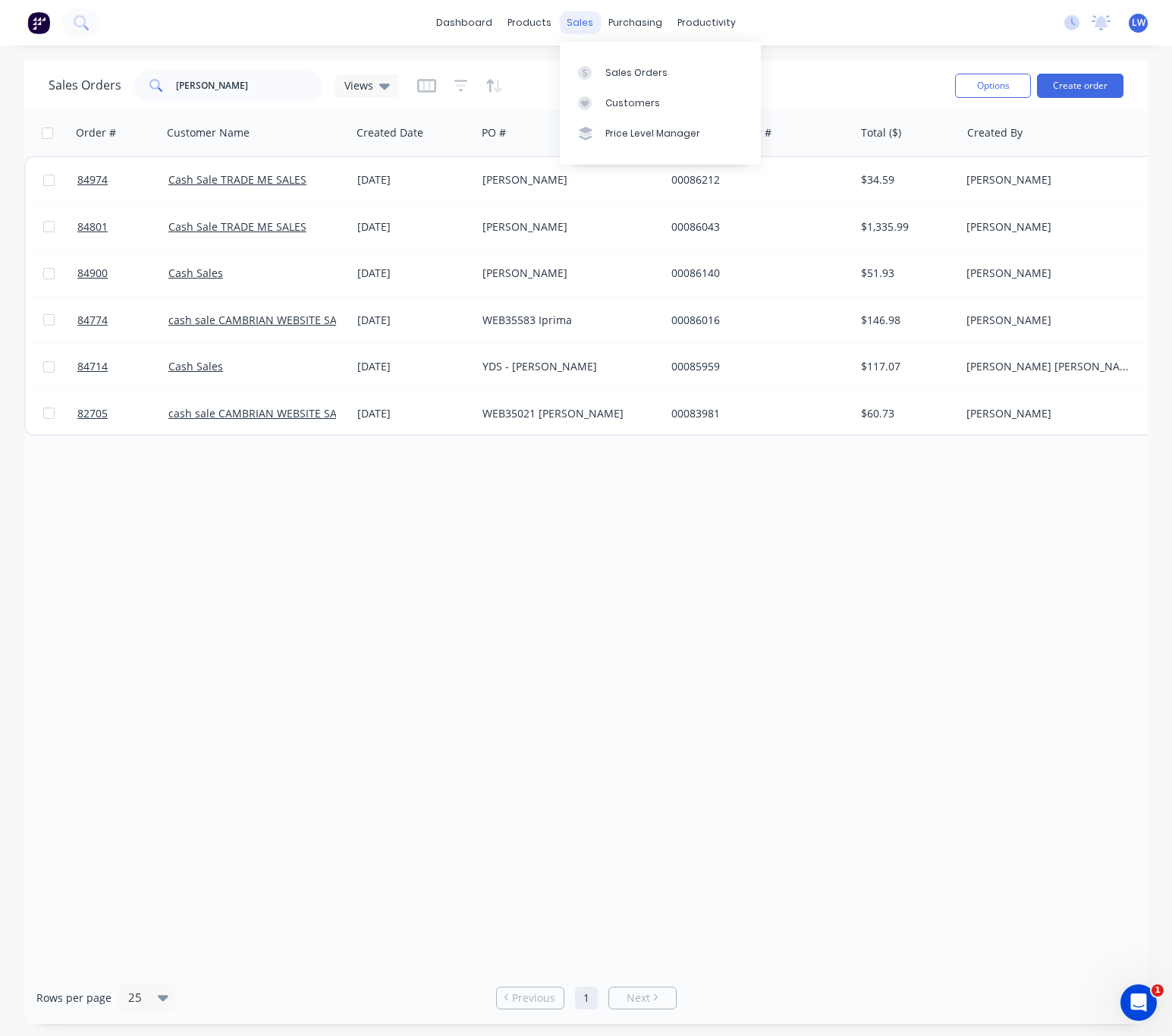
click at [586, 12] on div "sales" at bounding box center [580, 23] width 42 height 23
click at [617, 64] on link "Sales Orders" at bounding box center [660, 72] width 201 height 31
click at [197, 88] on input "anton" at bounding box center [249, 85] width 148 height 31
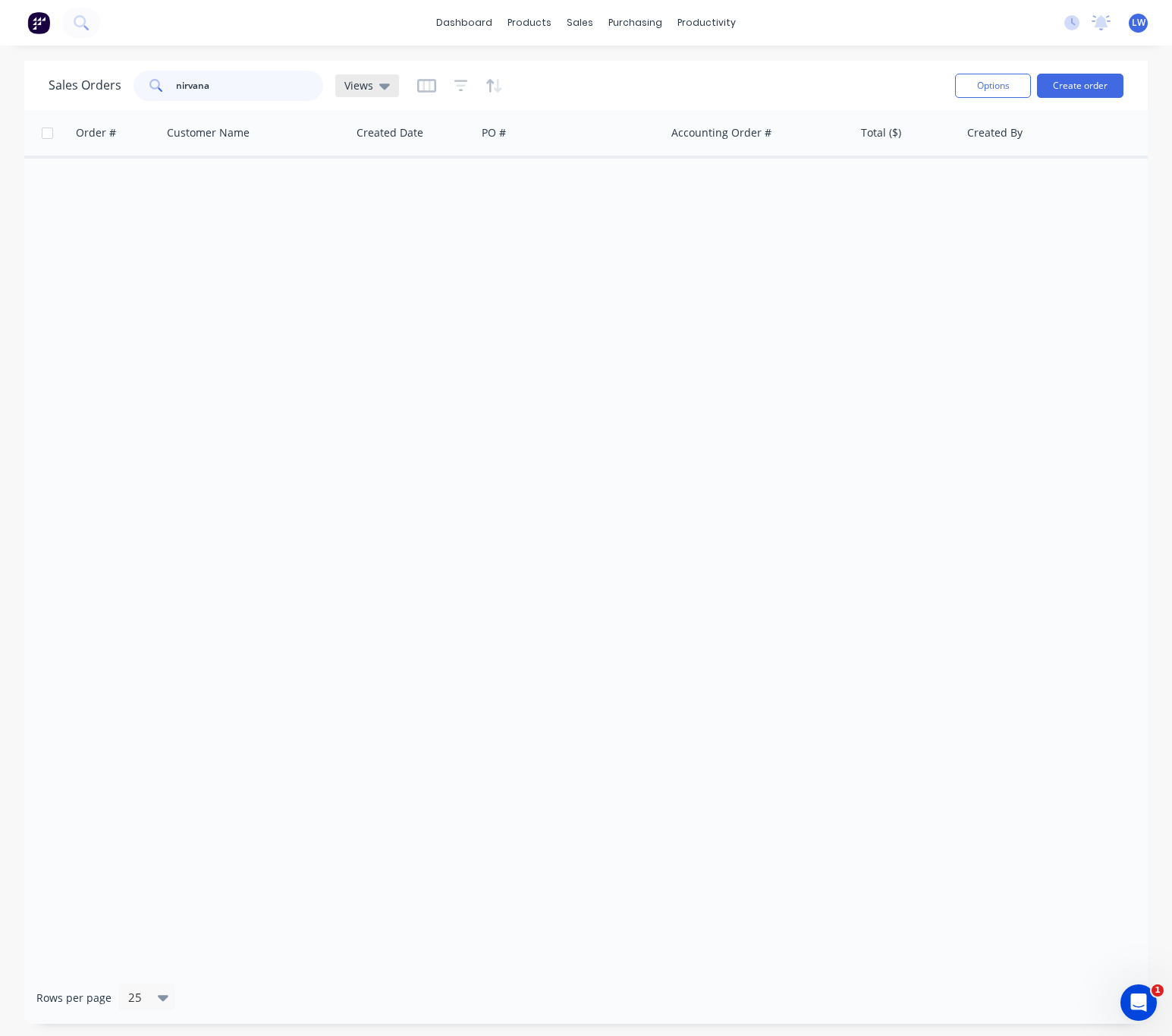
type input "nirvana"
click at [372, 82] on div "Views" at bounding box center [367, 86] width 45 height 14
click at [367, 52] on div "dashboard products sales purchasing productivity dashboard products Product Cat…" at bounding box center [586, 518] width 1172 height 1036
click at [219, 91] on input "nirvana" at bounding box center [249, 85] width 148 height 31
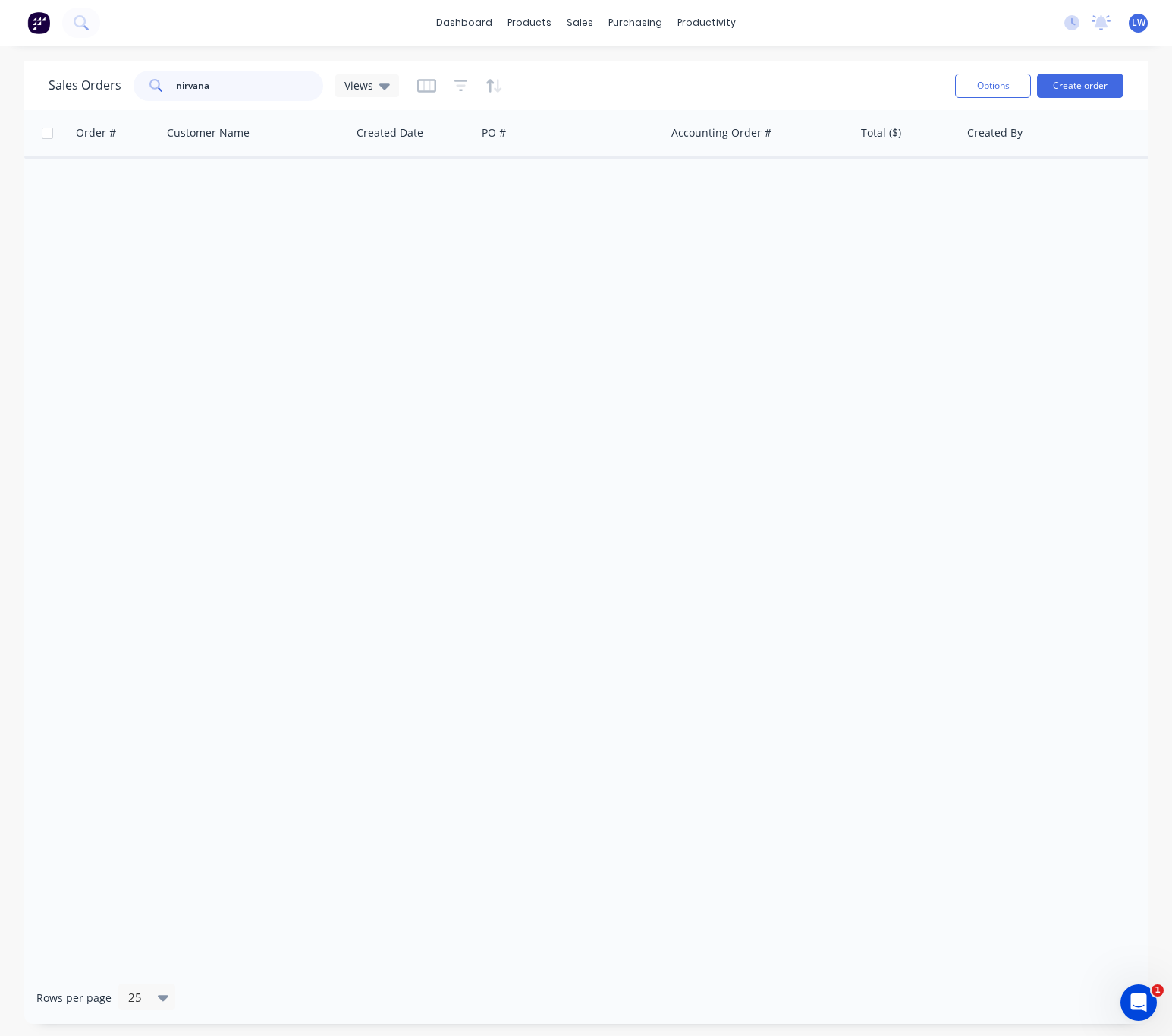
drag, startPoint x: 224, startPoint y: 79, endPoint x: 92, endPoint y: 64, distance: 132.8
click at [100, 67] on div "Sales Orders nirvana Views" at bounding box center [496, 85] width 894 height 37
